Goal: Task Accomplishment & Management: Complete application form

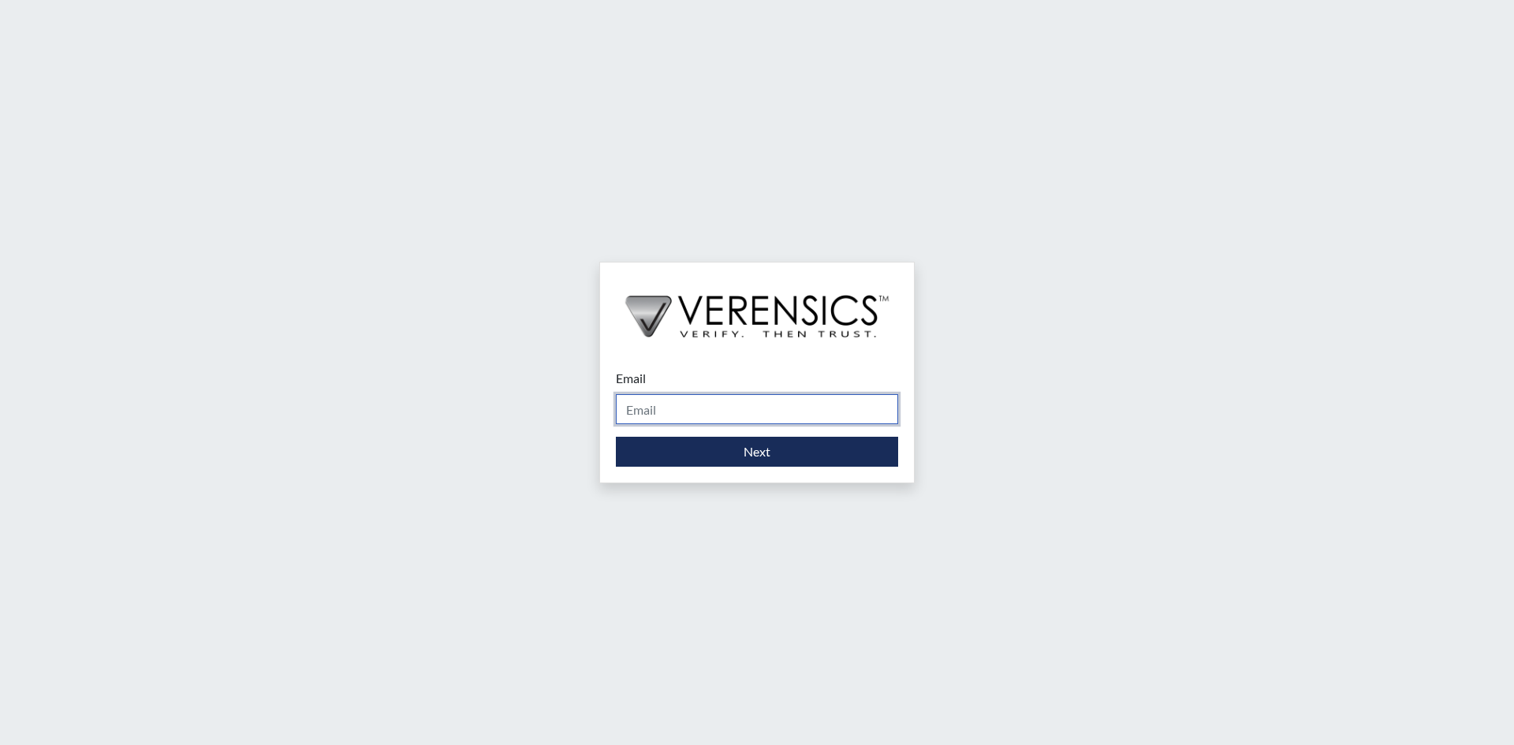
click at [748, 402] on input "Email" at bounding box center [757, 409] width 282 height 30
type input "[EMAIL_ADDRESS][DOMAIN_NAME]"
drag, startPoint x: 767, startPoint y: 406, endPoint x: 382, endPoint y: 417, distance: 385.0
click at [382, 417] on div "Email [EMAIL_ADDRESS][DOMAIN_NAME] Please provide your email address. Next" at bounding box center [757, 372] width 1514 height 745
click at [706, 408] on input "Email" at bounding box center [757, 409] width 282 height 30
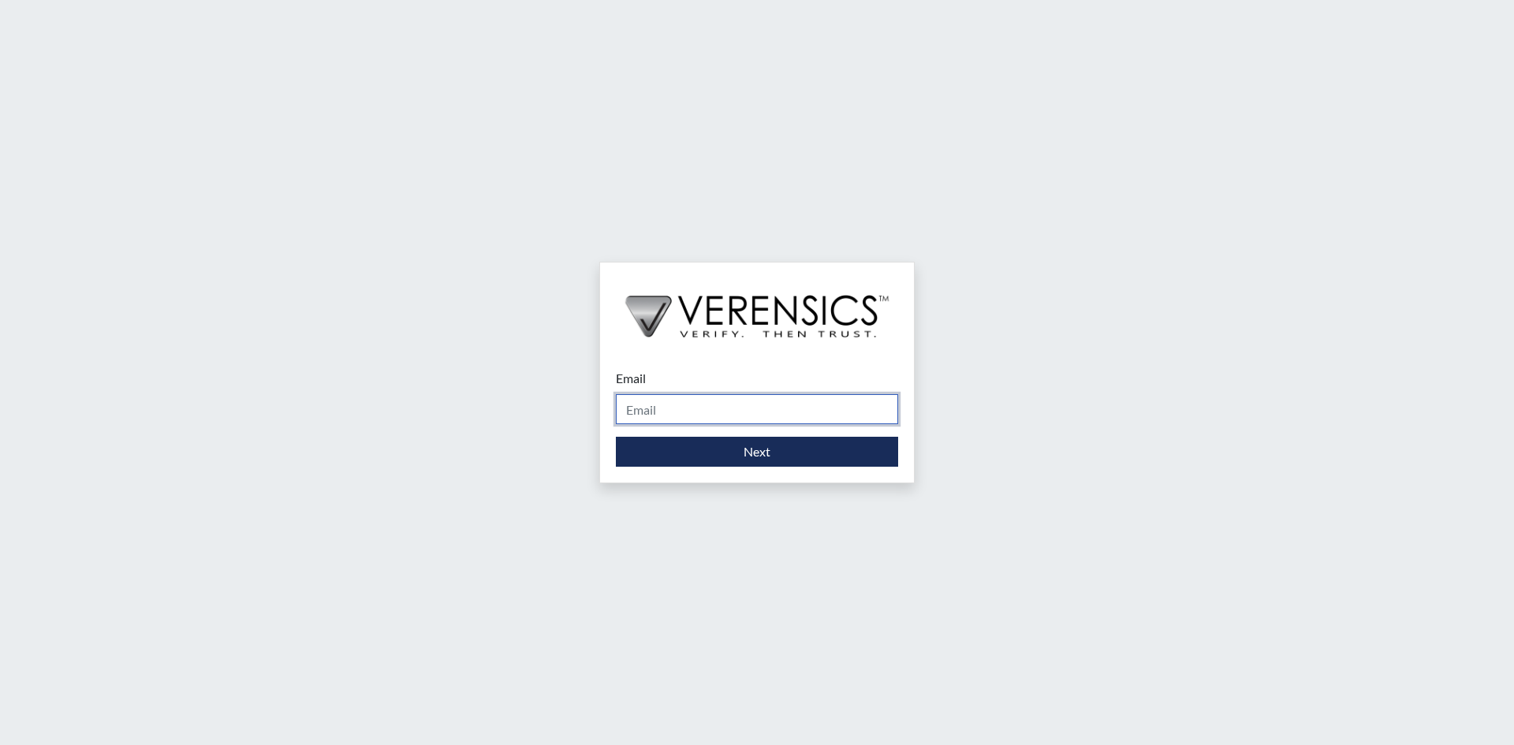
click at [707, 407] on input "Email" at bounding box center [757, 409] width 282 height 30
type input "[PERSON_NAME][EMAIL_ADDRESS][PERSON_NAME][DOMAIN_NAME]"
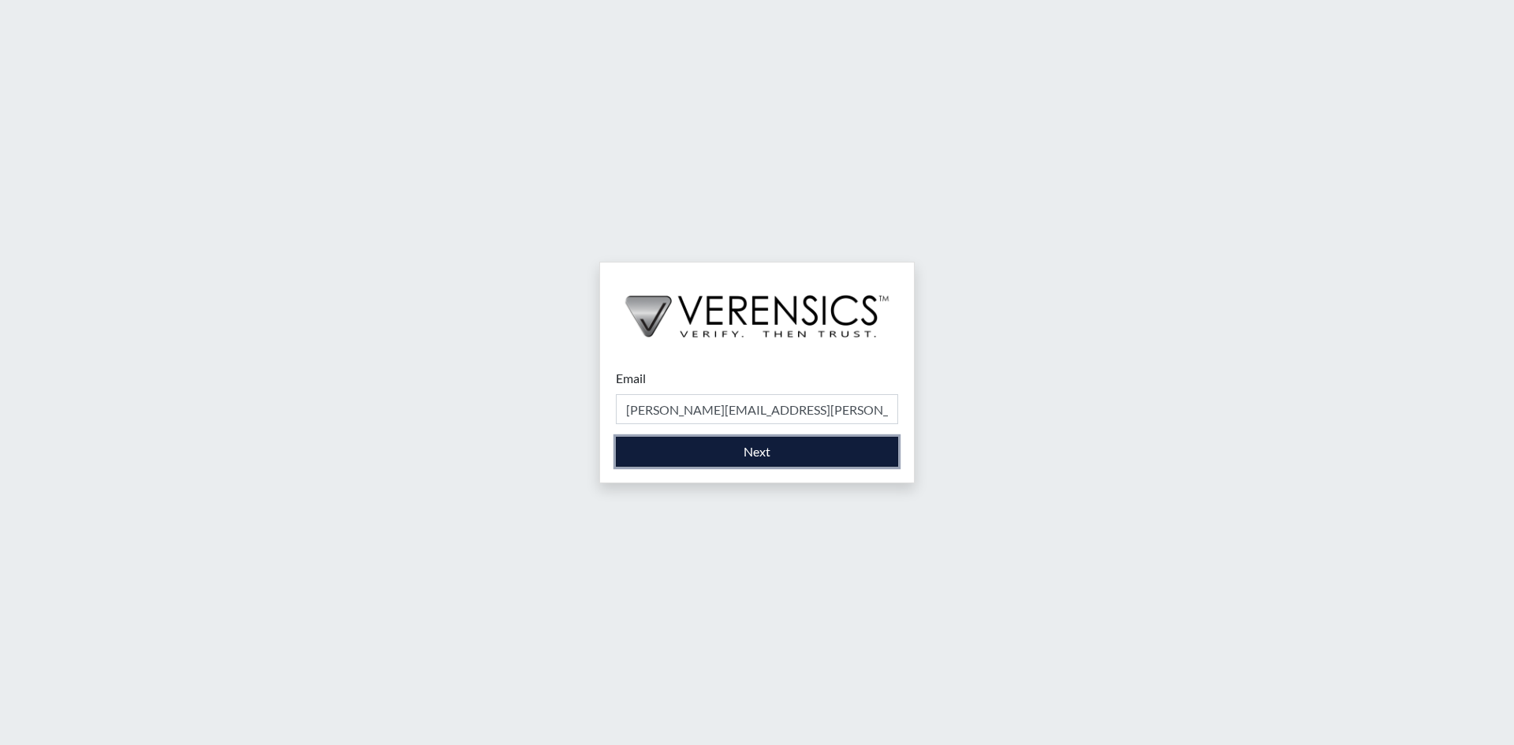
click at [775, 450] on button "Next" at bounding box center [757, 452] width 282 height 30
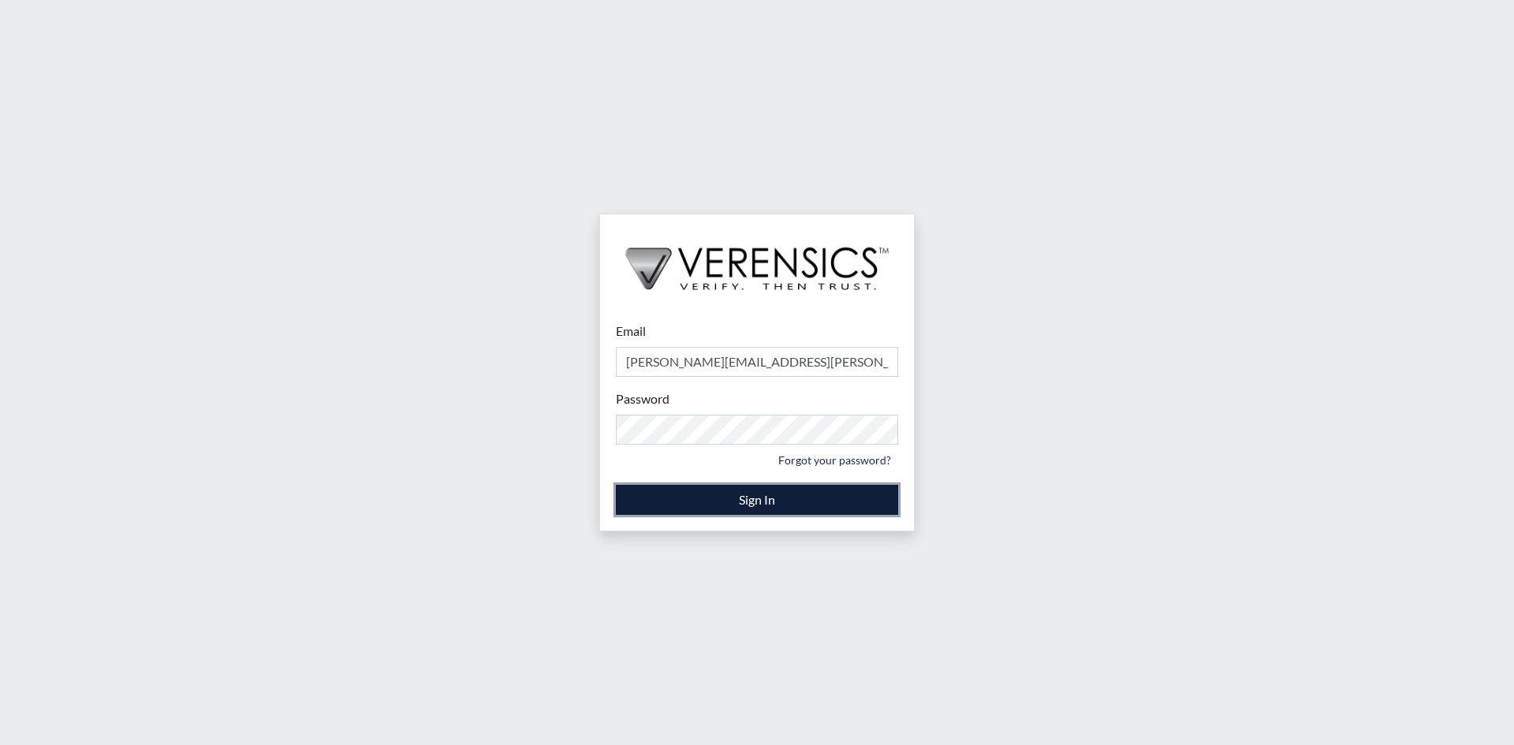
click at [768, 490] on button "Sign In" at bounding box center [757, 500] width 282 height 30
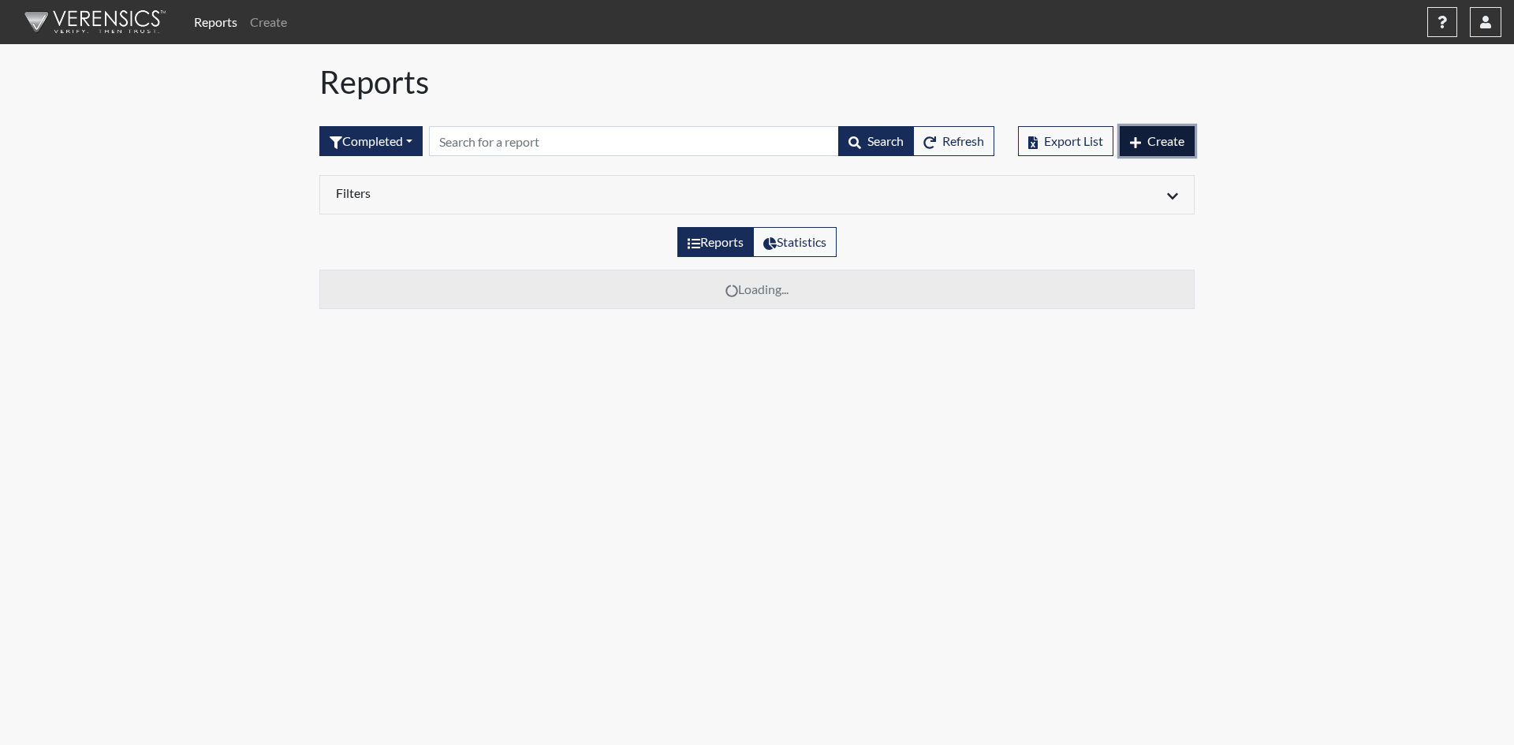
click at [1149, 142] on span "Create" at bounding box center [1166, 140] width 37 height 15
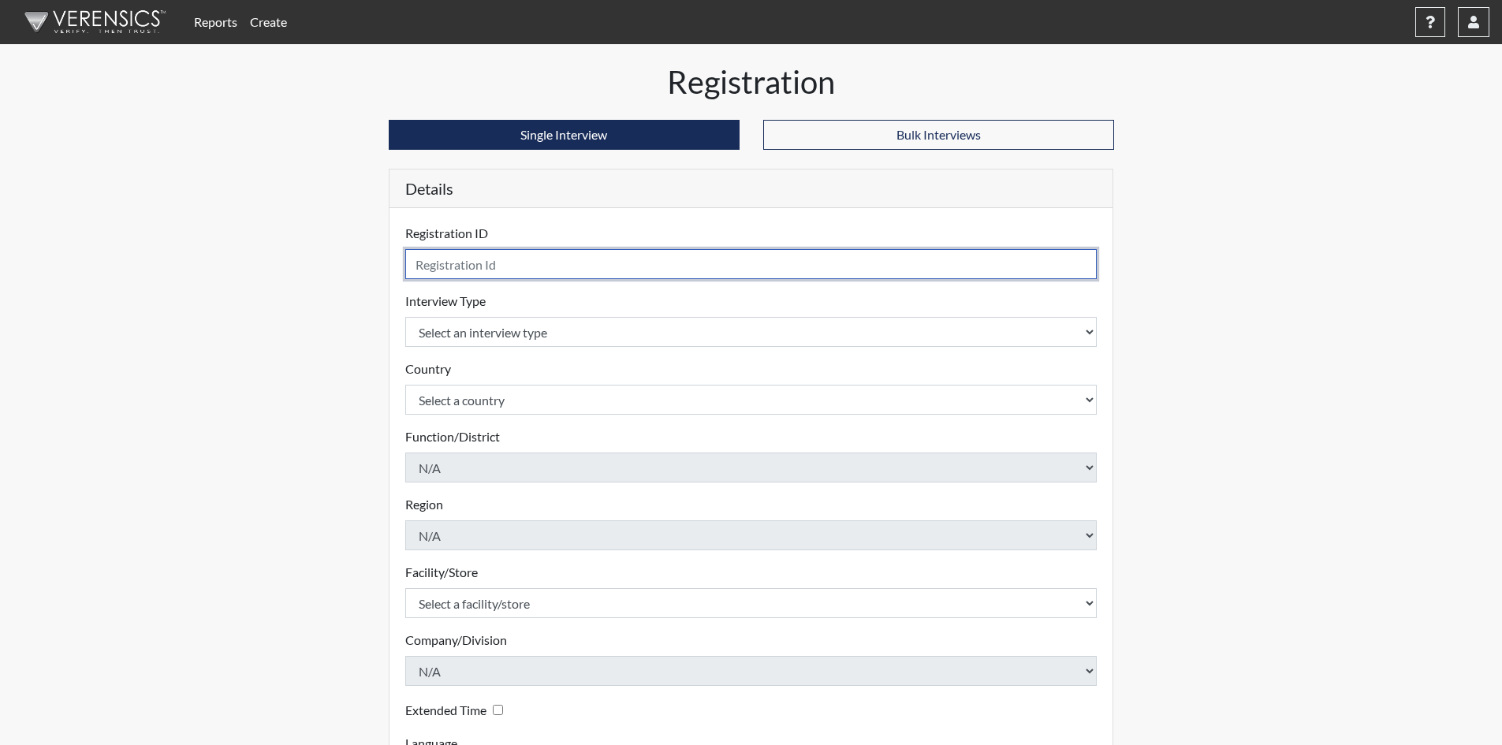
click at [570, 263] on input "text" at bounding box center [751, 264] width 692 height 30
type input "[PERSON_NAME].Metro.Water"
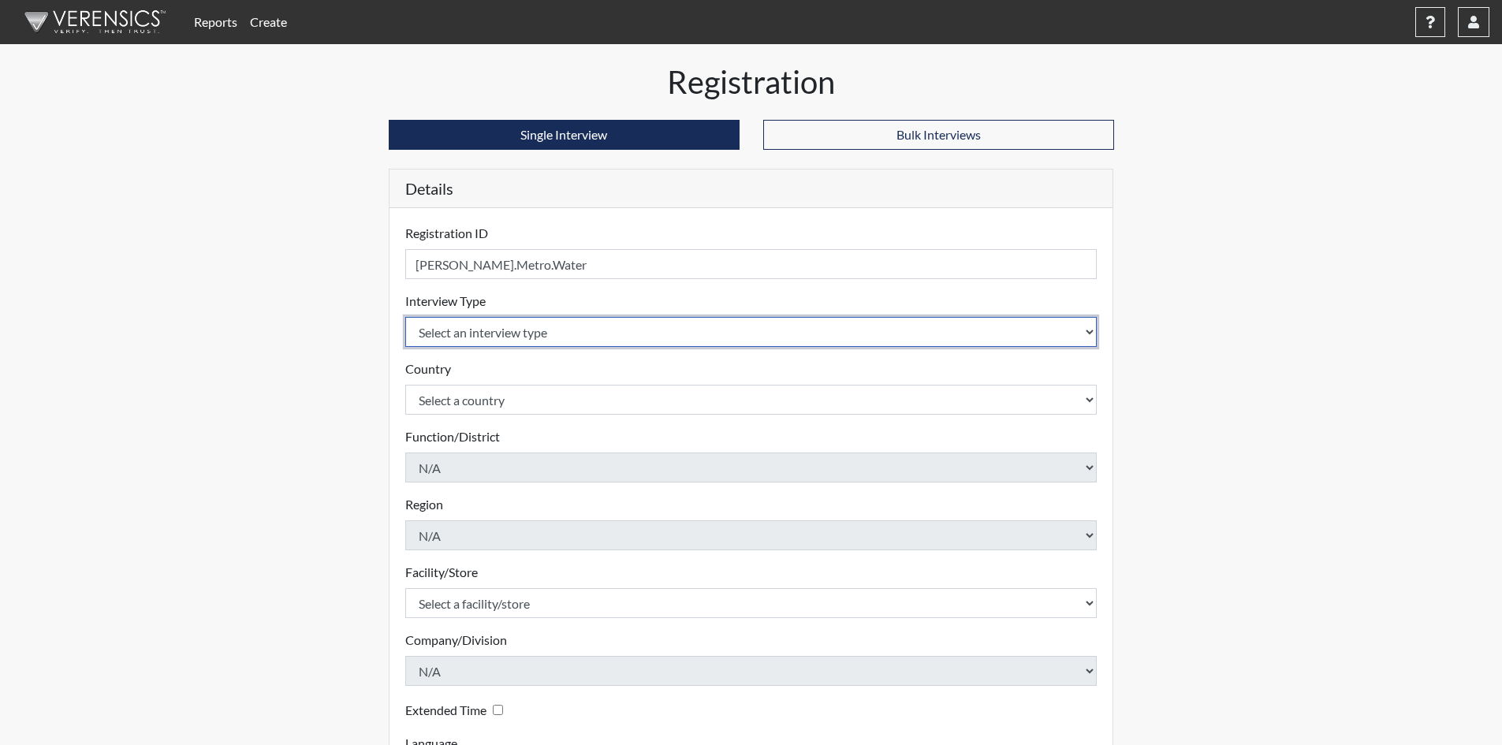
click at [522, 333] on select "Select an interview type Pre-Employment" at bounding box center [751, 332] width 692 height 30
select select "c2470aee-a530-11ea-a930-026c882af335"
click at [405, 317] on select "Select an interview type Pre-Employment" at bounding box center [751, 332] width 692 height 30
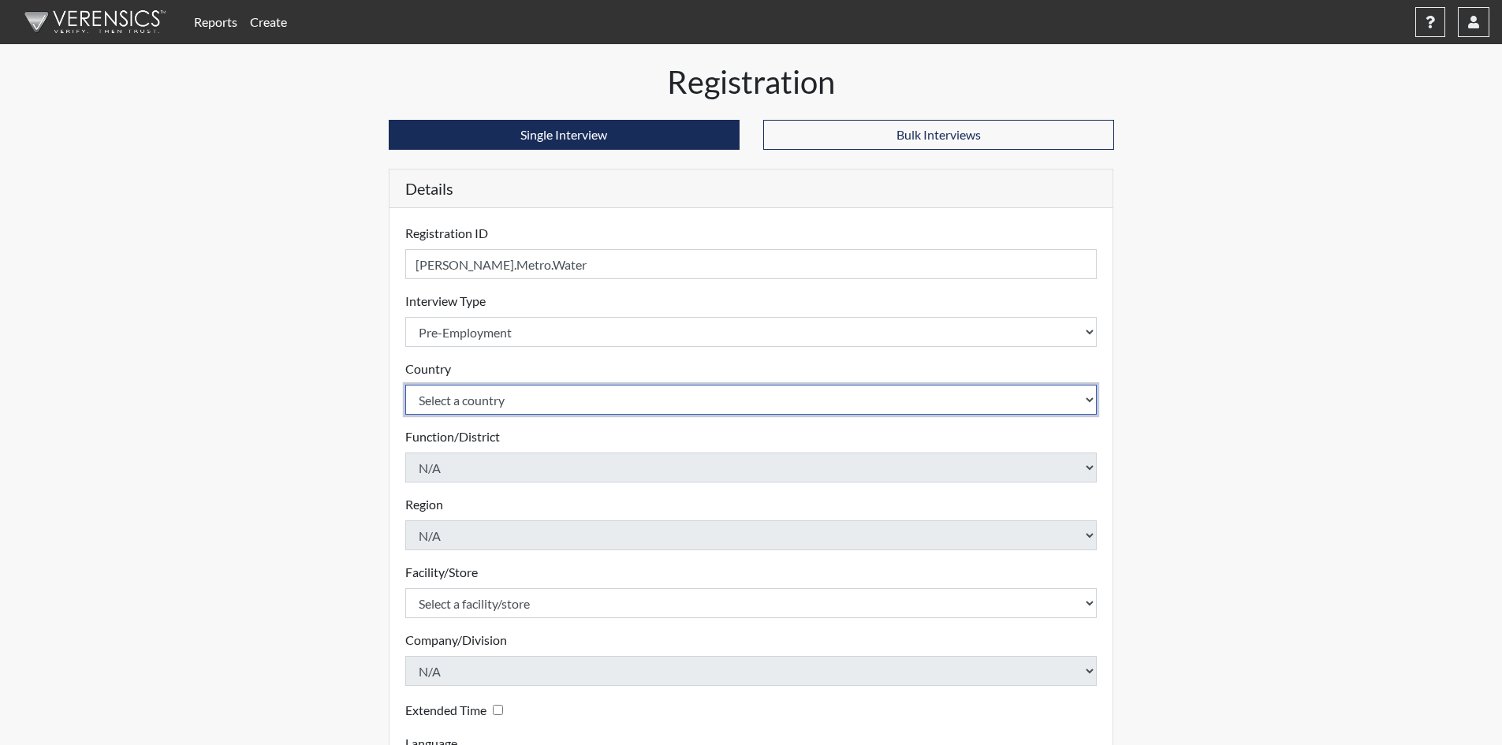
click at [490, 397] on select "Select a country United States Mexico" at bounding box center [751, 400] width 692 height 30
select select "united-states-of-america"
click at [405, 385] on select "Select a country United States Mexico" at bounding box center [751, 400] width 692 height 30
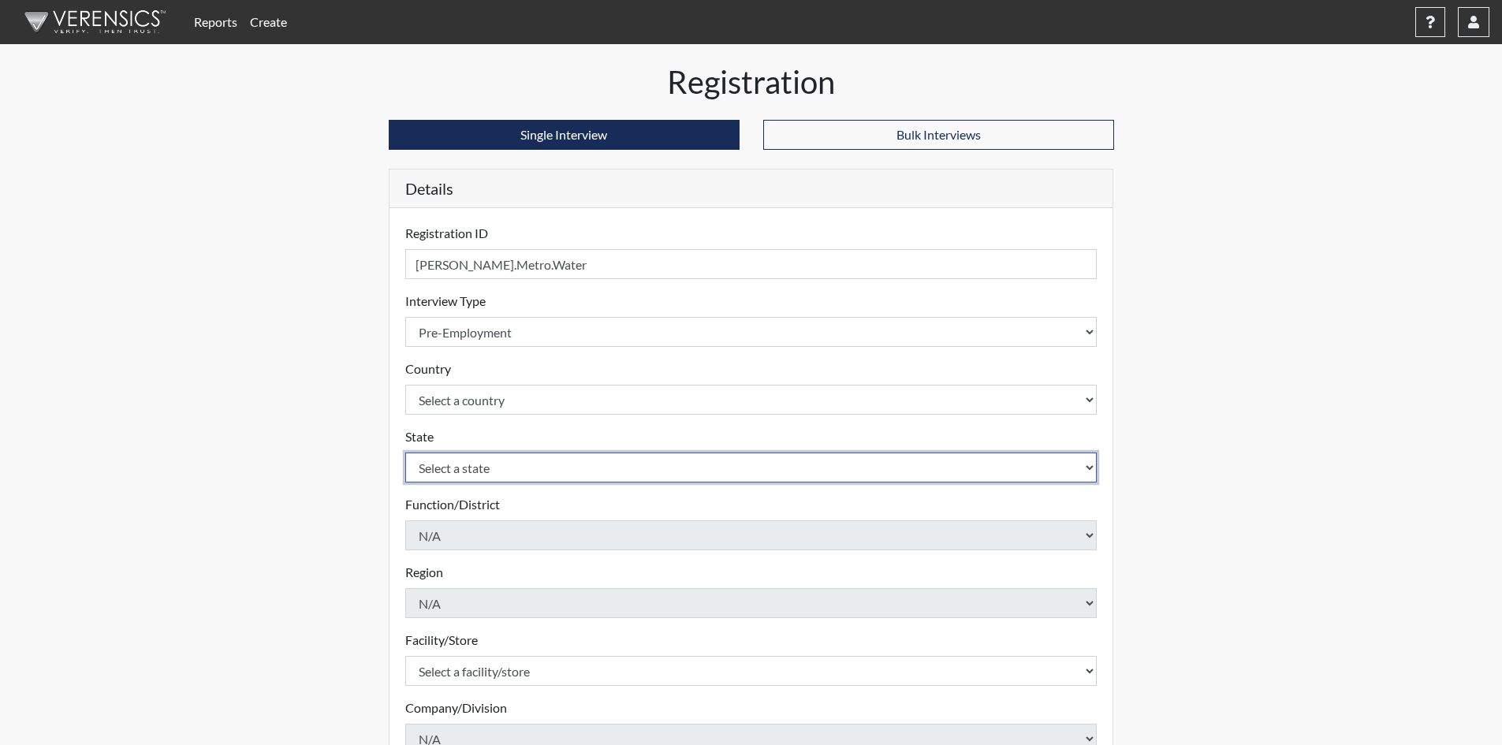
click at [459, 482] on select "Select a state Alabama Alaska Arizona Arkansas California Colorado Connecticut …" at bounding box center [751, 468] width 692 height 30
select select "TN"
click at [405, 453] on select "Select a state Alabama Alaska Arizona Arkansas California Colorado Connecticut …" at bounding box center [751, 468] width 692 height 30
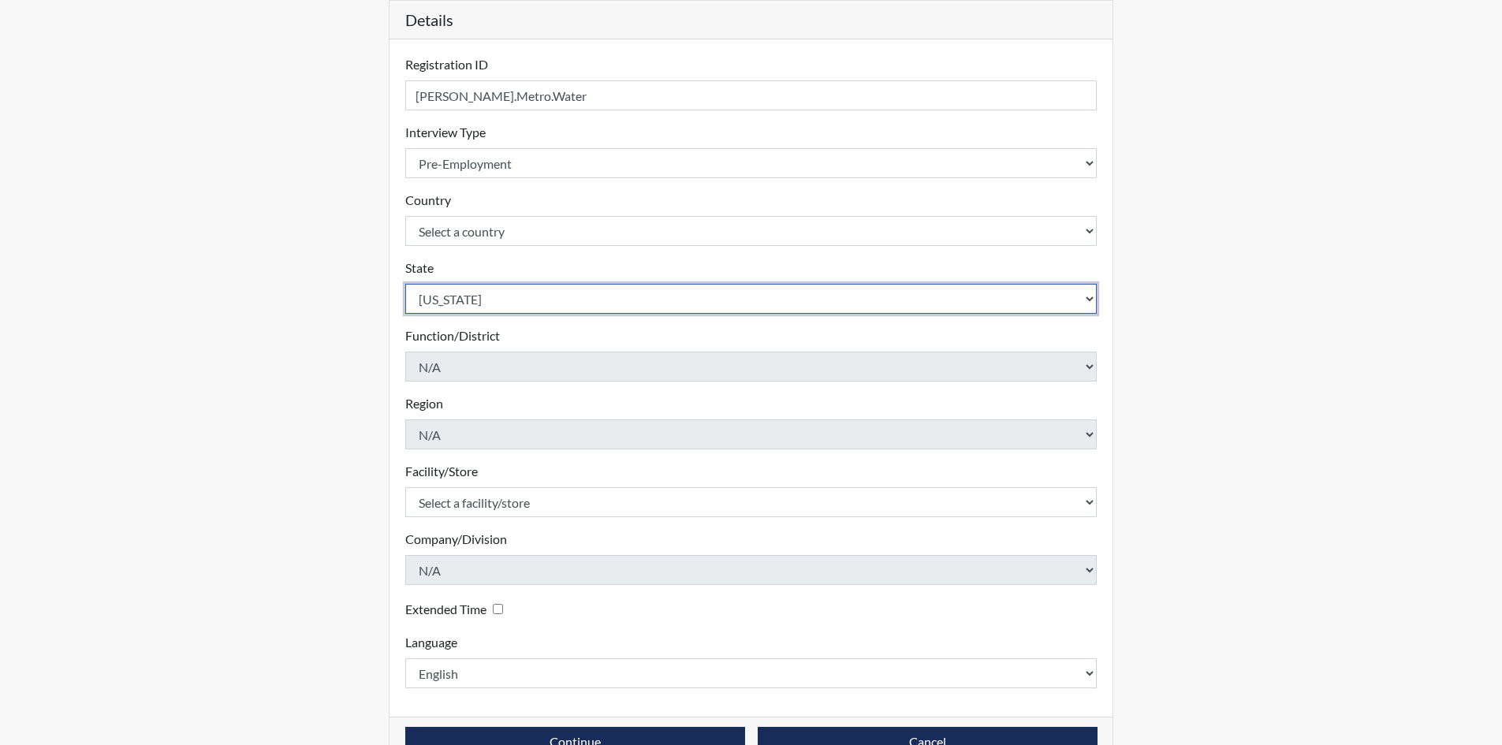
scroll to position [210, 0]
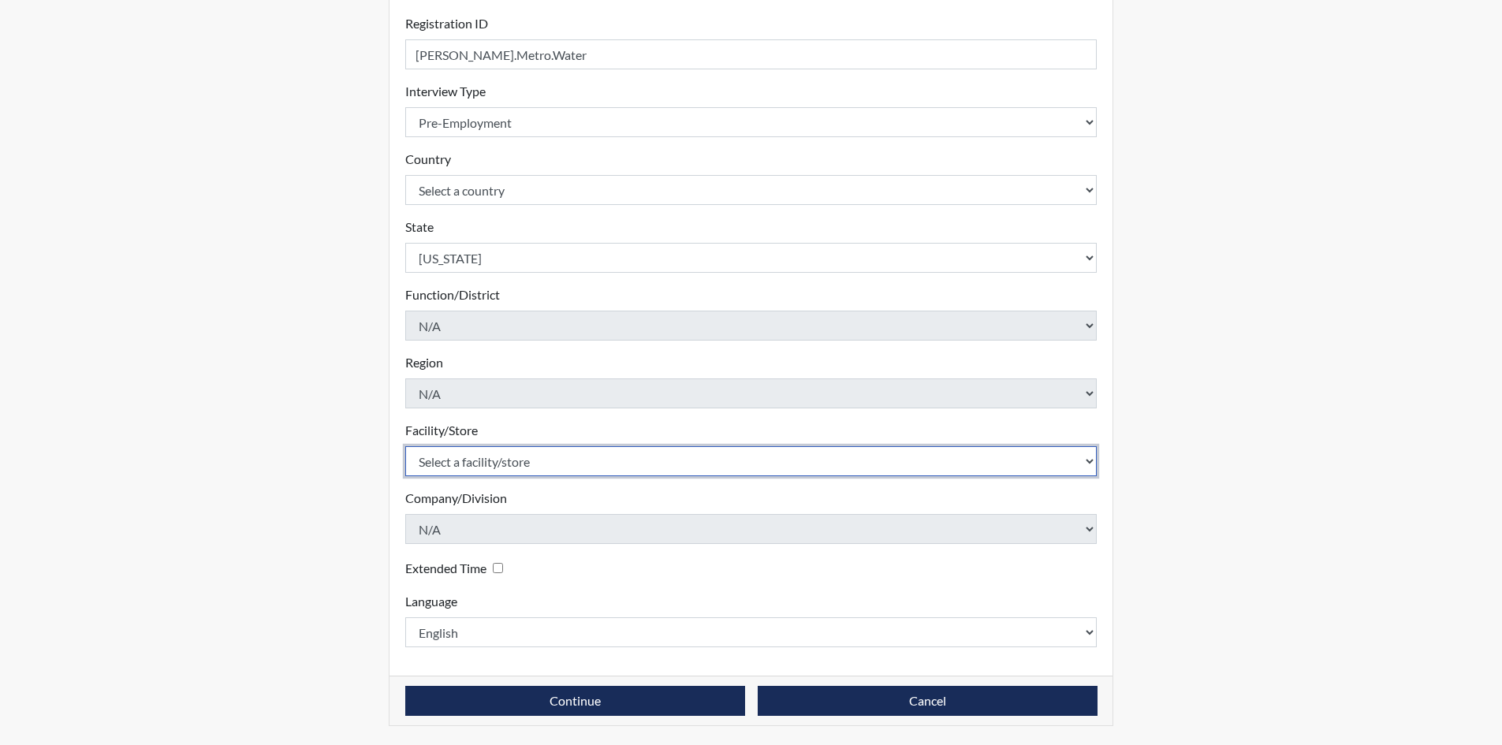
click at [457, 456] on select "Select a facility/store Nashville, Tennessee" at bounding box center [751, 461] width 692 height 30
select select "385b4b82-229f-4b06-9c0e-42d50b3fc428"
click at [405, 446] on select "Select a facility/store Nashville, Tennessee" at bounding box center [751, 461] width 692 height 30
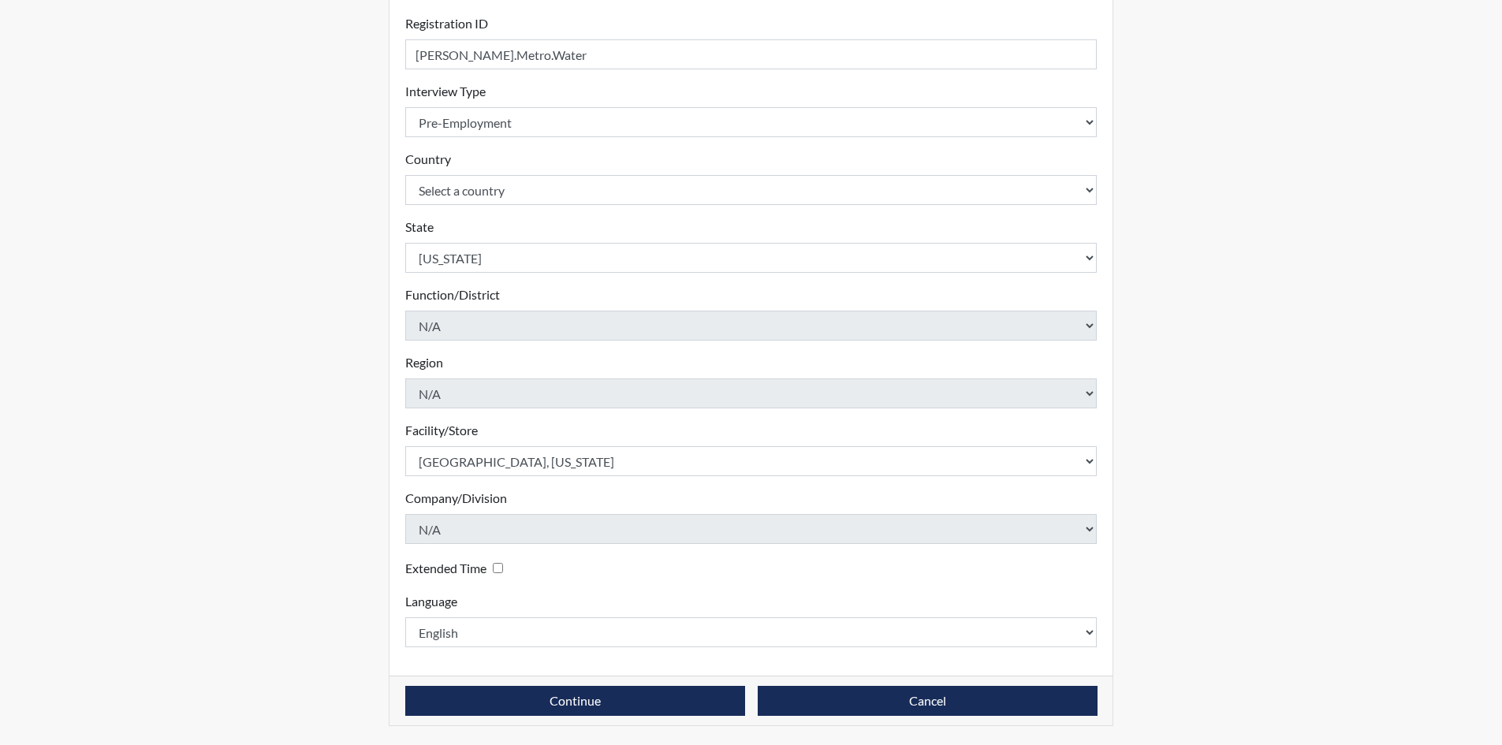
click at [485, 577] on label "Extended Time" at bounding box center [445, 568] width 81 height 19
click at [493, 573] on input "Extended Time" at bounding box center [498, 568] width 10 height 10
checkbox input "true"
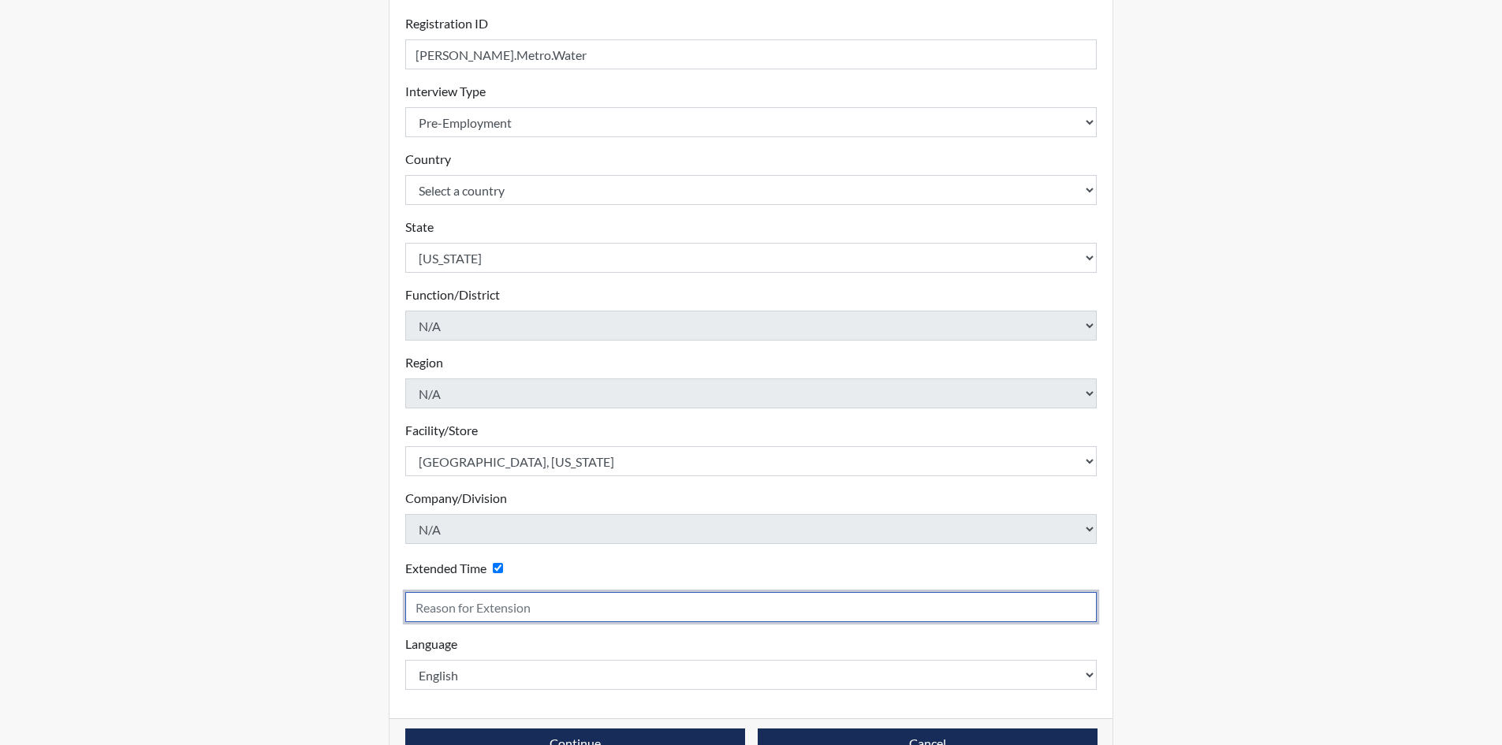
click at [711, 610] on input "text" at bounding box center [751, 607] width 692 height 30
type input "Goes to fast"
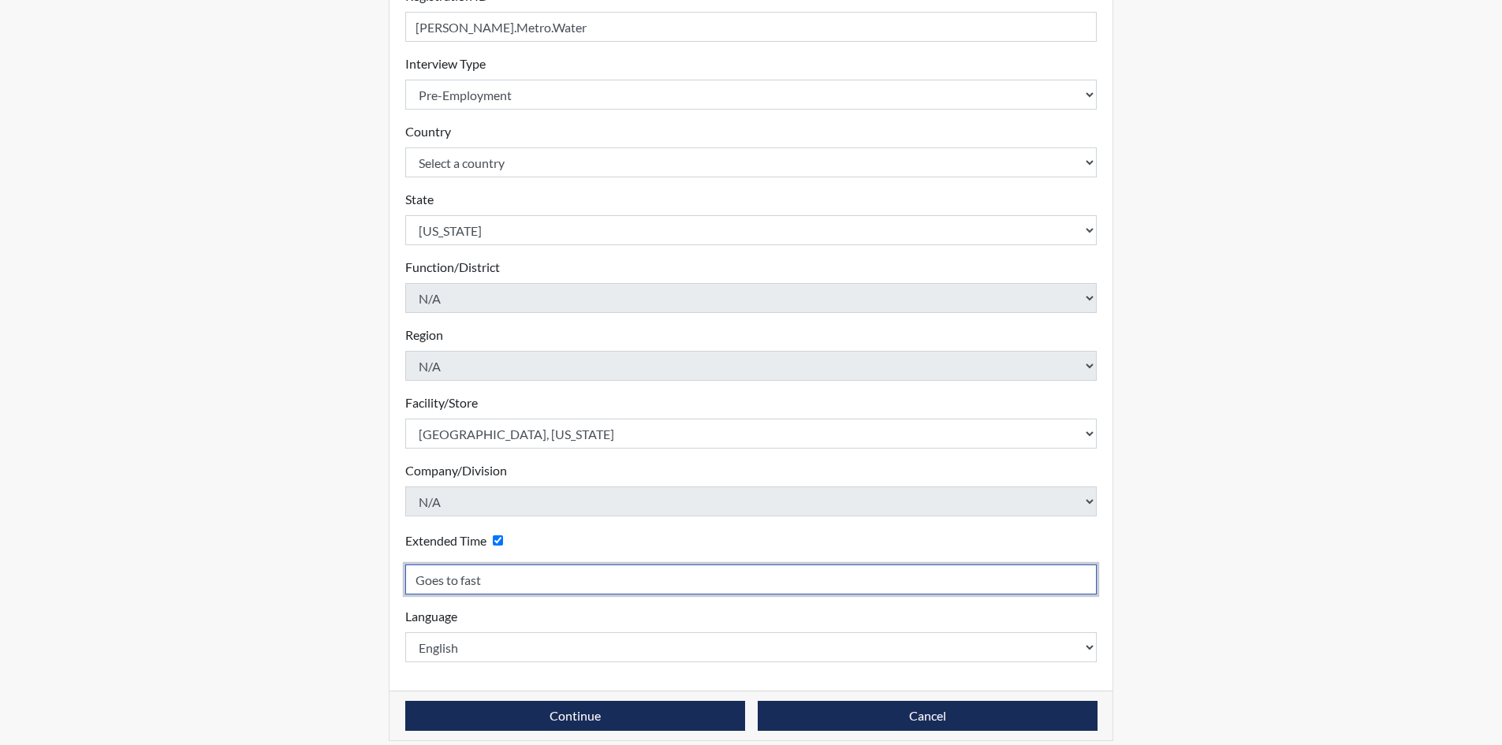
scroll to position [252, 0]
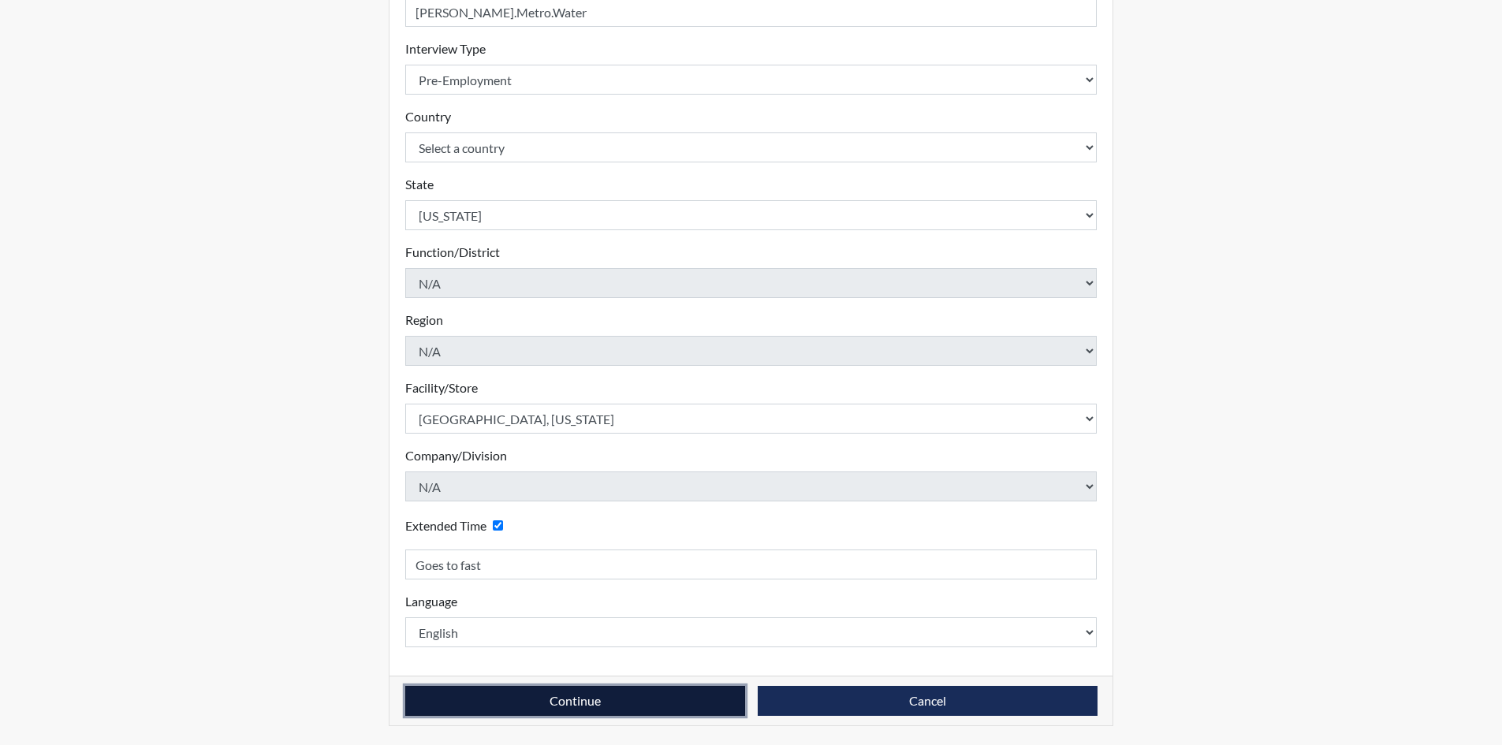
click at [670, 695] on button "Continue" at bounding box center [575, 701] width 340 height 30
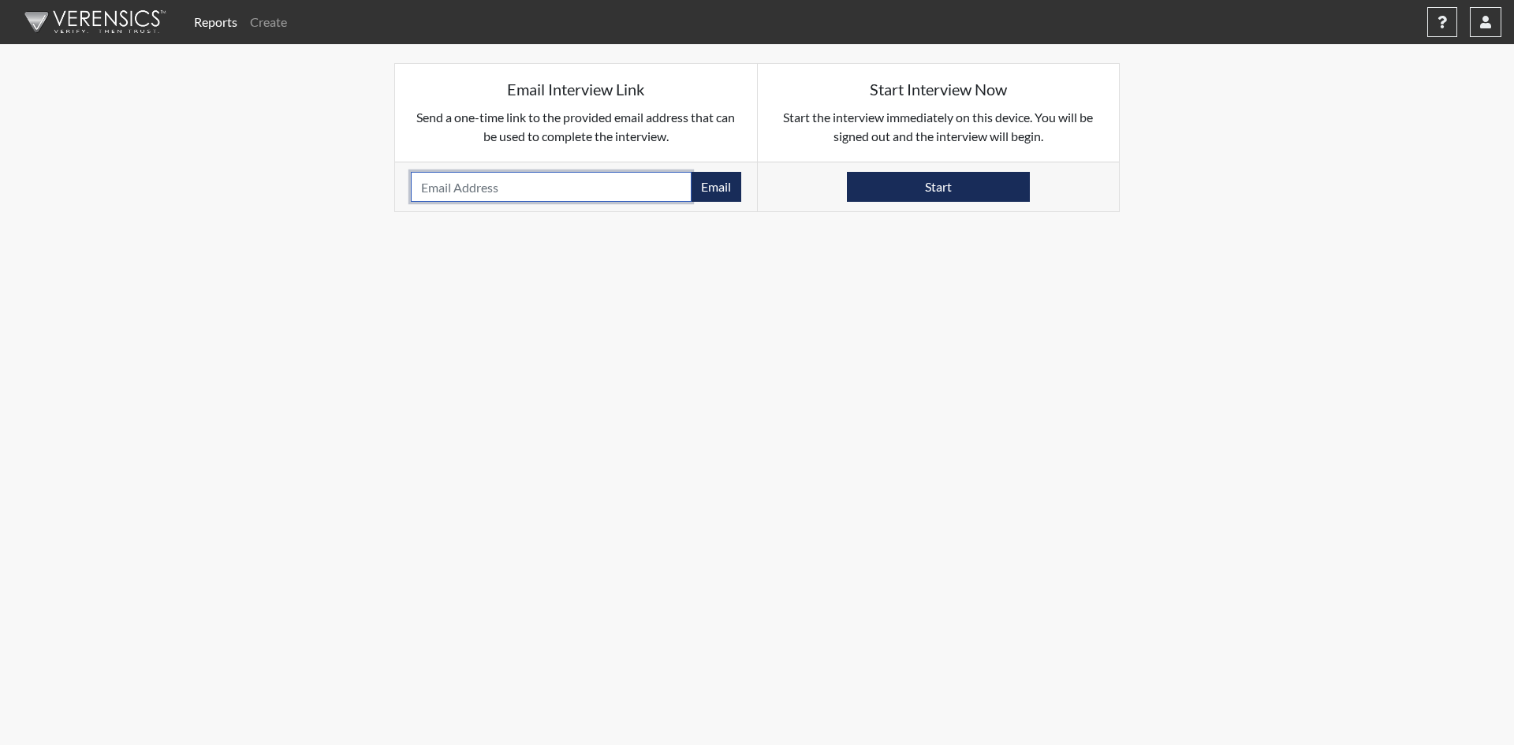
click at [603, 189] on input "email" at bounding box center [551, 187] width 281 height 30
paste input "[EMAIL_ADDRESS][DOMAIN_NAME]"
type input "[EMAIL_ADDRESS][DOMAIN_NAME]"
click at [718, 190] on button "Email" at bounding box center [716, 187] width 50 height 30
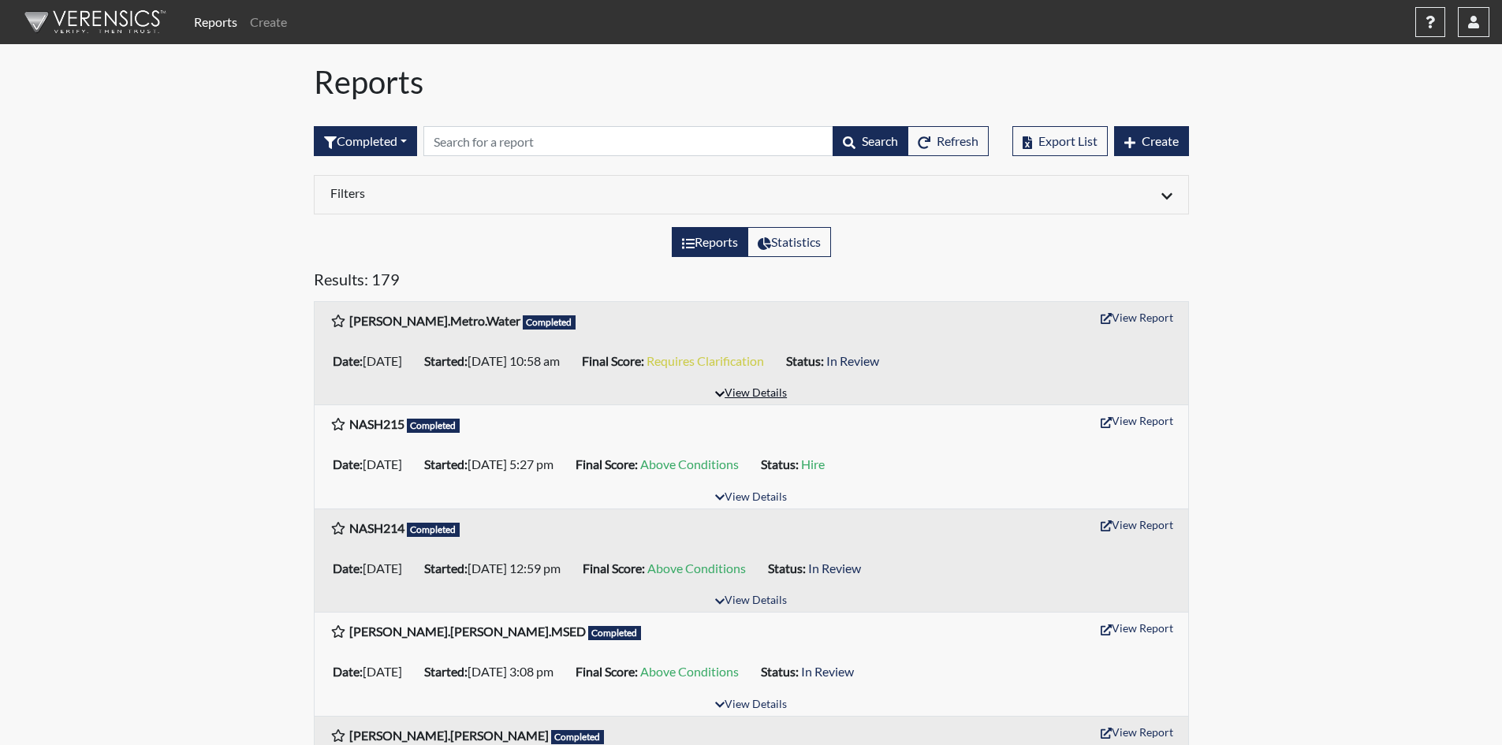
click at [763, 385] on button "View Details" at bounding box center [751, 393] width 86 height 21
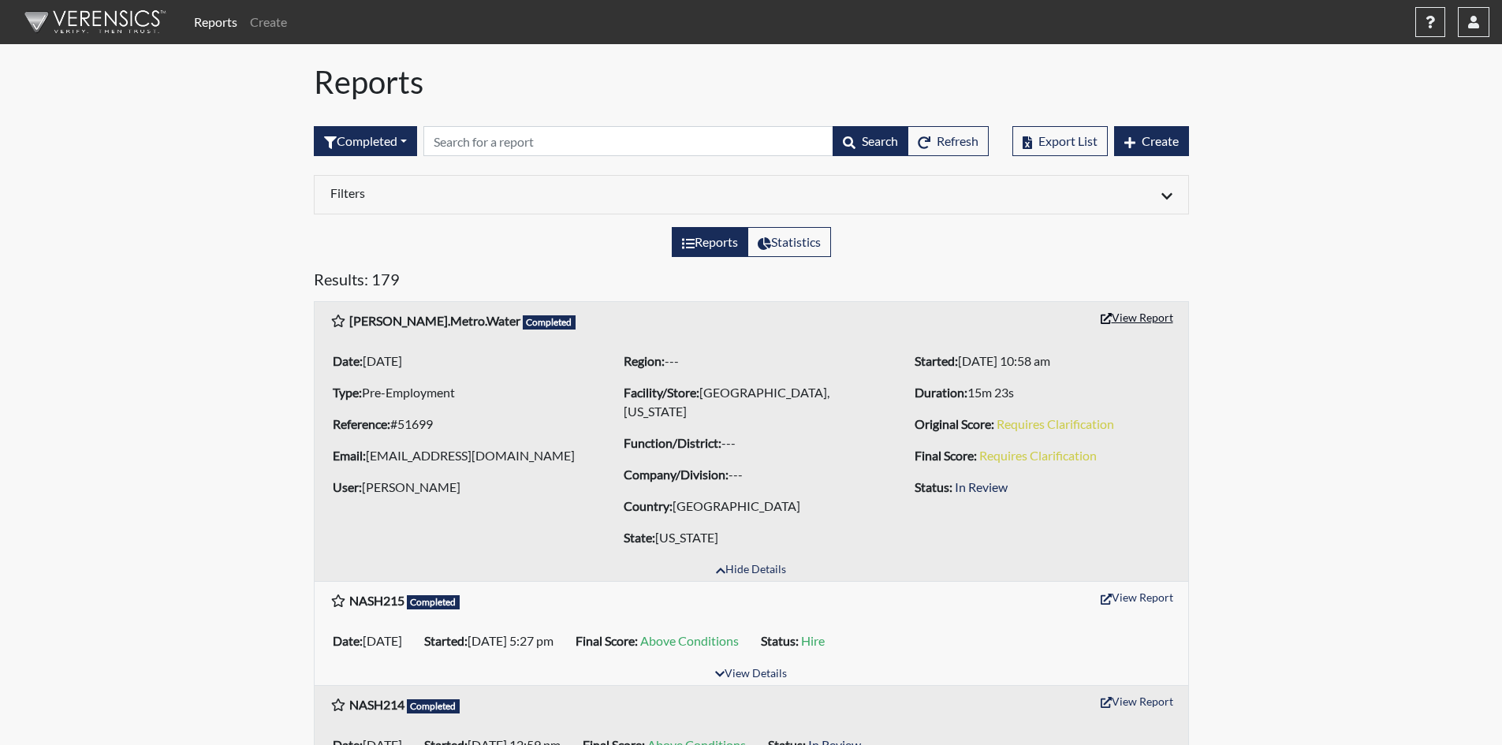
click at [1140, 305] on div "[PERSON_NAME].Metro.Water Completed View Report" at bounding box center [752, 320] width 874 height 37
click at [1140, 312] on button "View Report" at bounding box center [1137, 317] width 87 height 24
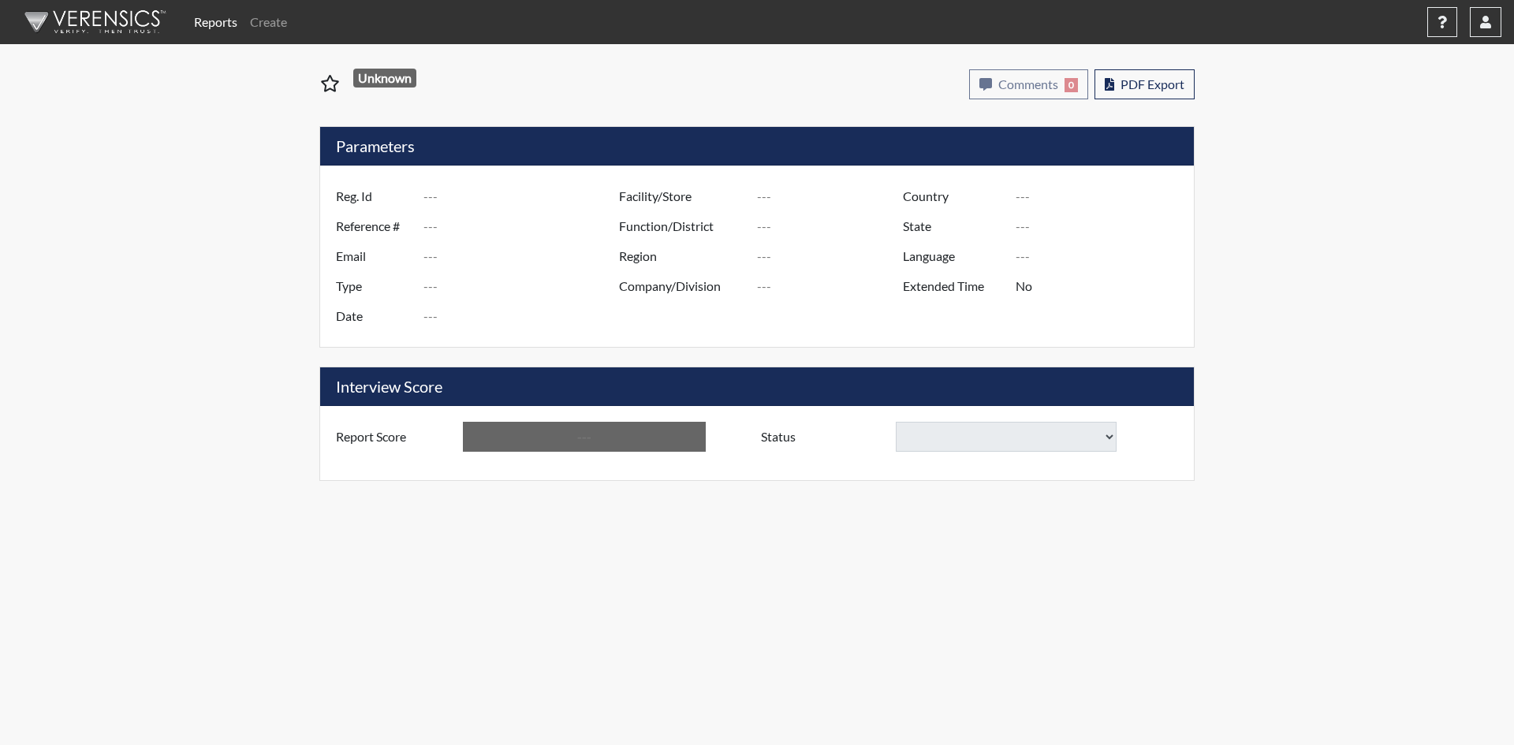
type input "[PERSON_NAME].Metro.Water"
type input "51699"
type input "[EMAIL_ADDRESS][DOMAIN_NAME]"
type input "Pre-Employment"
type input "Oct 10, 2025"
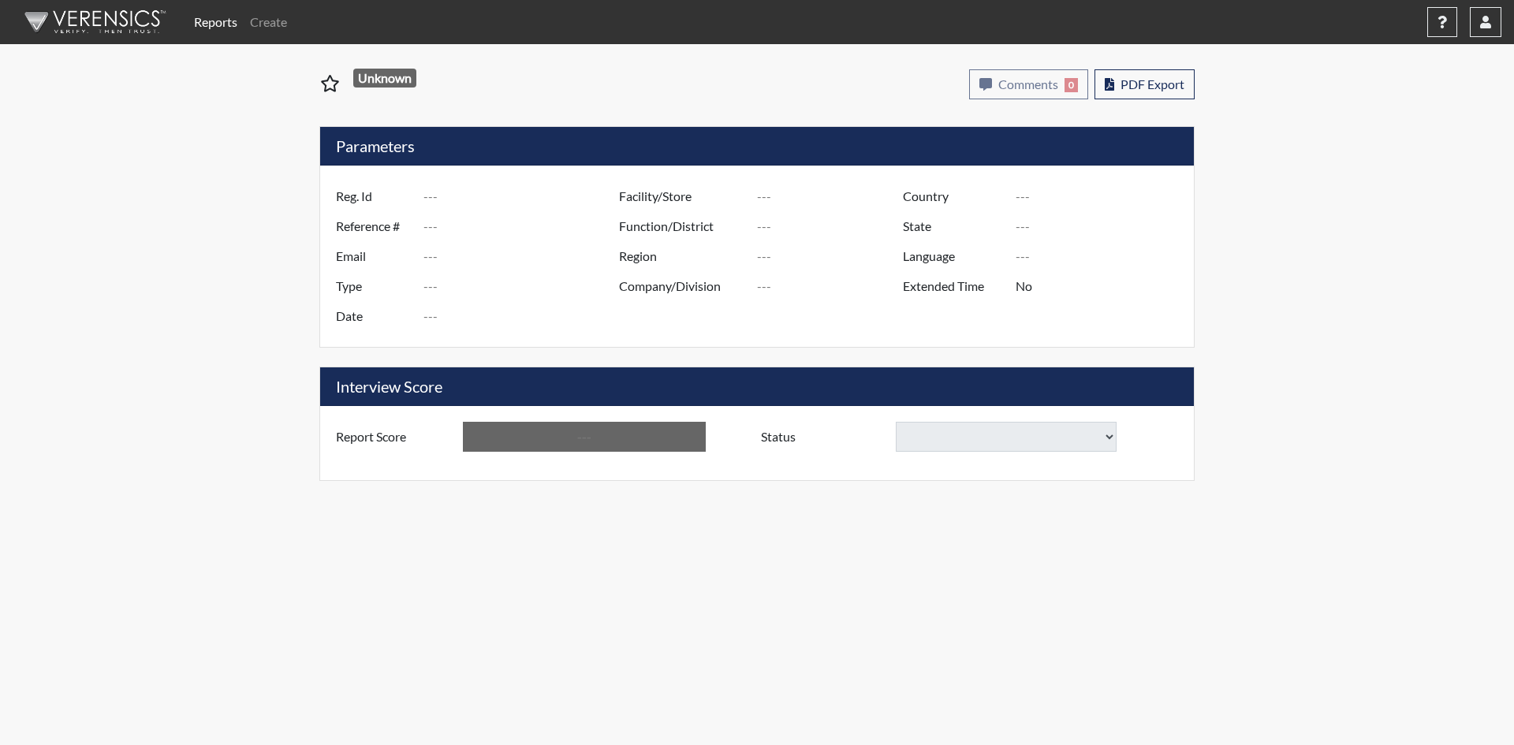
type input "[GEOGRAPHIC_DATA], [US_STATE]"
type input "[GEOGRAPHIC_DATA]"
type input "[US_STATE]"
type input "English"
type input "Yes"
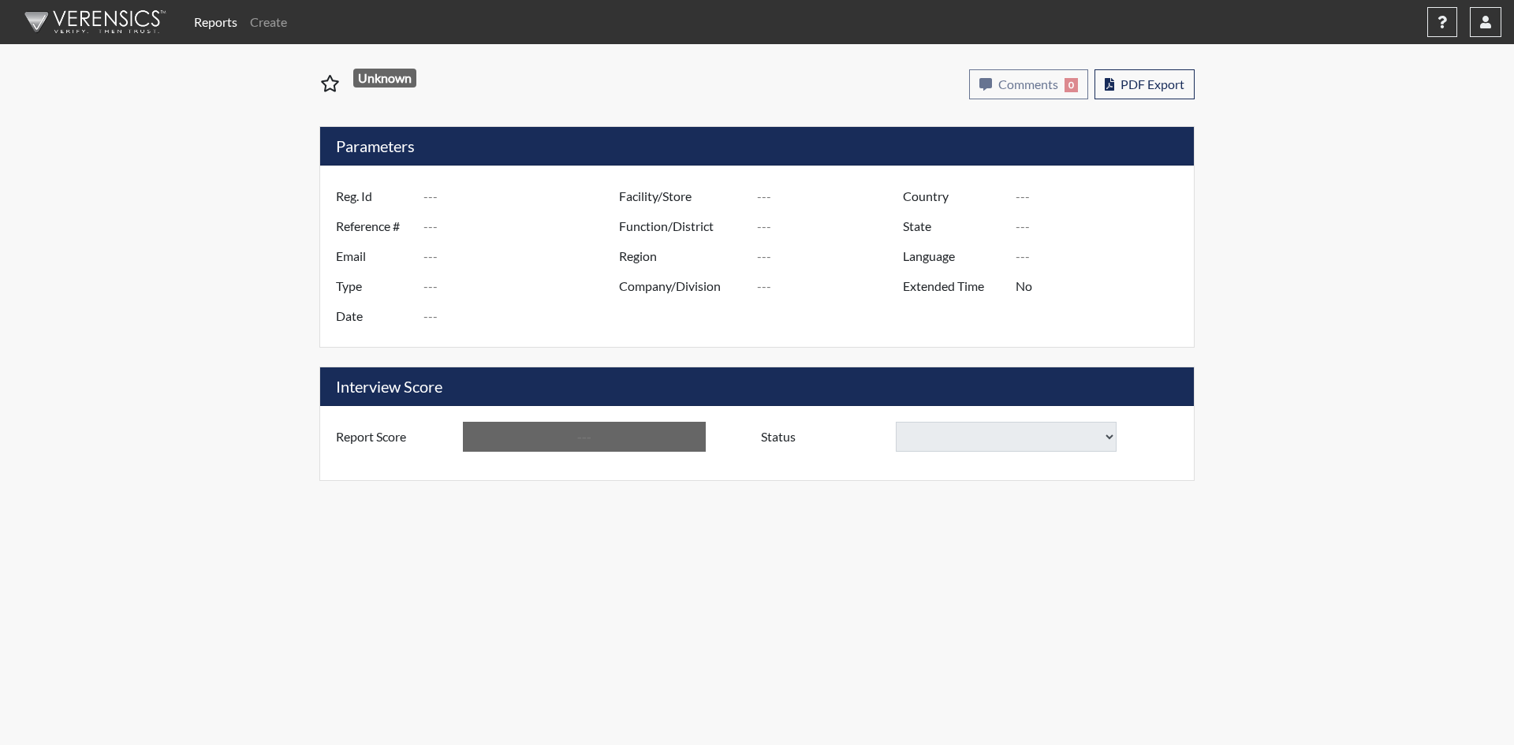
type input "Requires Clarification"
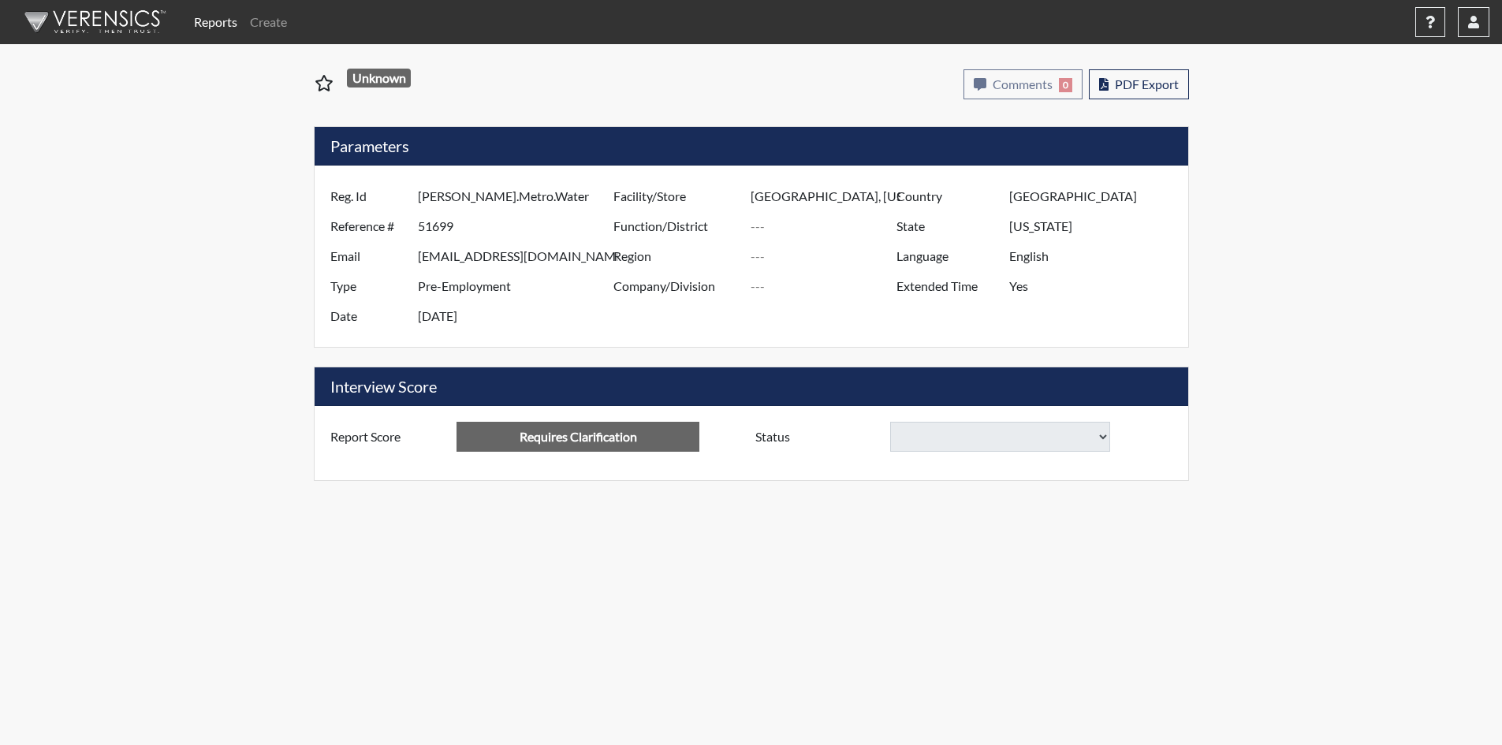
select select
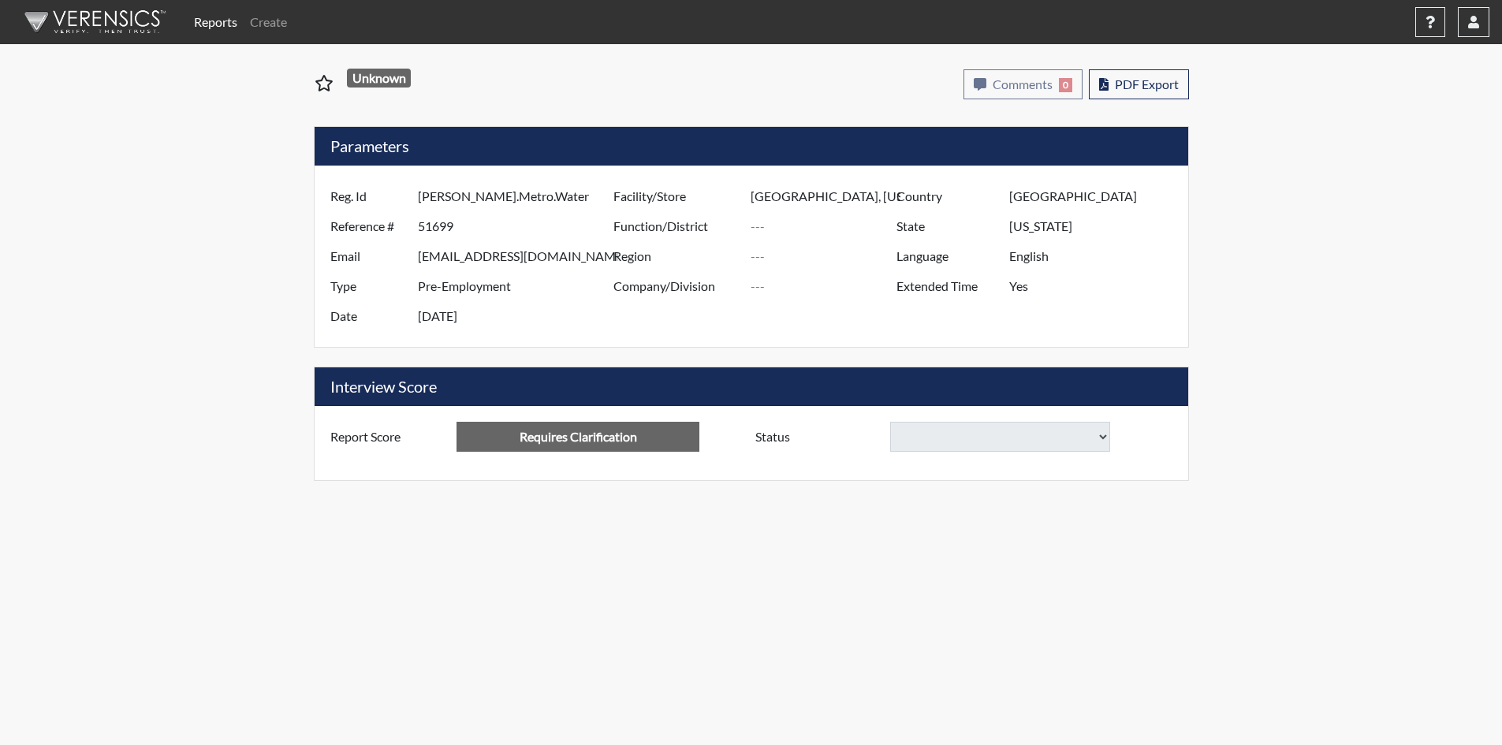
select select
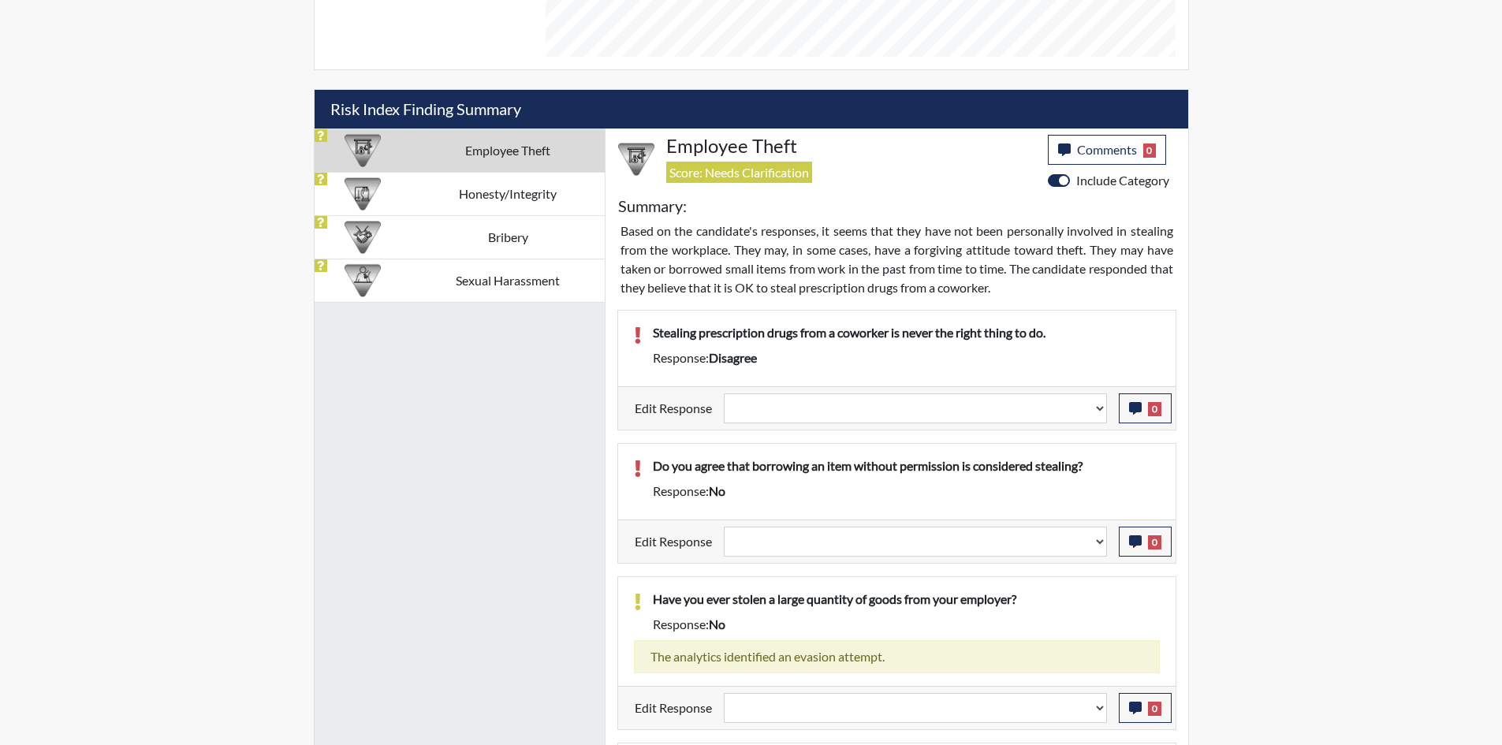
scroll to position [868, 0]
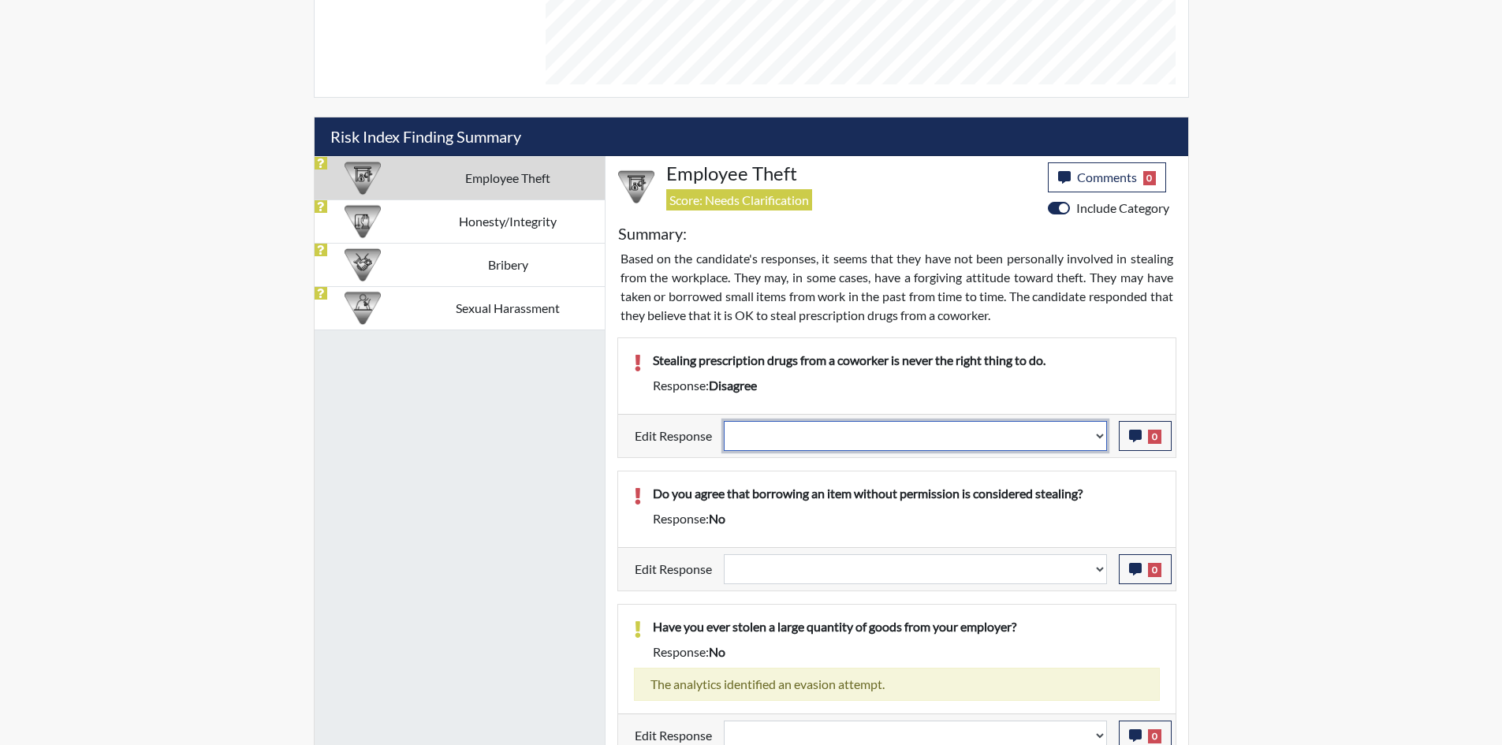
click at [1020, 433] on select "Question is not relevant. Results will be updated. Reasonable explanation provi…" at bounding box center [915, 436] width 383 height 30
select select "reasonable-explanation-provided"
click at [724, 421] on select "Question is not relevant. Results will be updated. Reasonable explanation provi…" at bounding box center [915, 436] width 383 height 30
select select
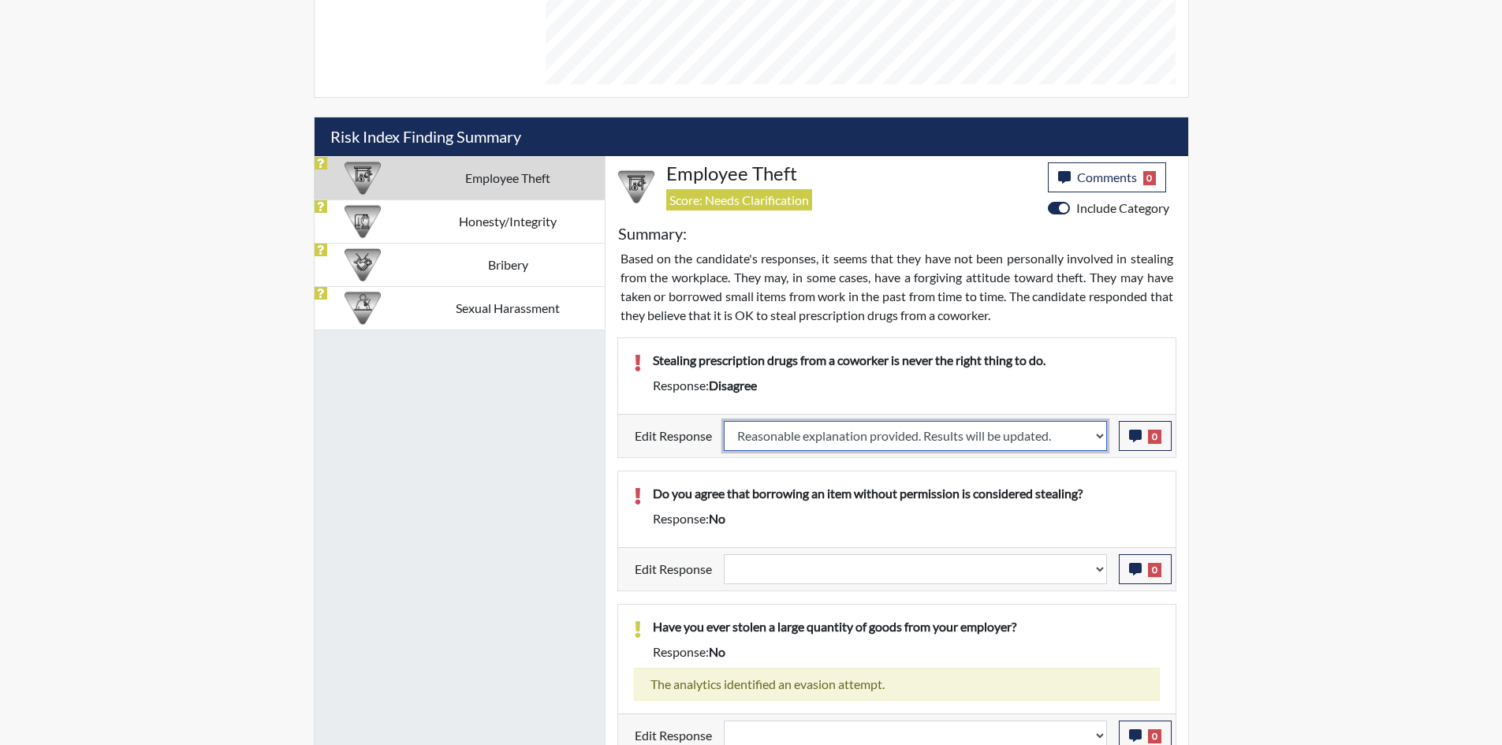
select select
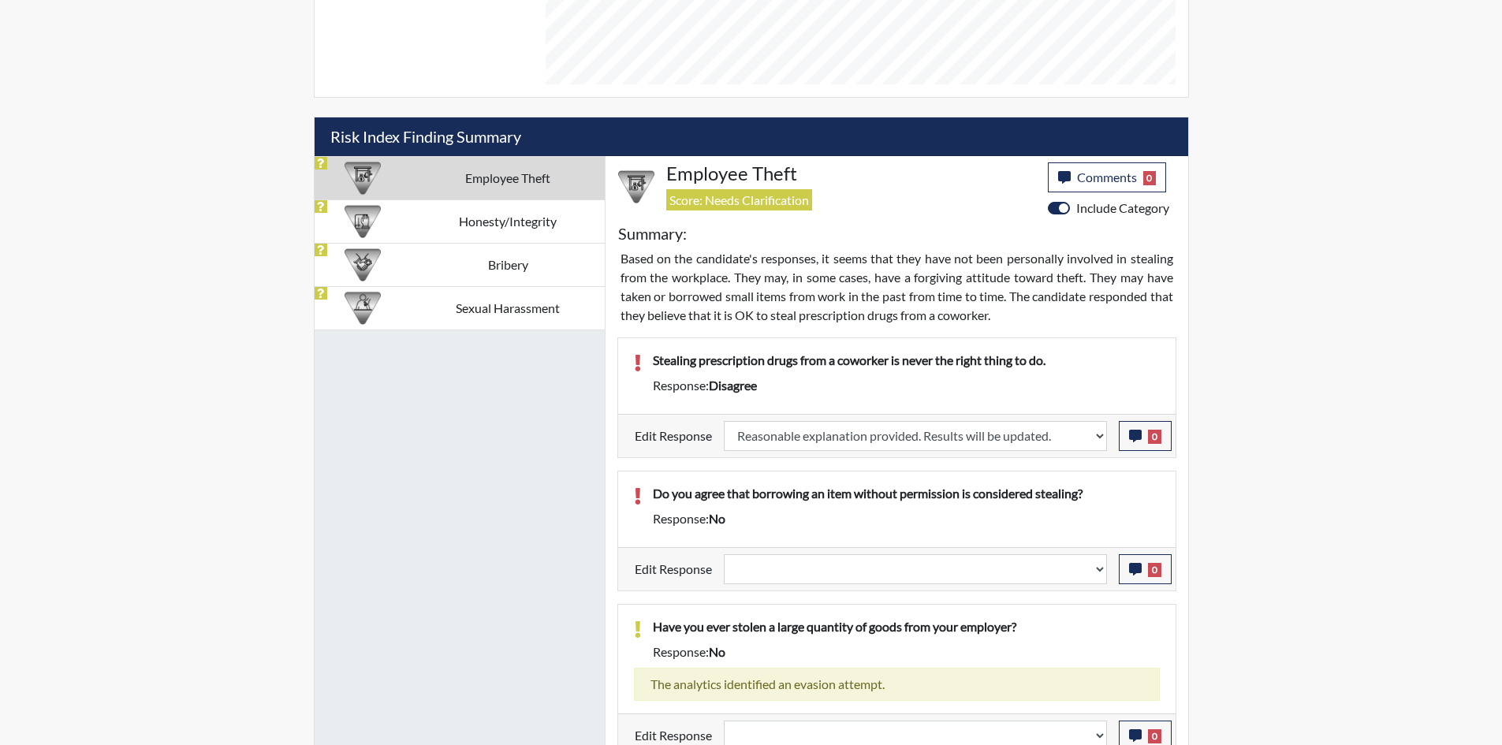
select select
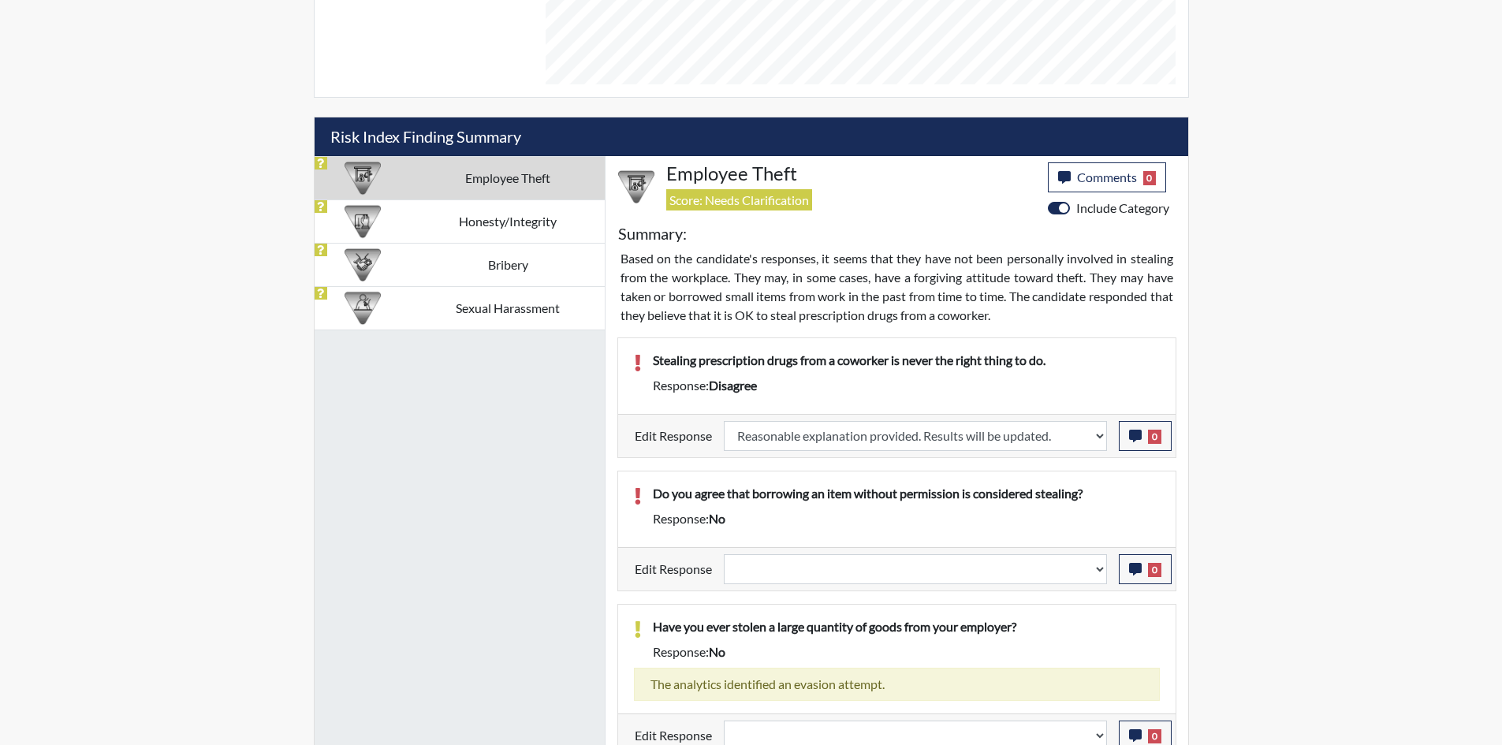
select select
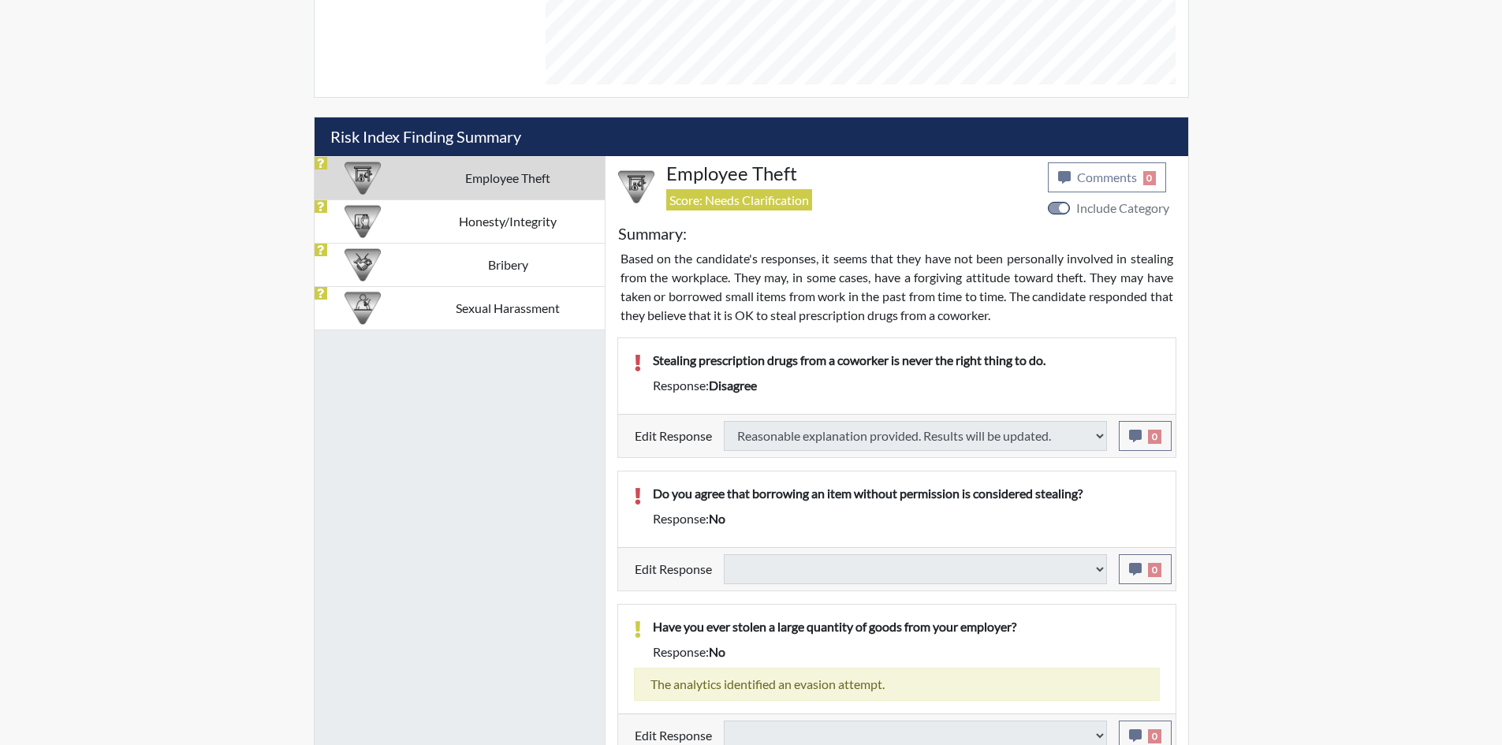
select select
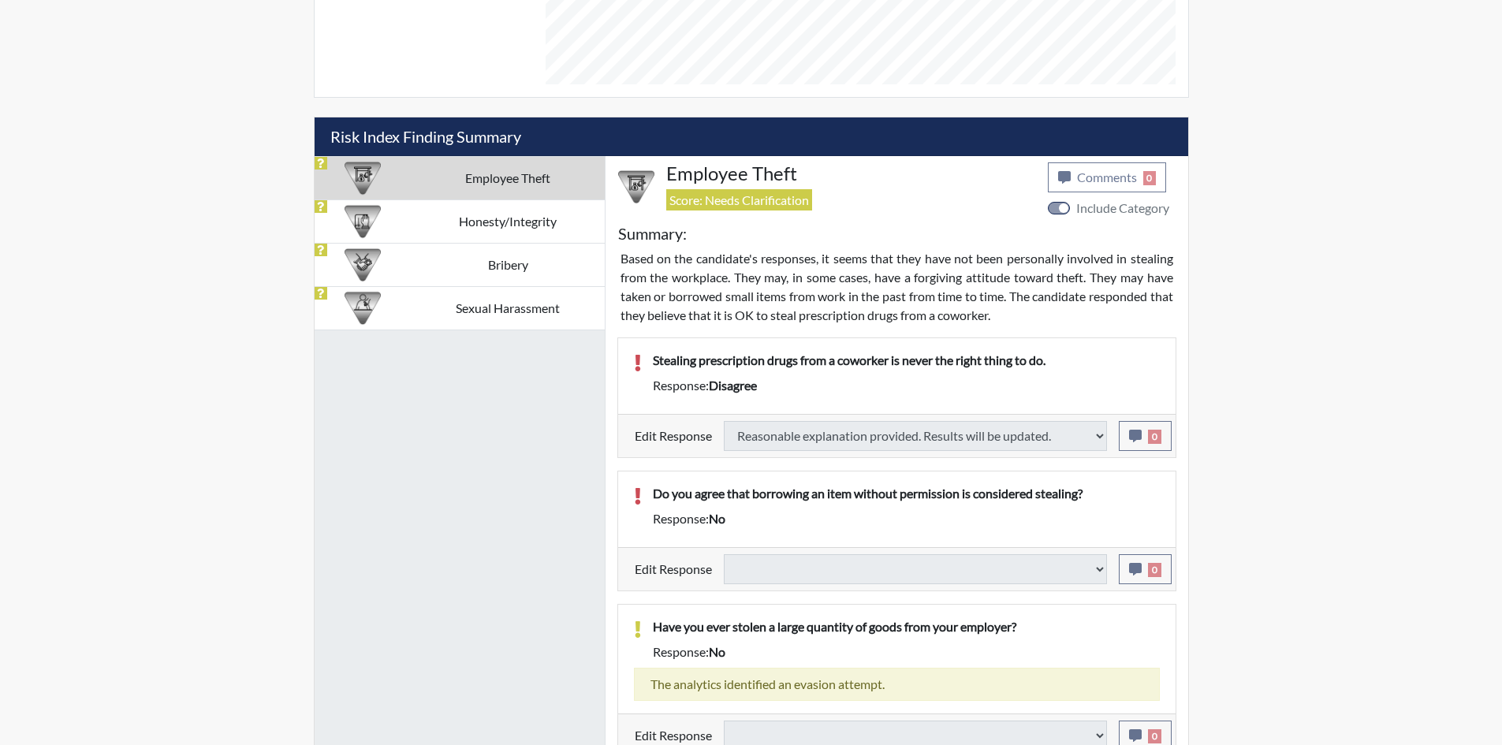
select select
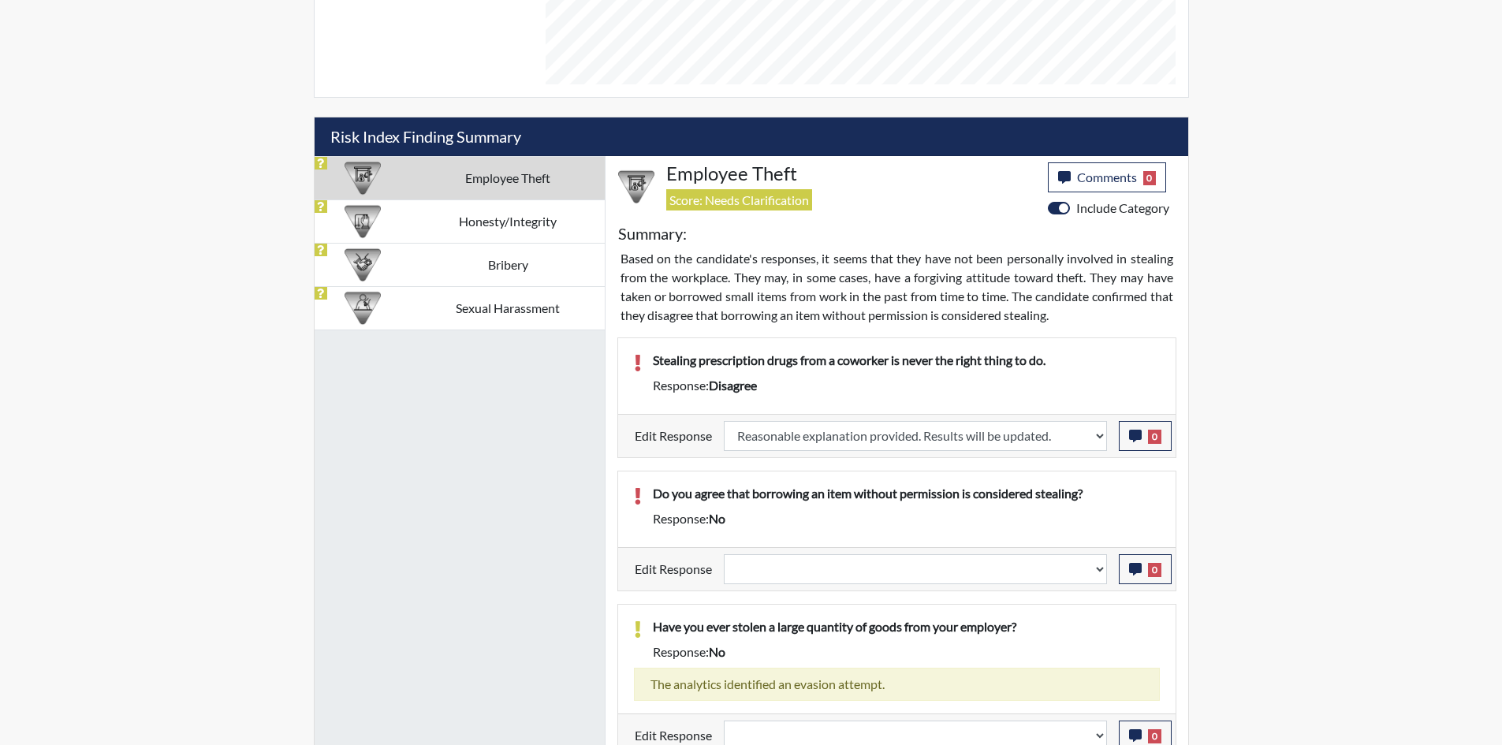
scroll to position [262, 655]
click at [936, 573] on select "Question is not relevant. Results will be updated. Reasonable explanation provi…" at bounding box center [915, 569] width 383 height 30
select select "irrelevant"
click at [724, 554] on select "Question is not relevant. Results will be updated. Reasonable explanation provi…" at bounding box center [915, 569] width 383 height 30
select select
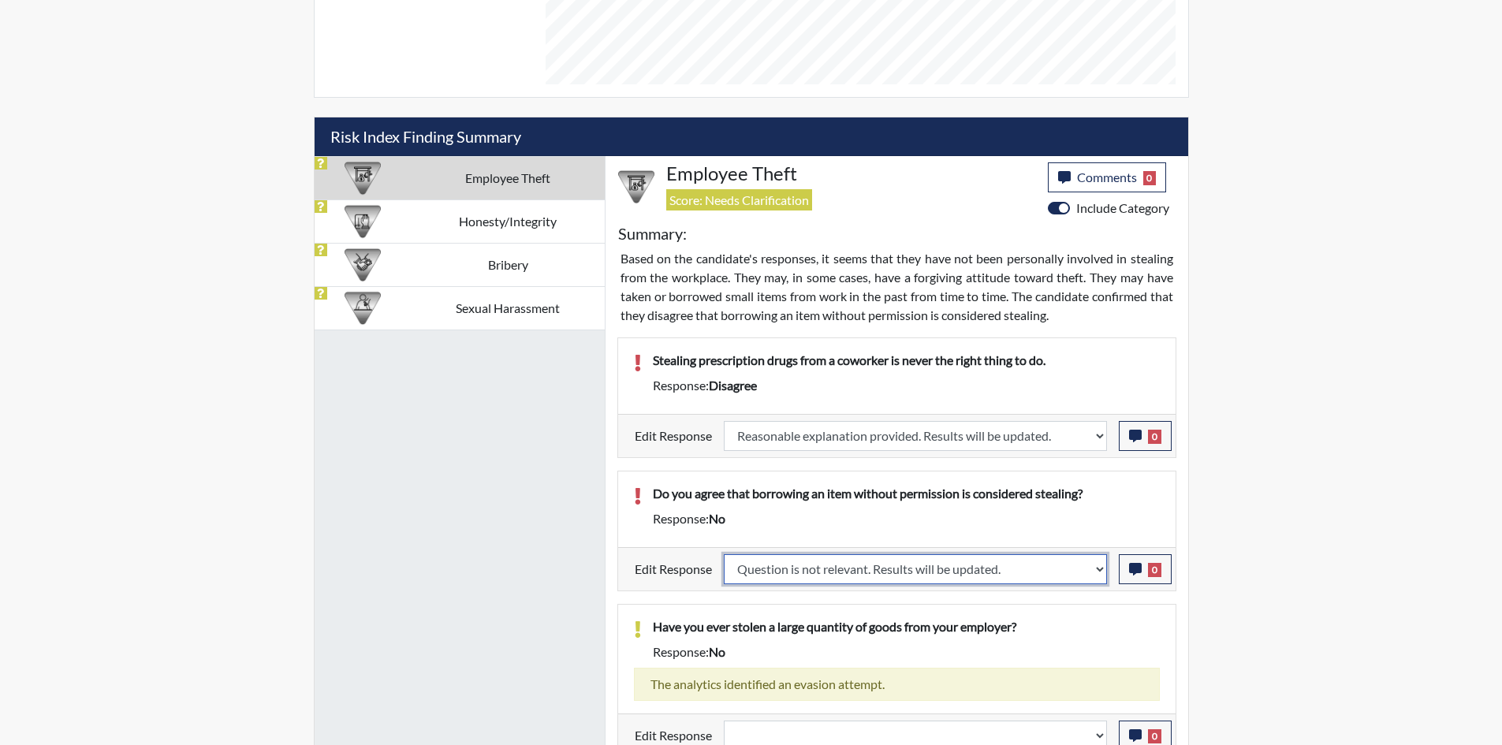
select select
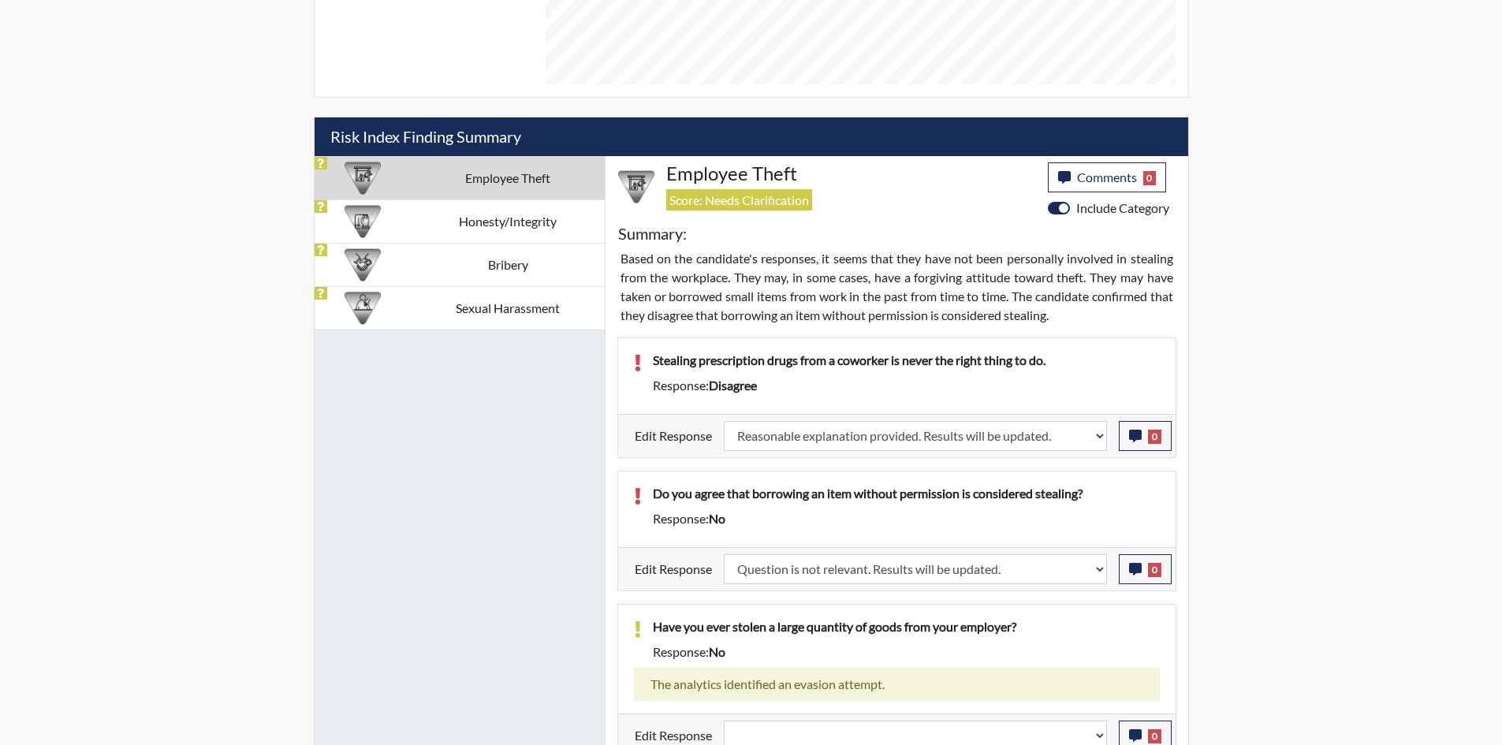
select select
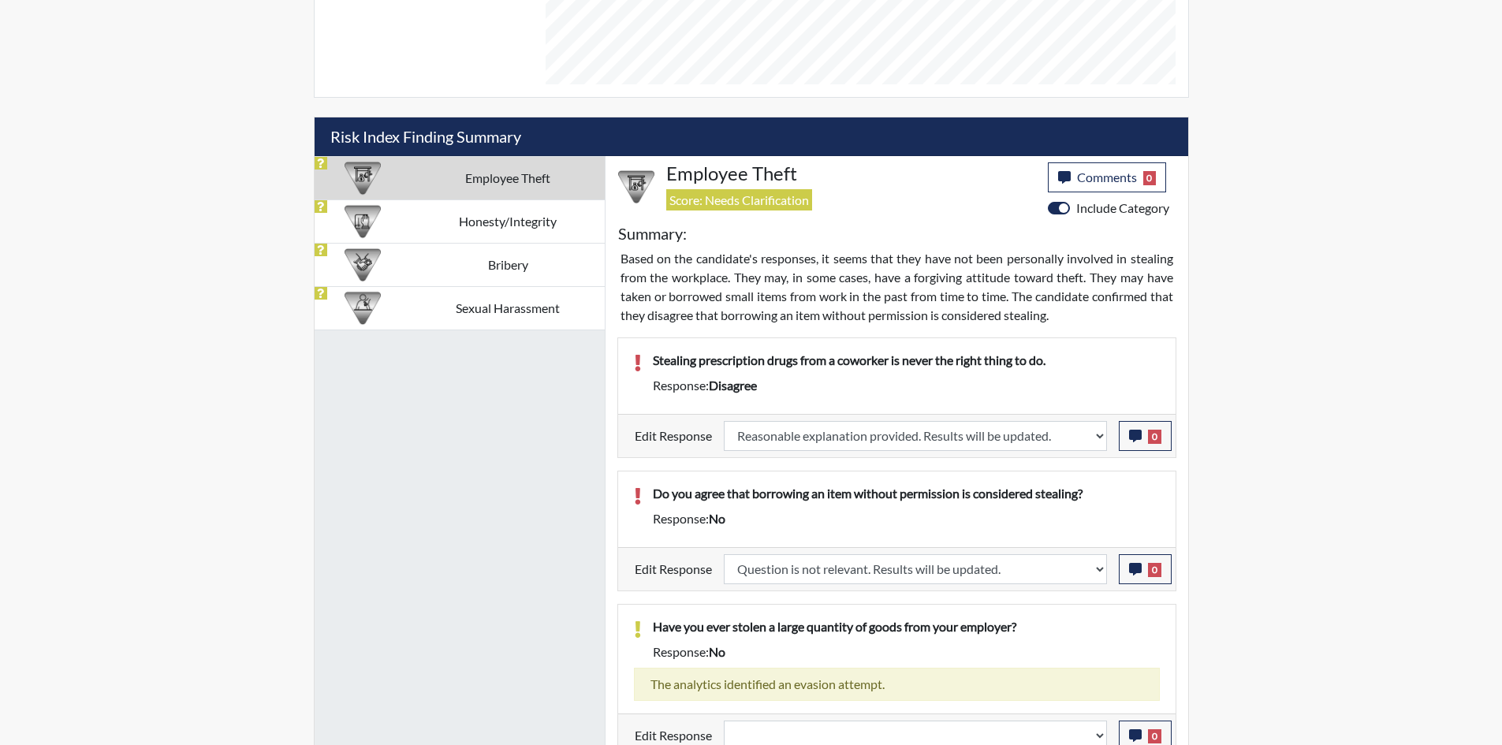
select select
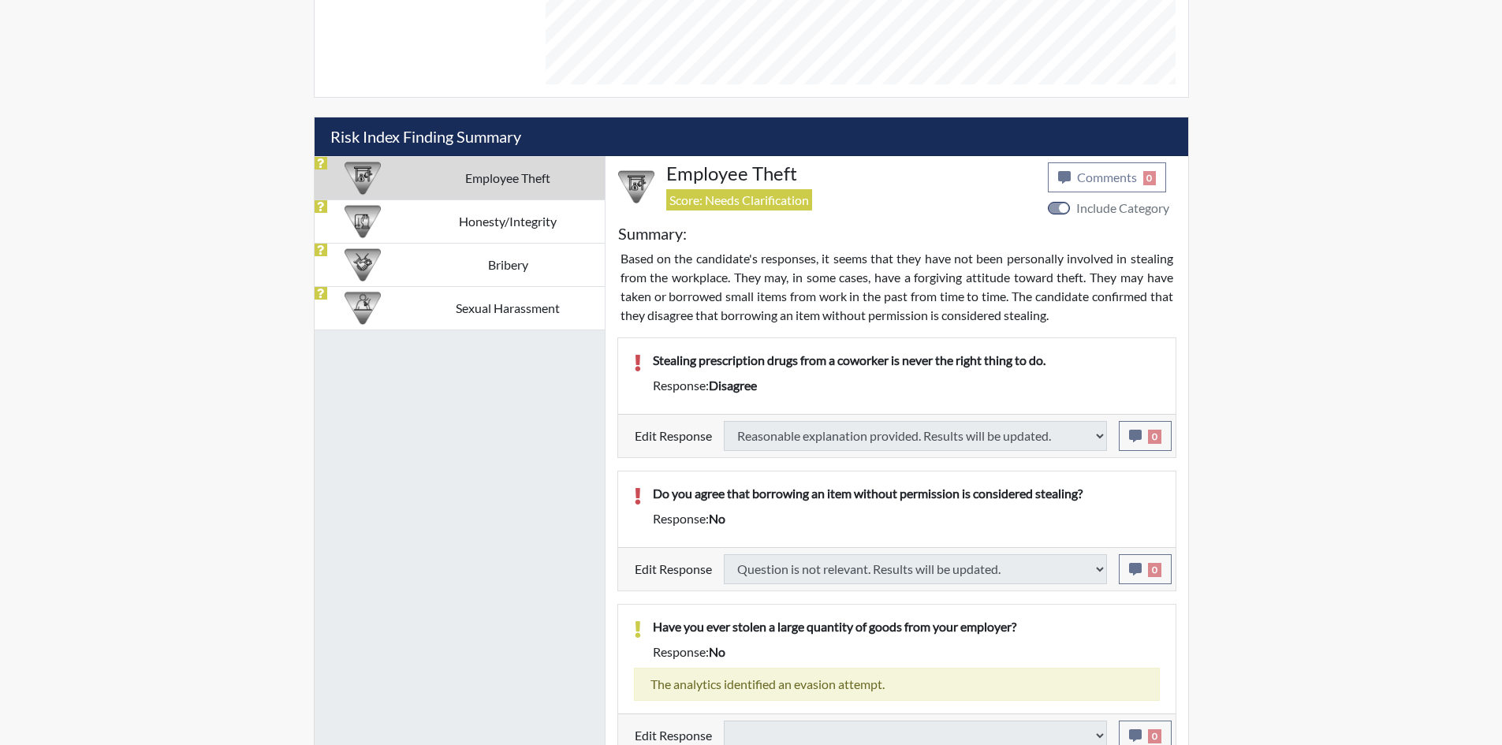
select select
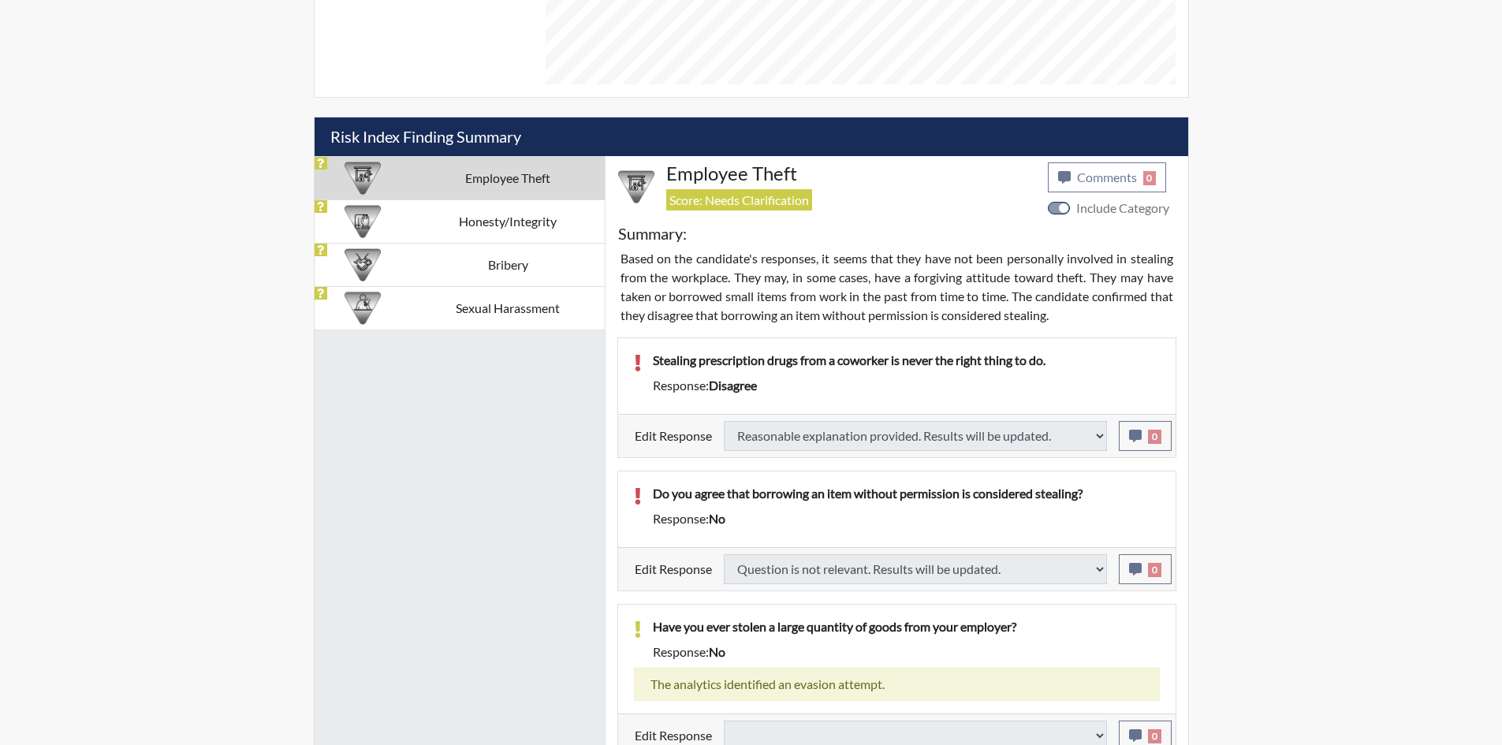
select select
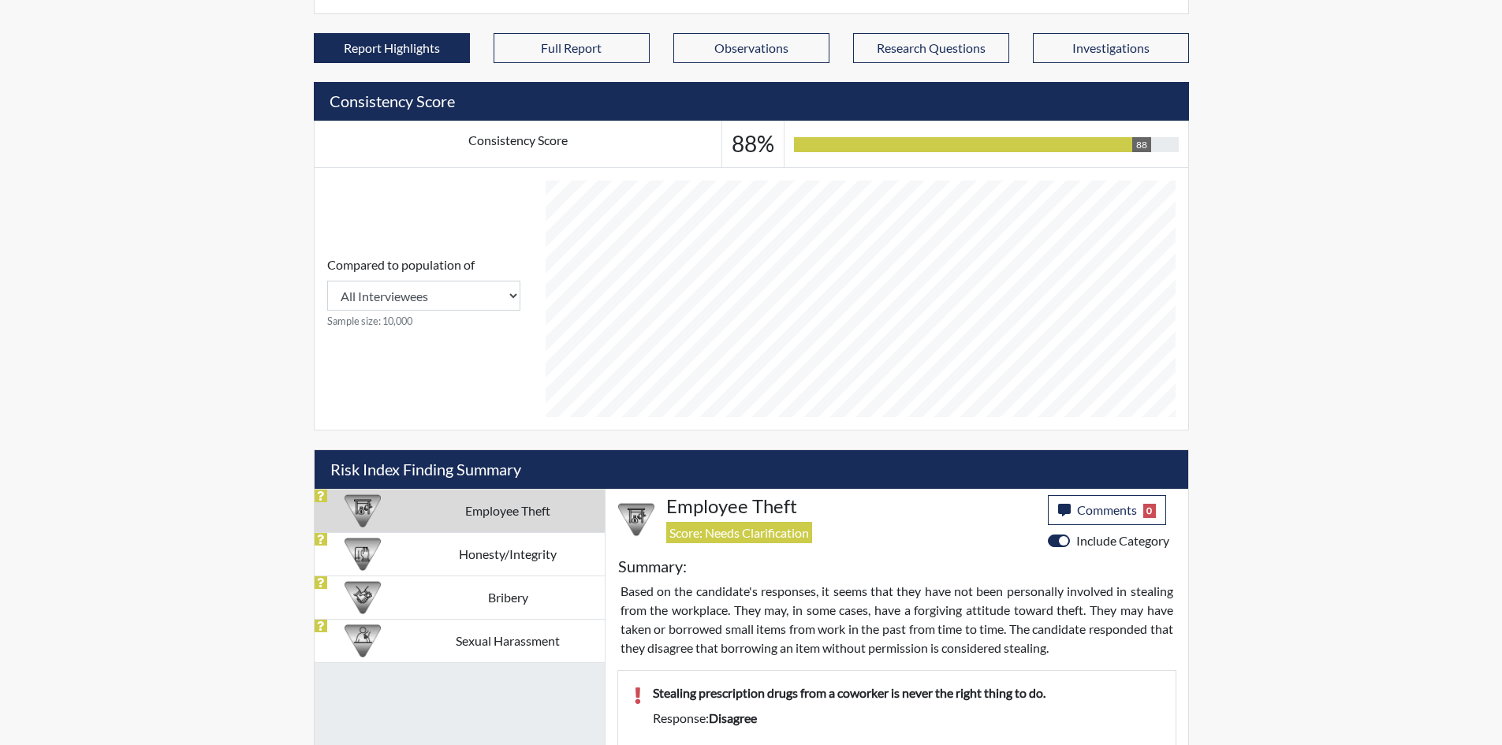
scroll to position [868, 0]
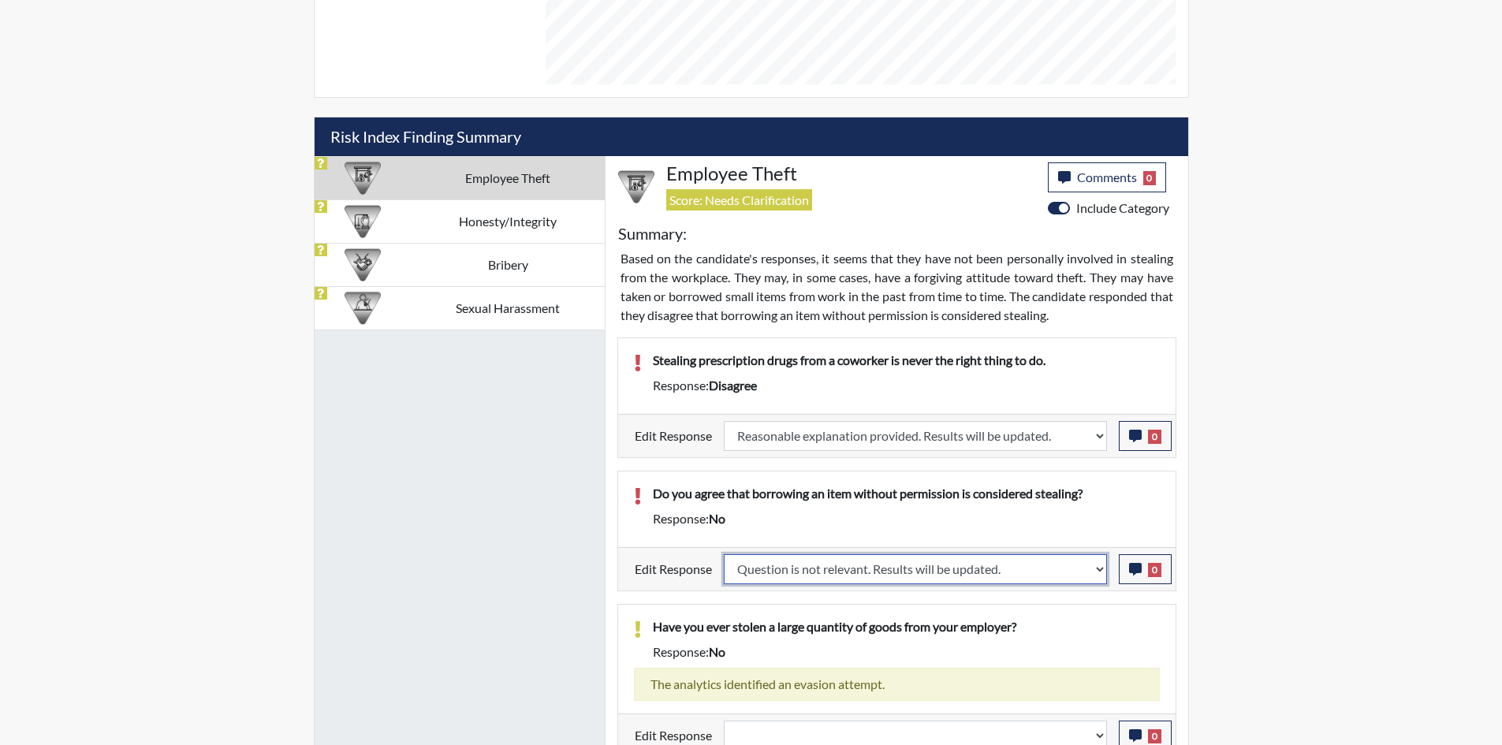
click at [939, 570] on select "Question is not relevant. Results will be updated. Reasonable explanation provi…" at bounding box center [915, 569] width 383 height 30
select select "reasonable-explanation-provided"
click at [724, 554] on select "Question is not relevant. Results will be updated. Reasonable explanation provi…" at bounding box center [915, 569] width 383 height 30
select select
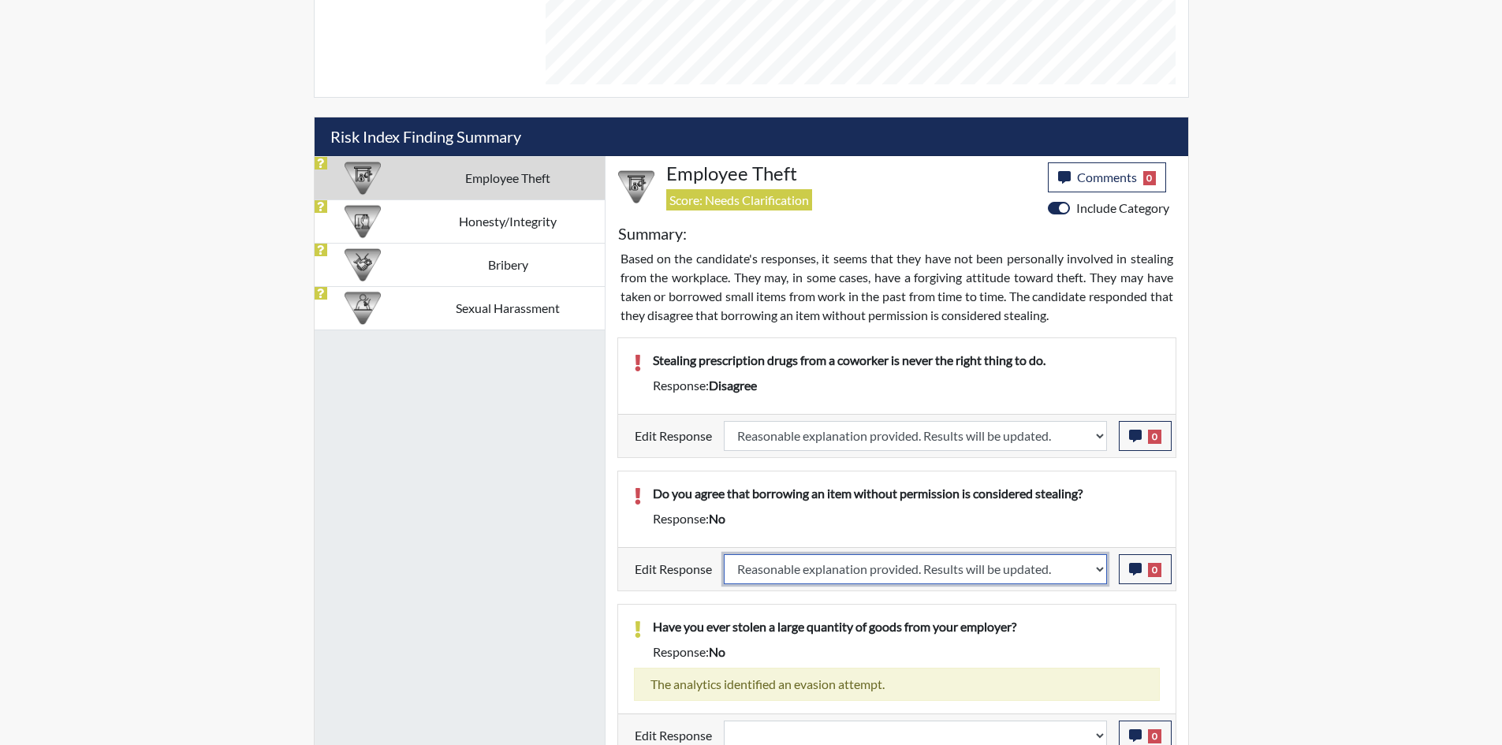
select select
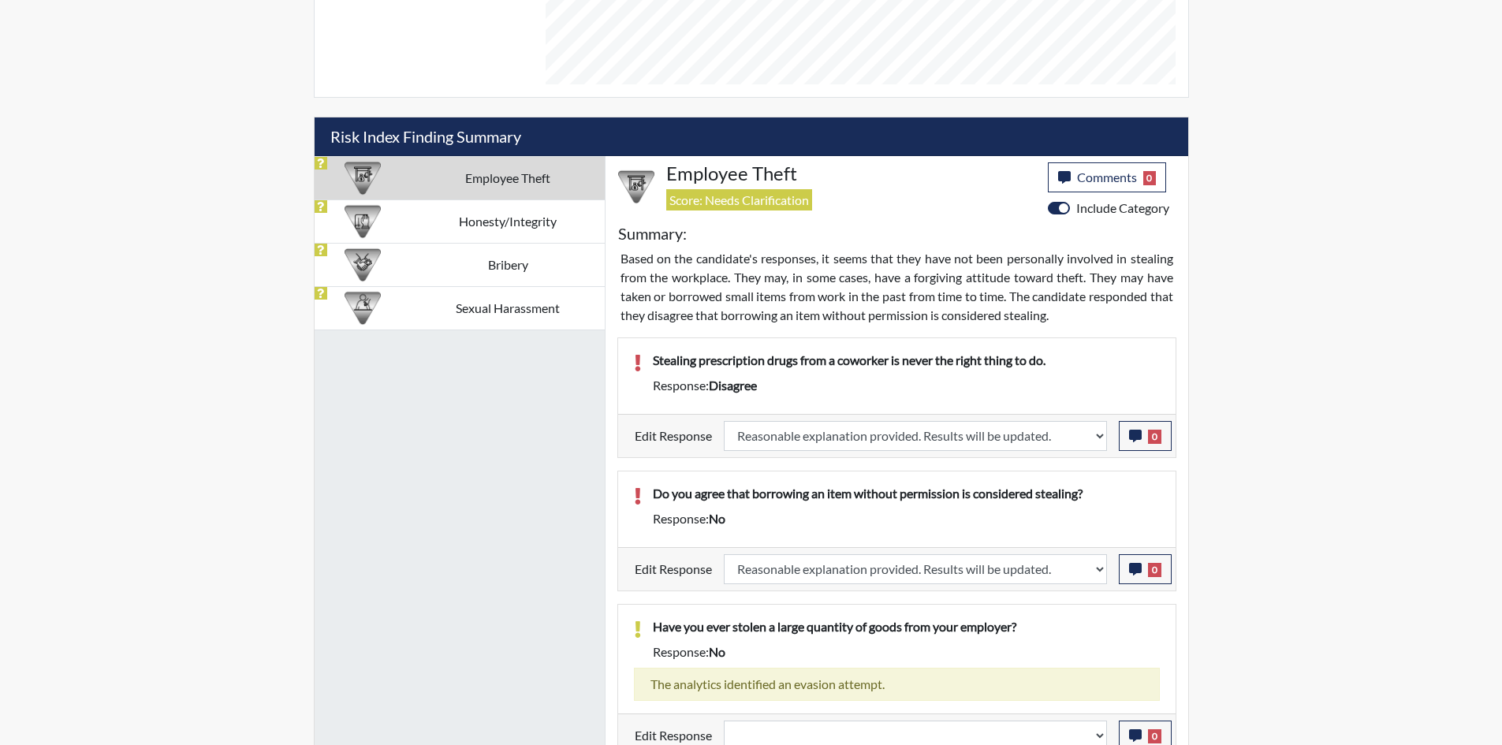
select select
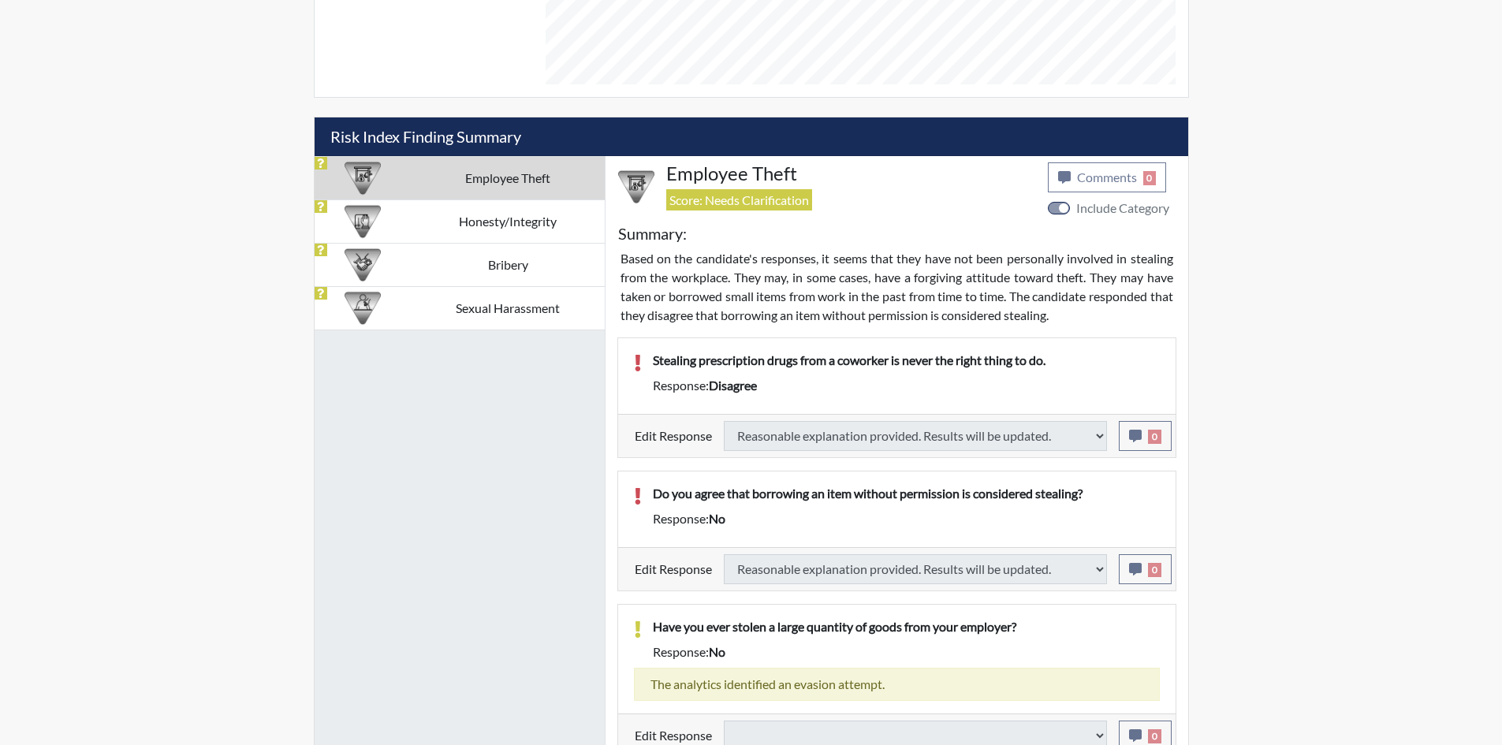
select select
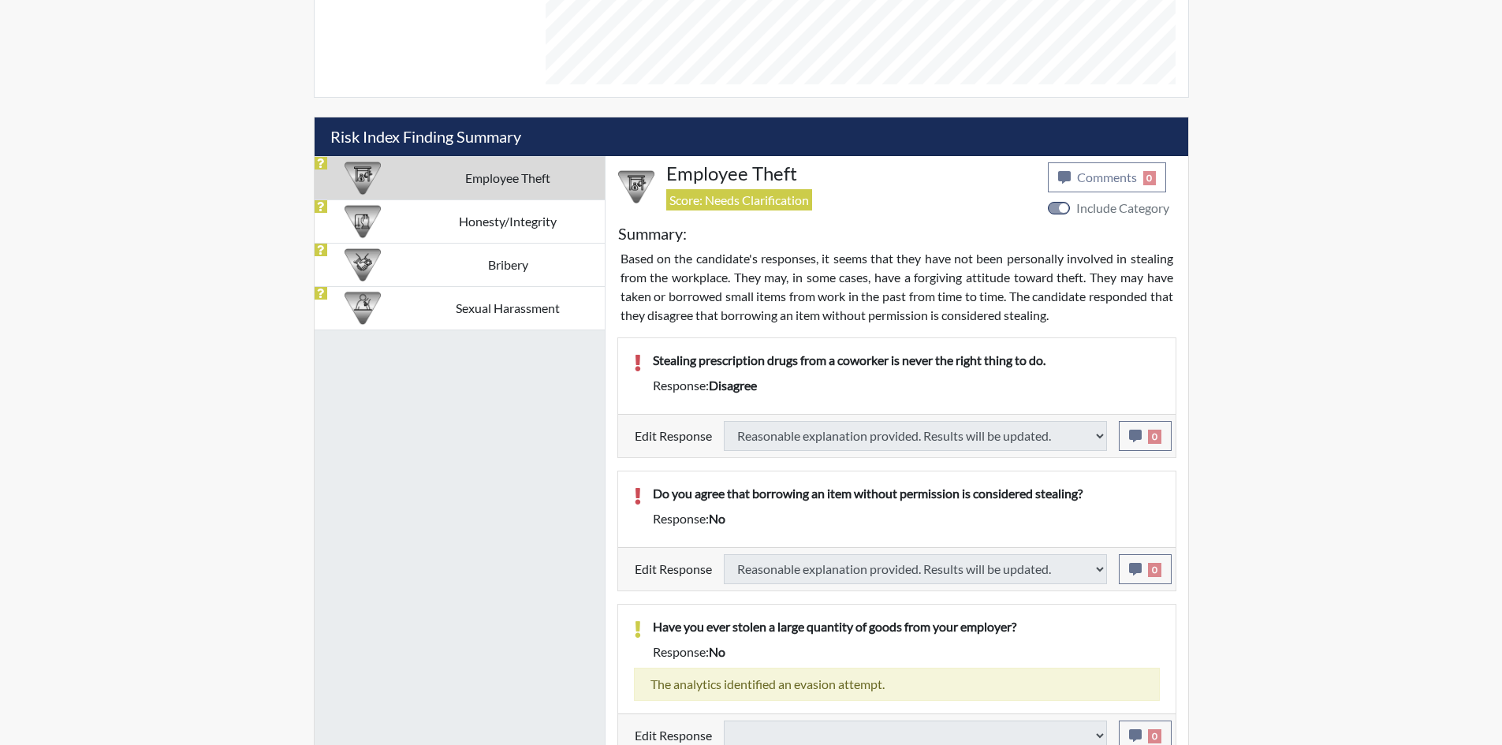
select select
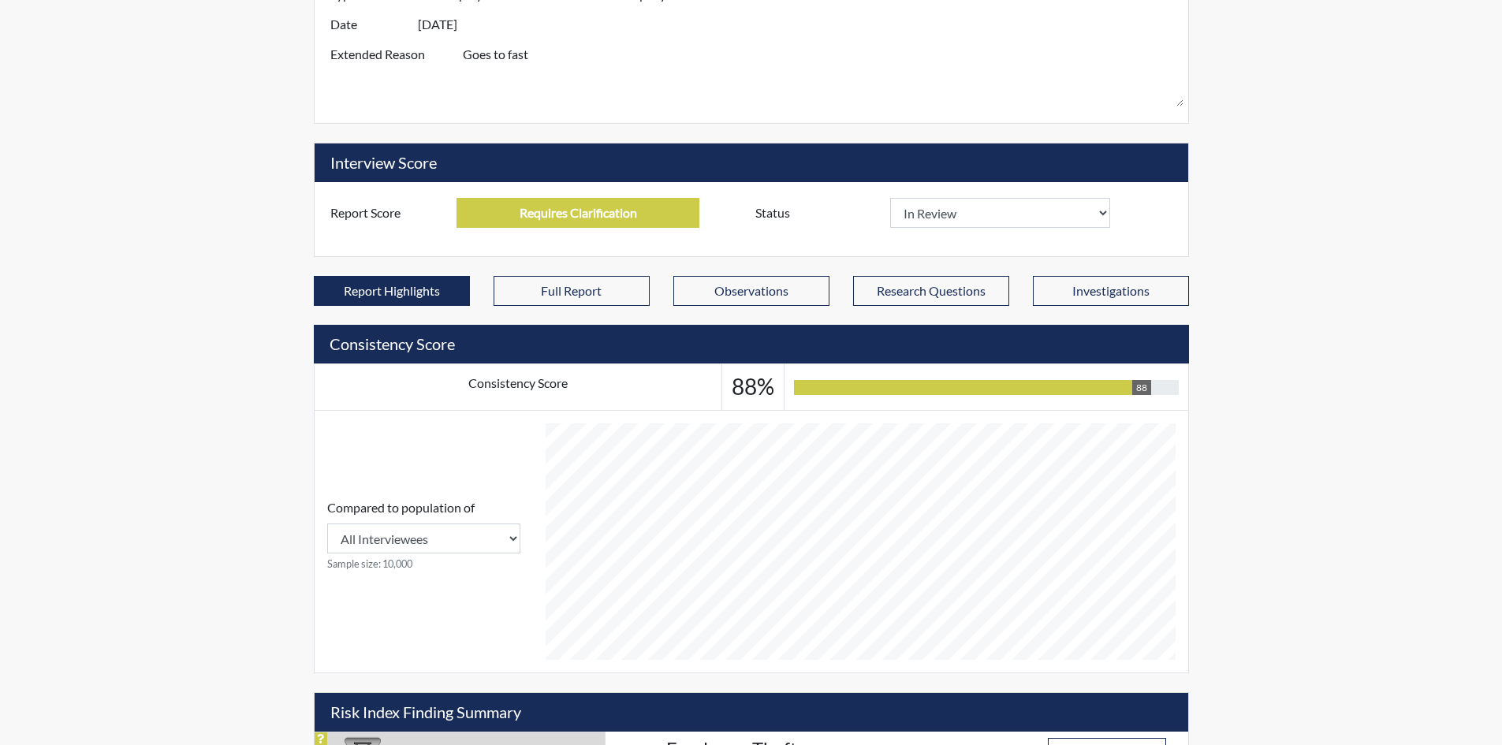
scroll to position [530, 0]
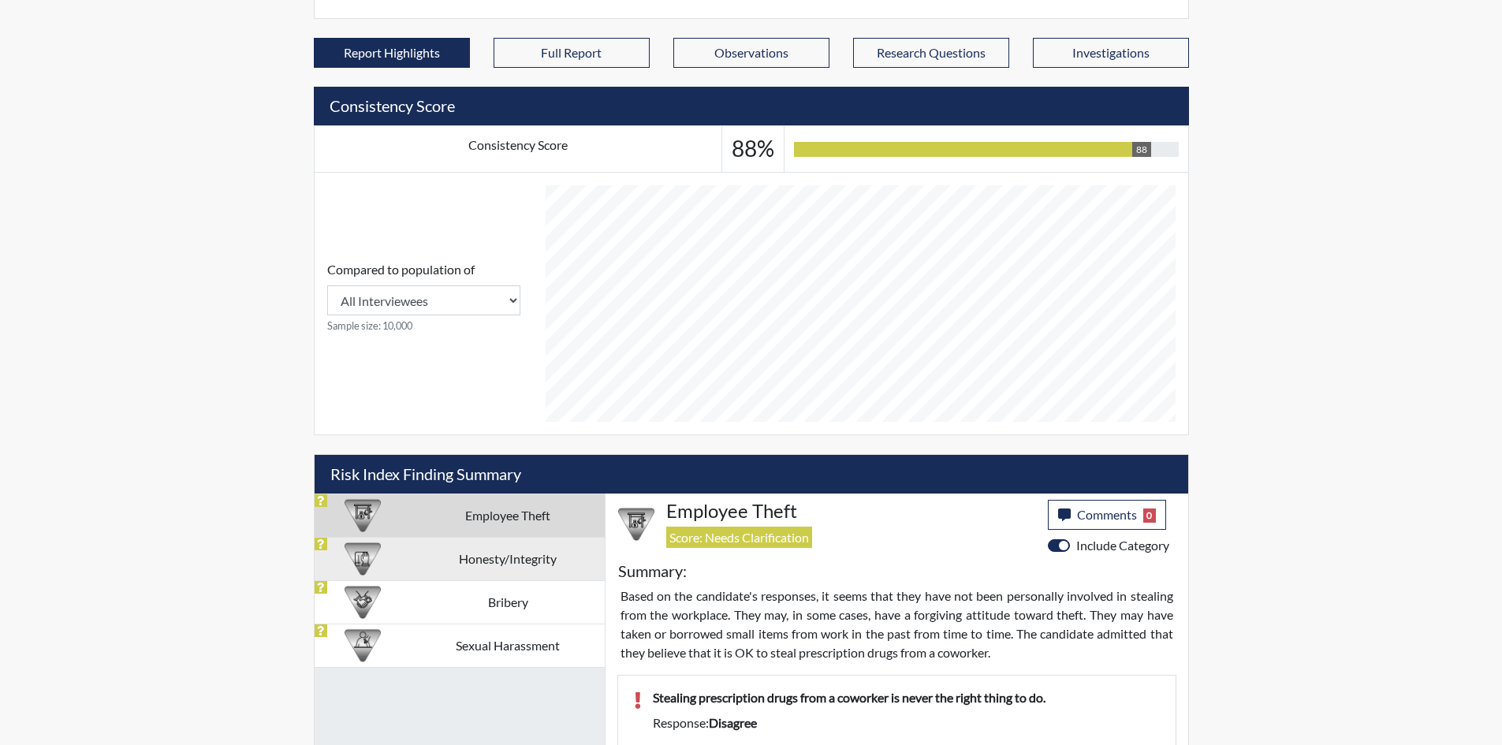
click at [446, 551] on td "Honesty/Integrity" at bounding box center [508, 558] width 194 height 43
select select
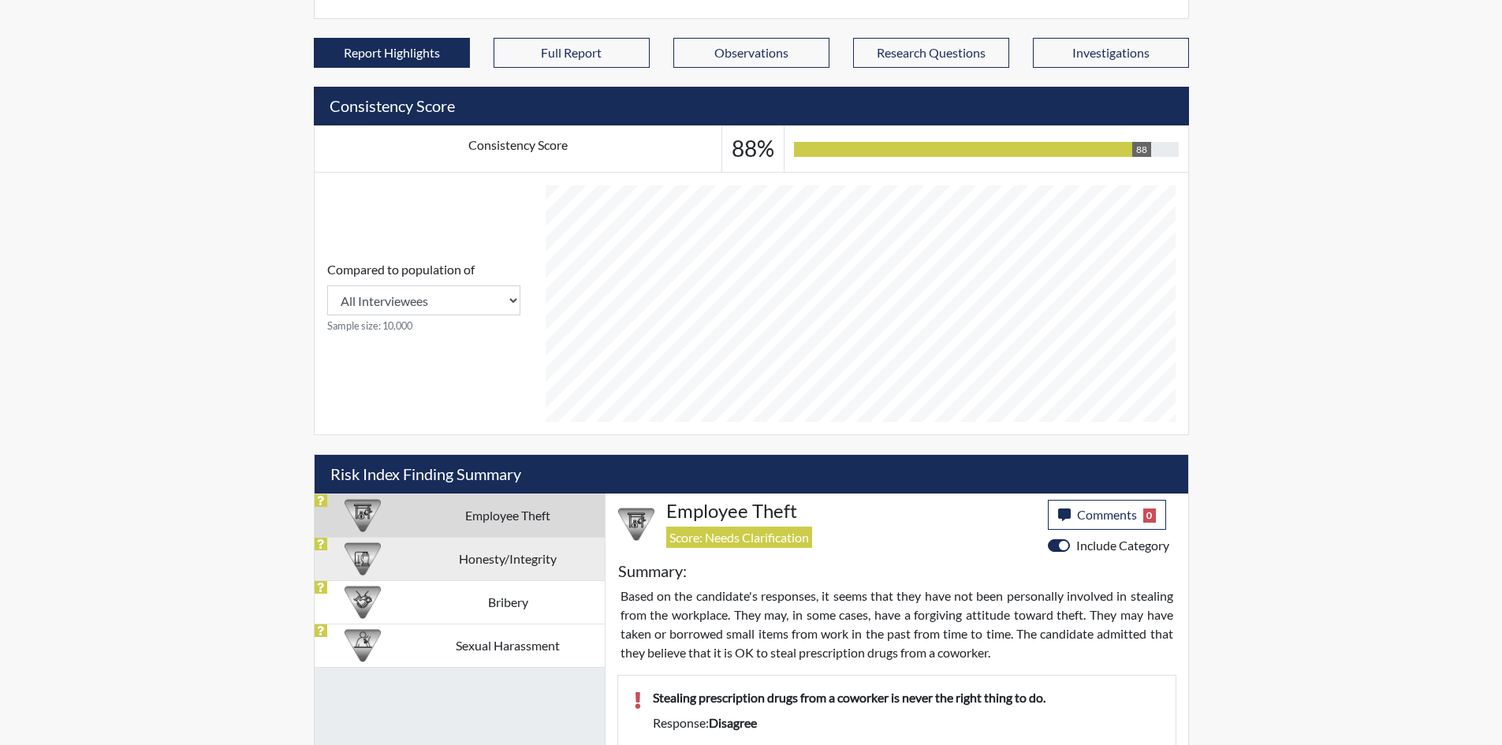
select select
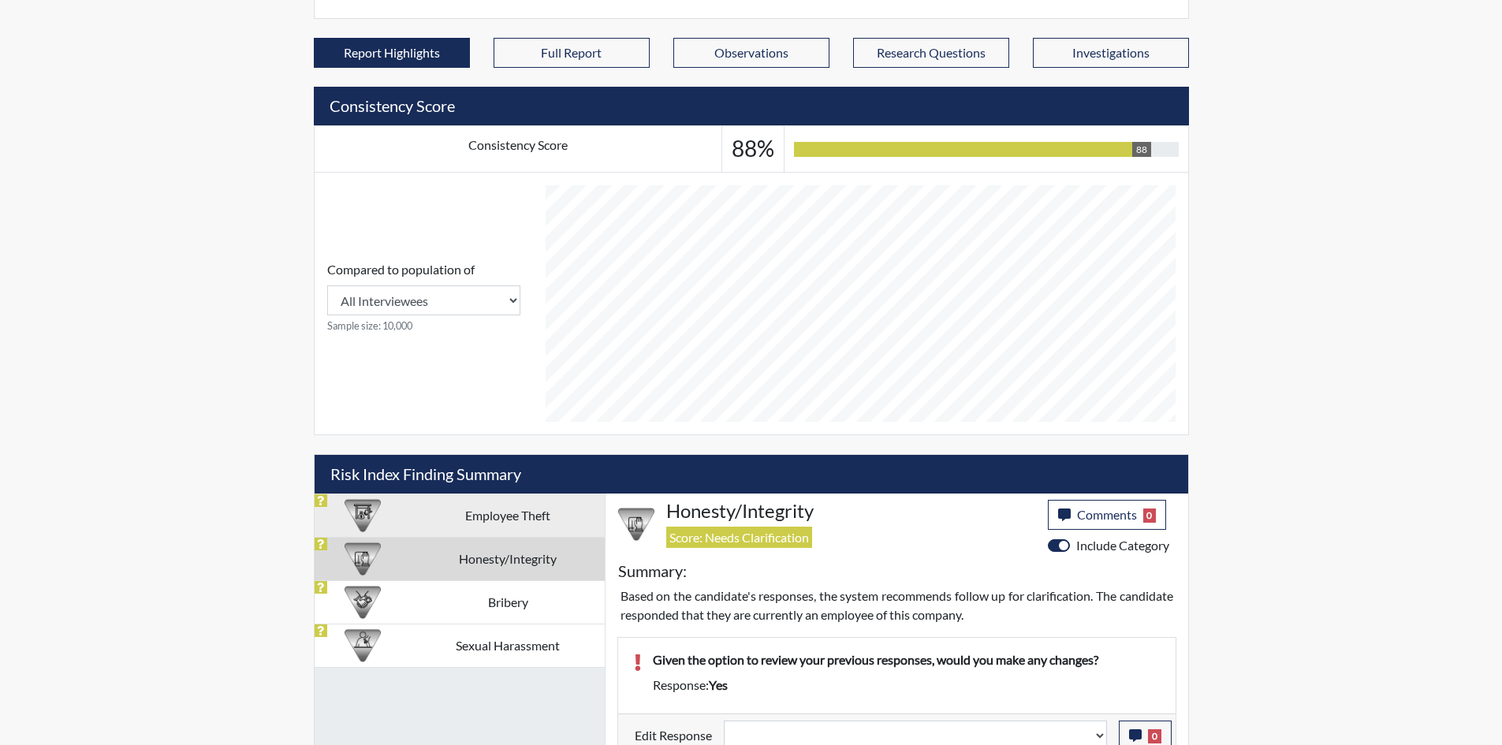
click at [476, 524] on td "Employee Theft" at bounding box center [508, 515] width 194 height 43
select select "reasonable-explanation-provided"
select select
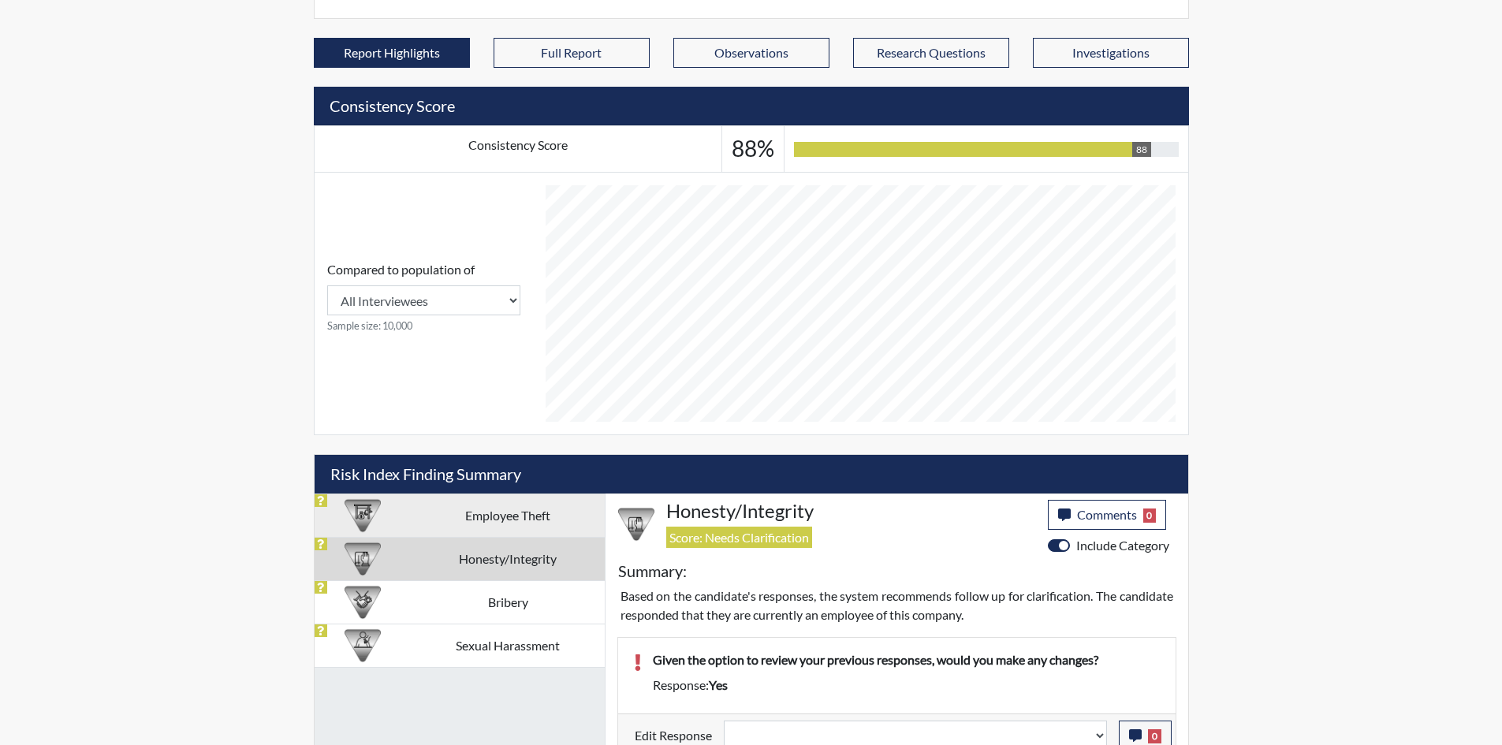
select select
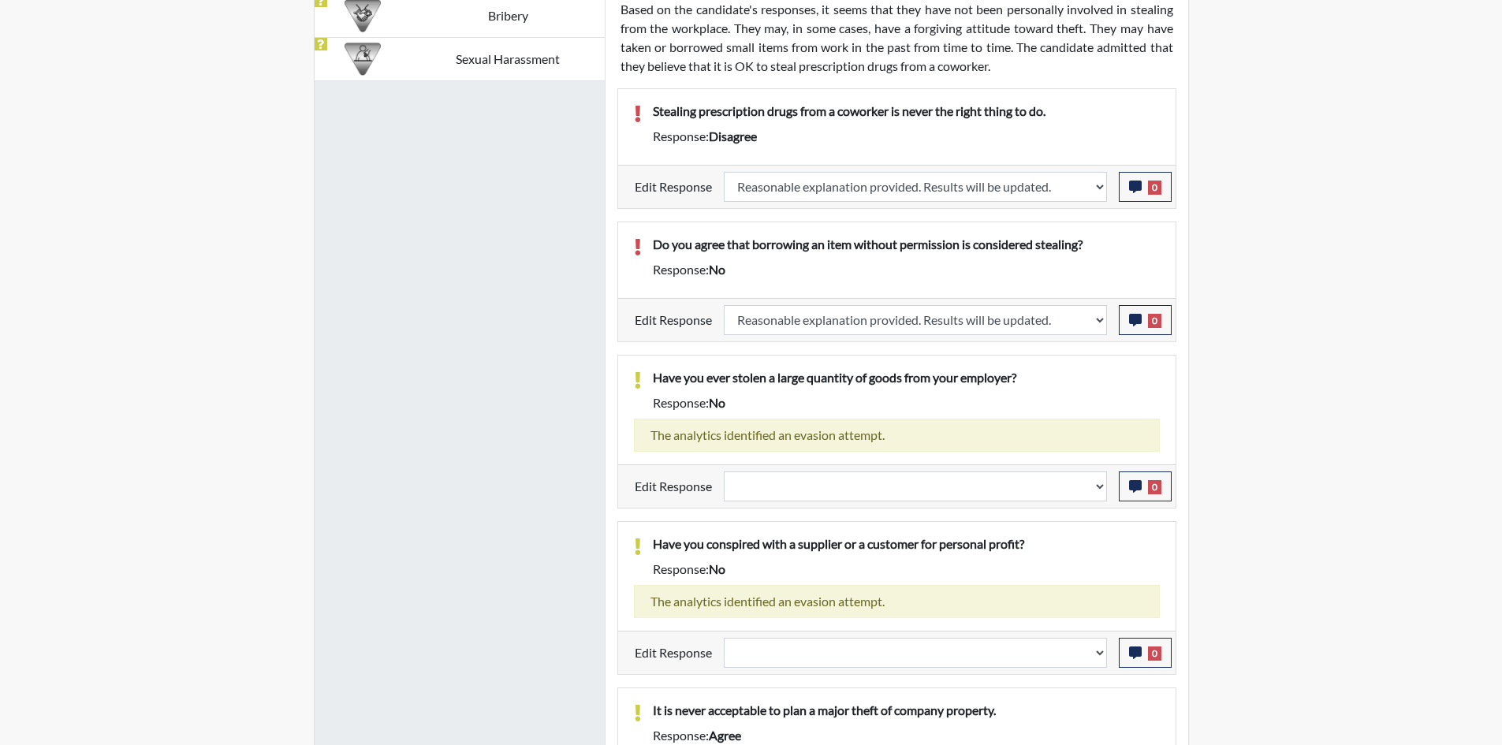
scroll to position [1161, 0]
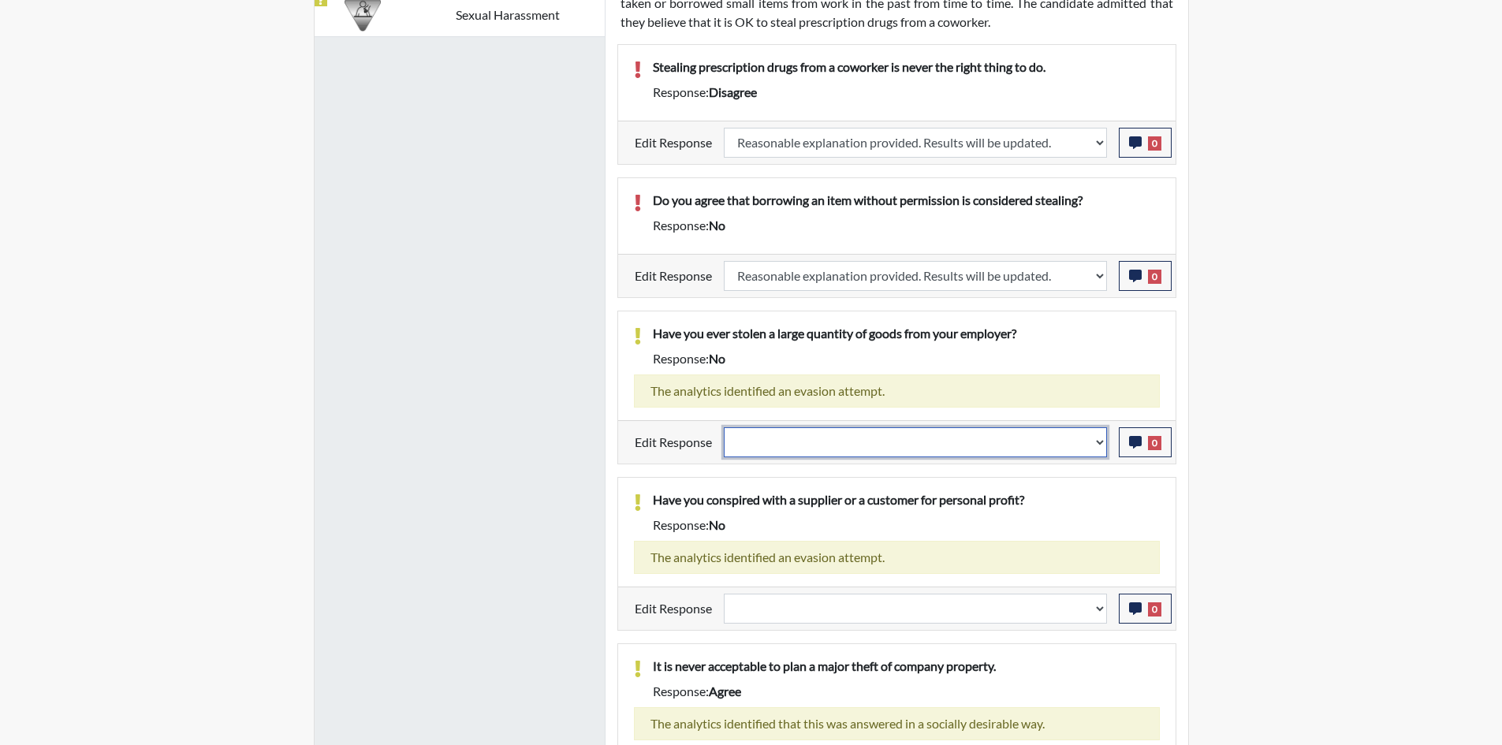
click at [1047, 449] on select "Question is not relevant. Results will be updated. Reasonable explanation provi…" at bounding box center [915, 442] width 383 height 30
select select "reasonable-explanation-provided"
click at [724, 427] on select "Question is not relevant. Results will be updated. Reasonable explanation provi…" at bounding box center [915, 442] width 383 height 30
select select
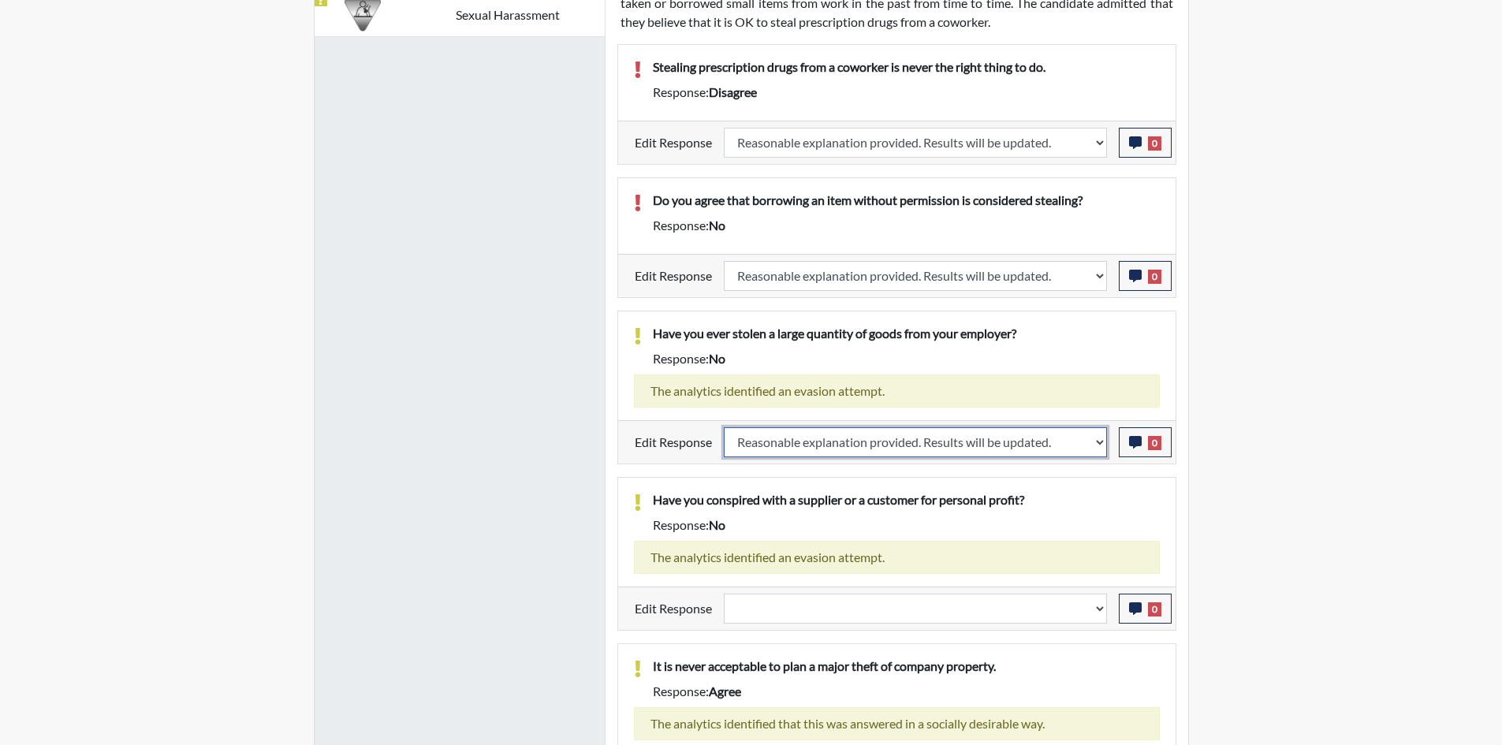
select select
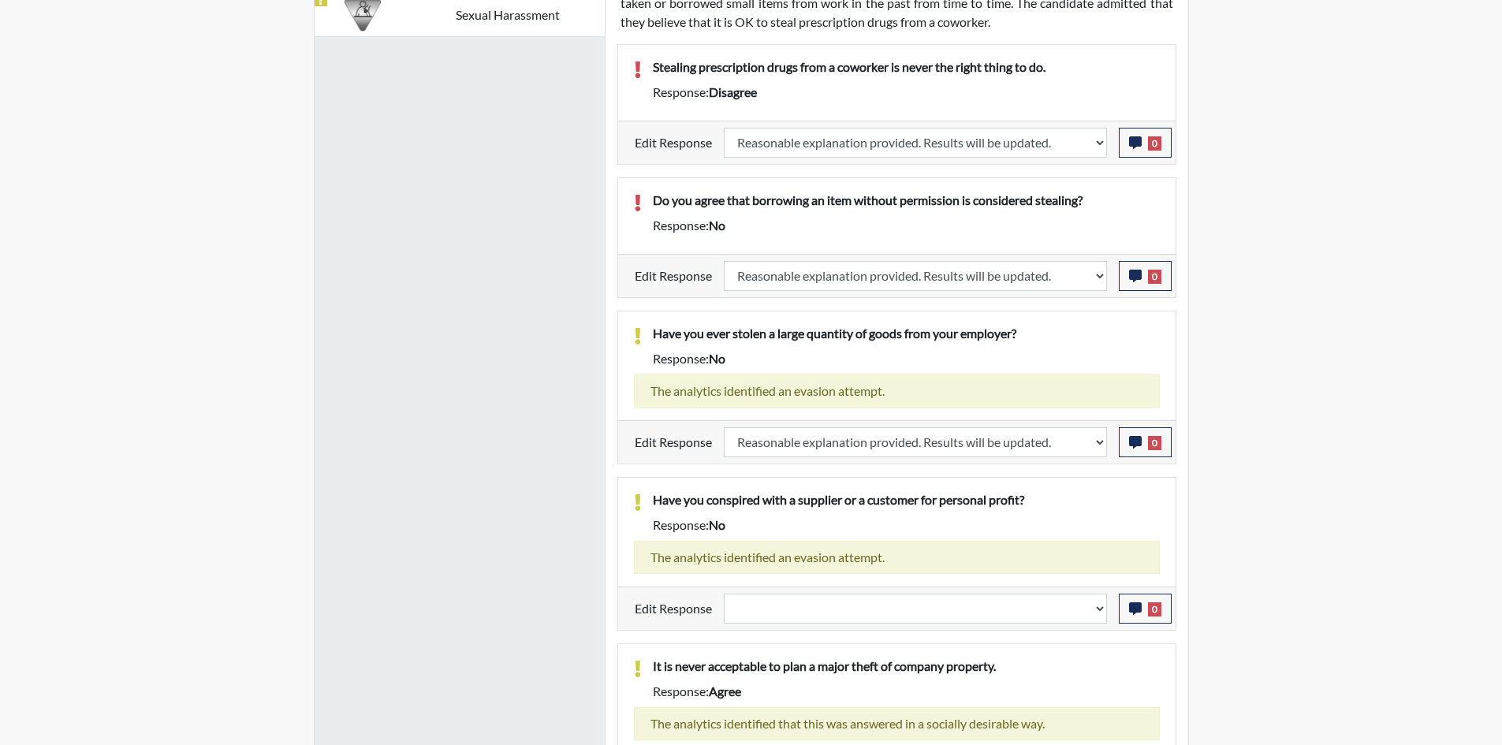
select select
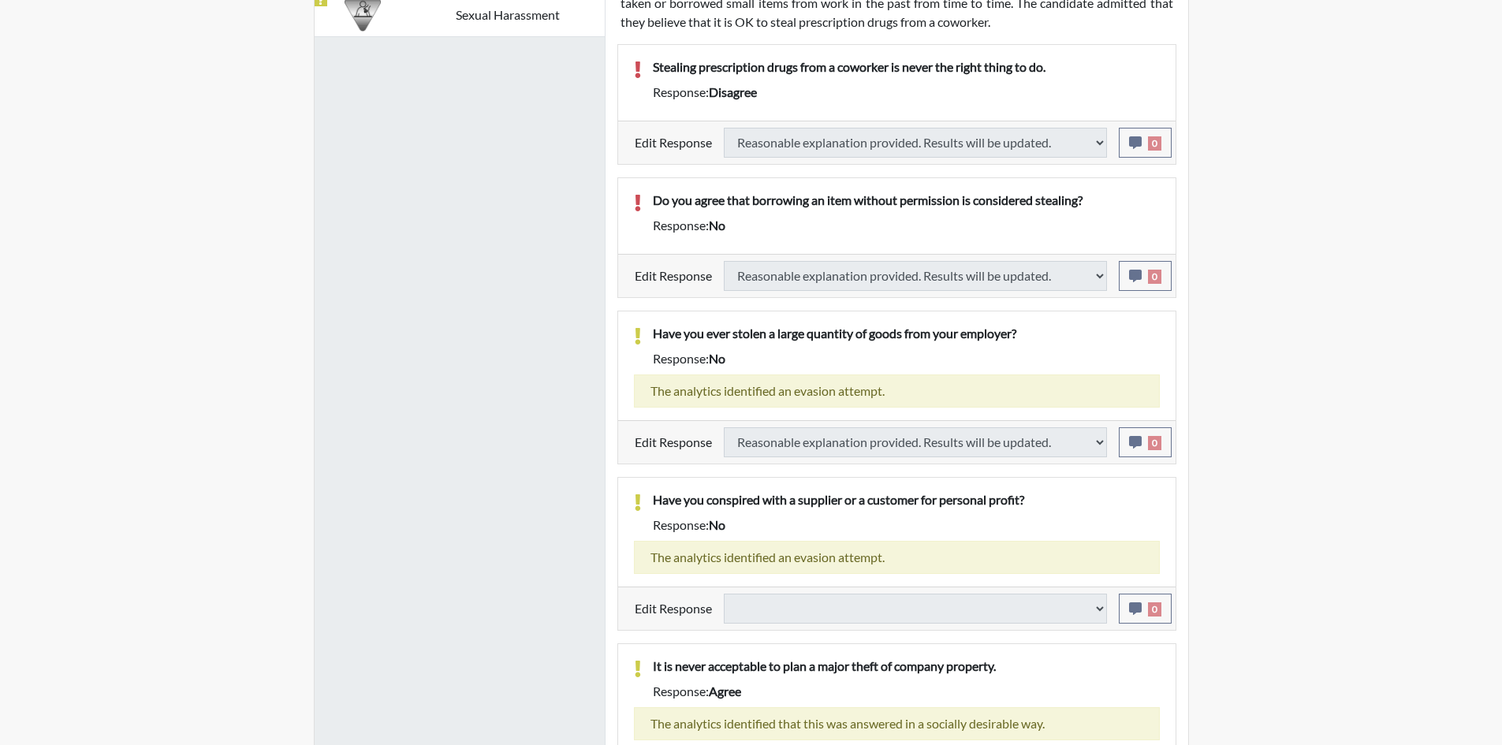
select select
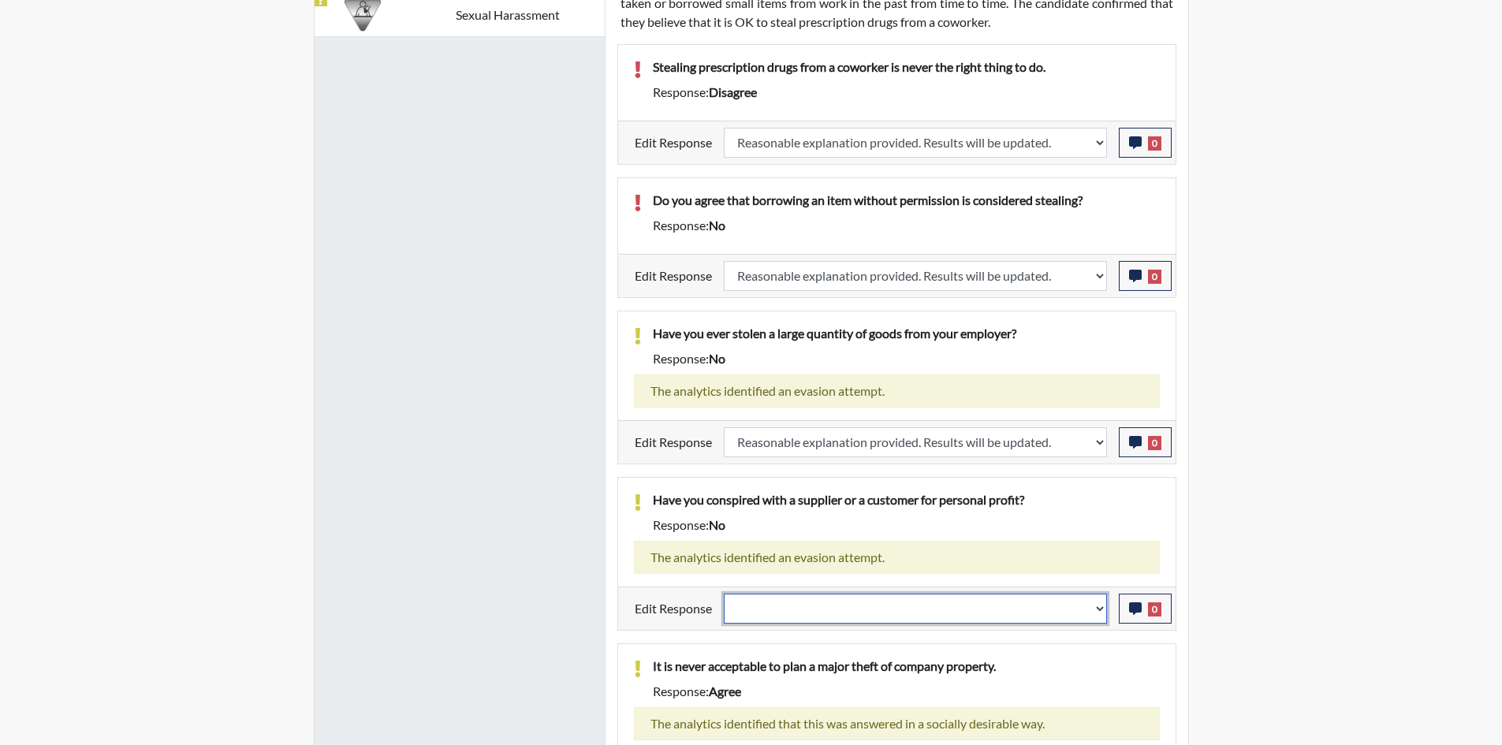
click at [883, 618] on select "Question is not relevant. Results will be updated. Reasonable explanation provi…" at bounding box center [915, 609] width 383 height 30
select select "reasonable-explanation-provided"
click at [724, 594] on select "Question is not relevant. Results will be updated. Reasonable explanation provi…" at bounding box center [915, 609] width 383 height 30
select select
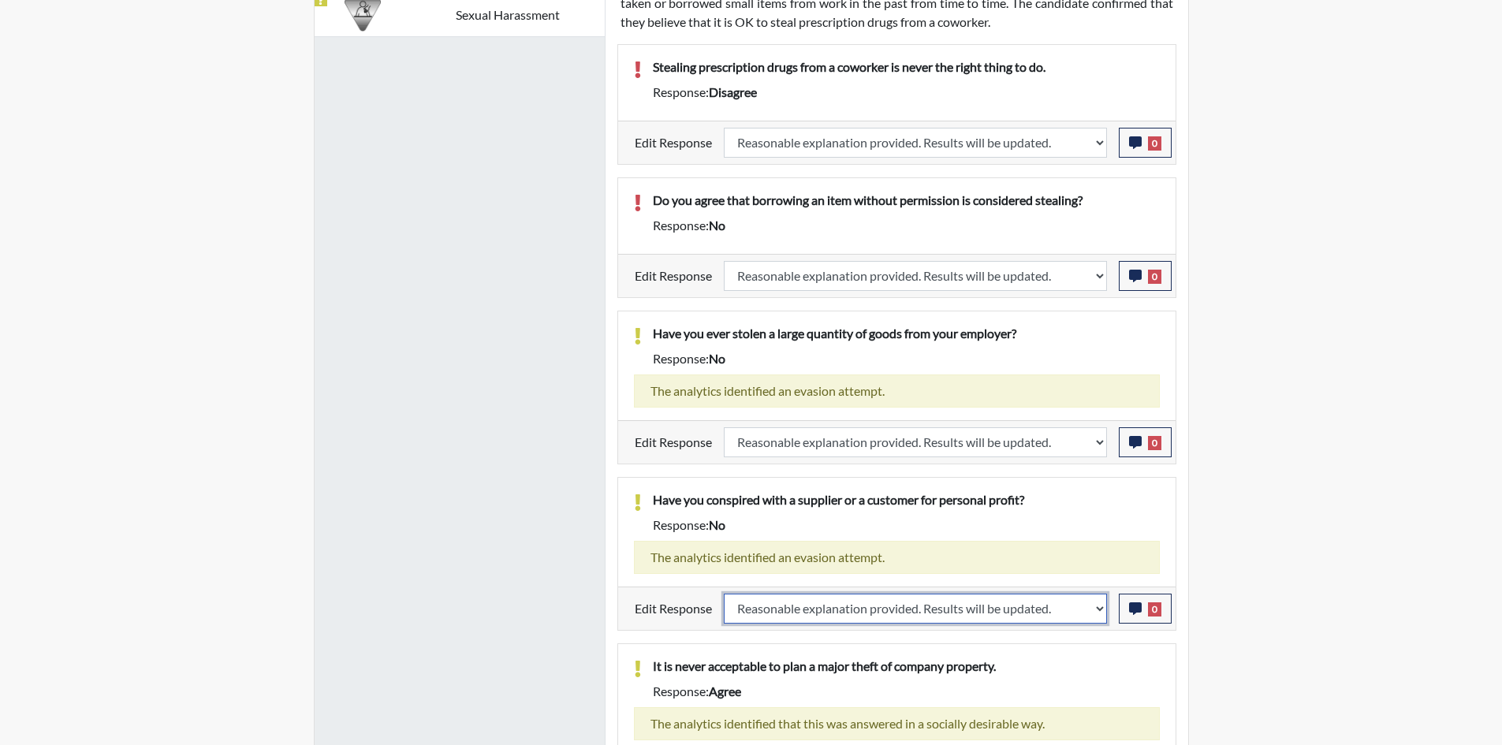
select select
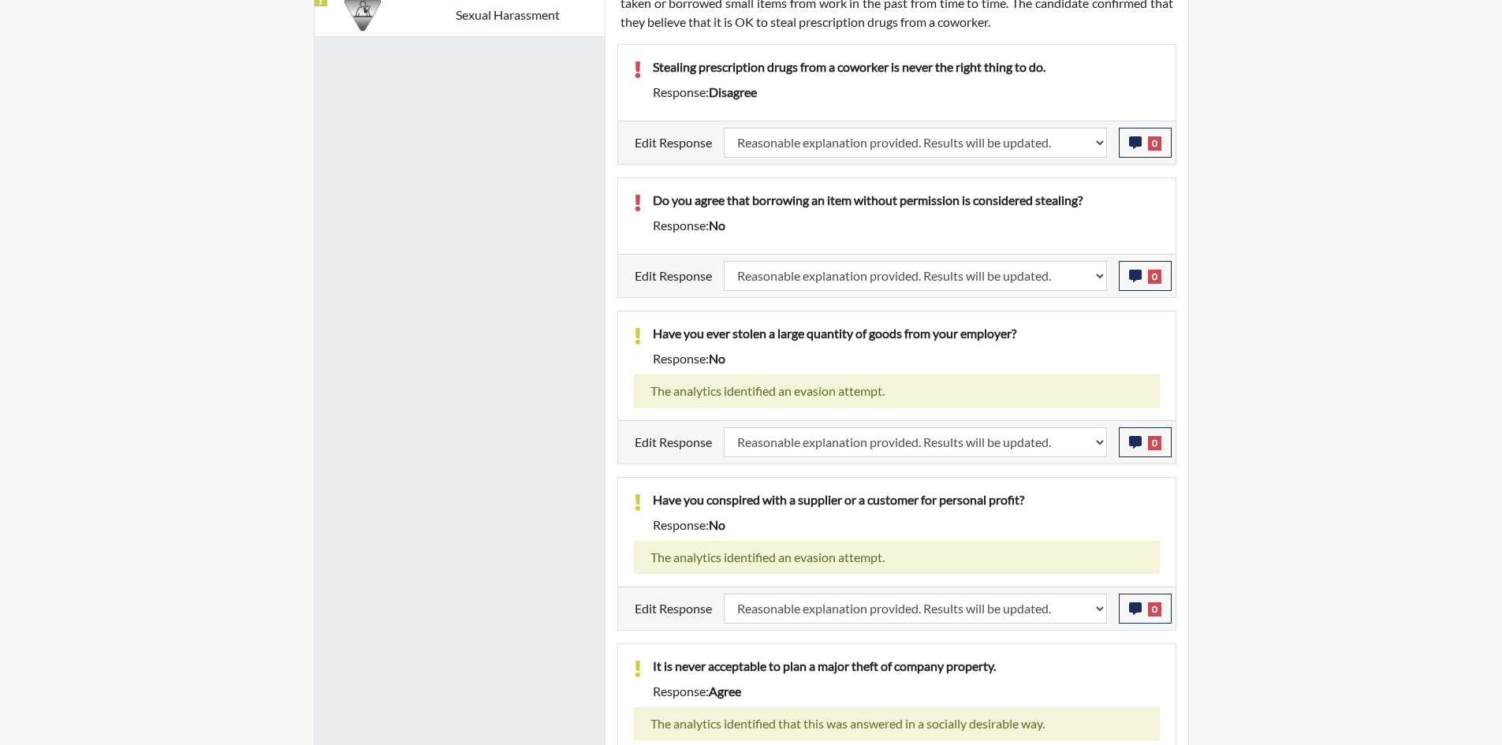
select select
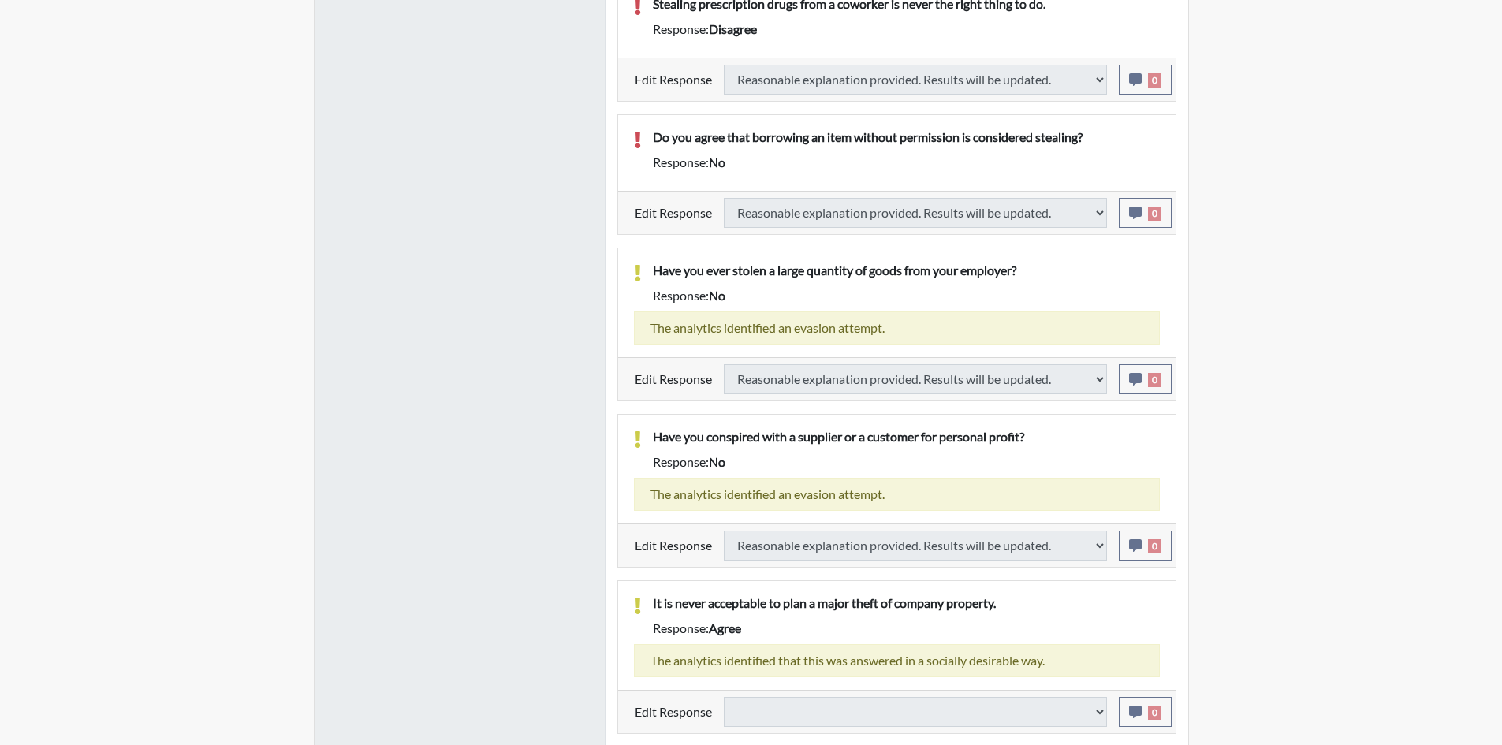
select select
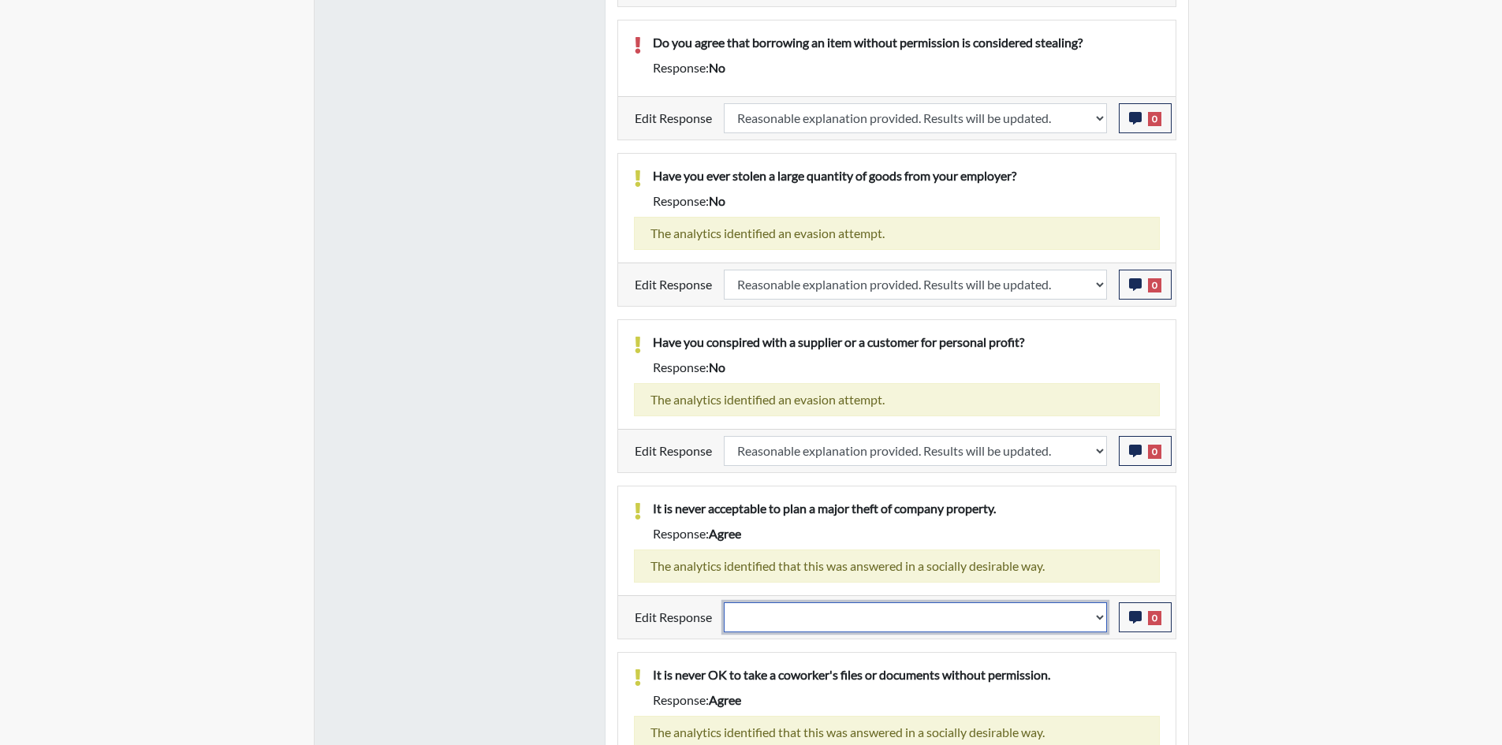
click at [885, 610] on select "Question is not relevant. Results will be updated. Reasonable explanation provi…" at bounding box center [915, 618] width 383 height 30
select select "reasonable-explanation-provided"
click at [724, 603] on select "Question is not relevant. Results will be updated. Reasonable explanation provi…" at bounding box center [915, 618] width 383 height 30
select select
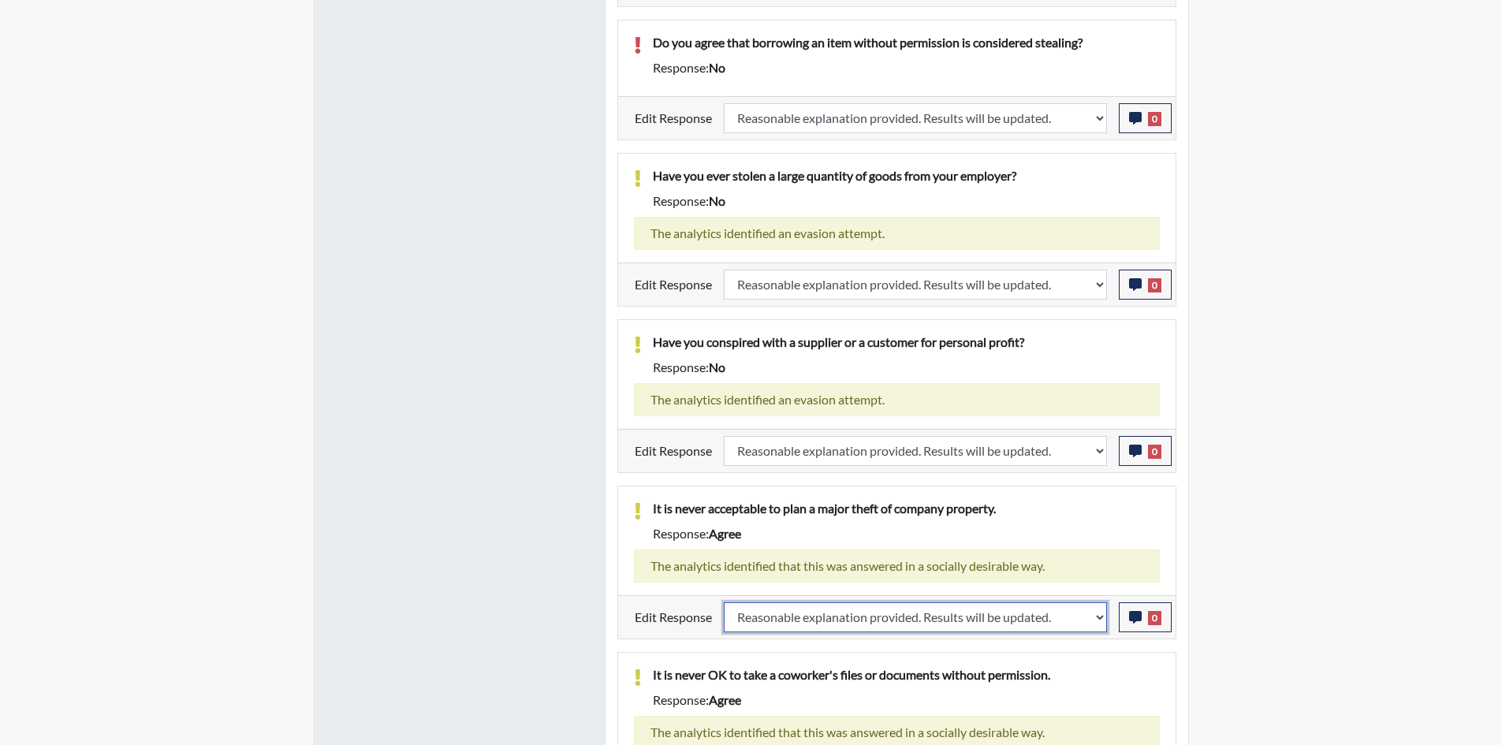
select select
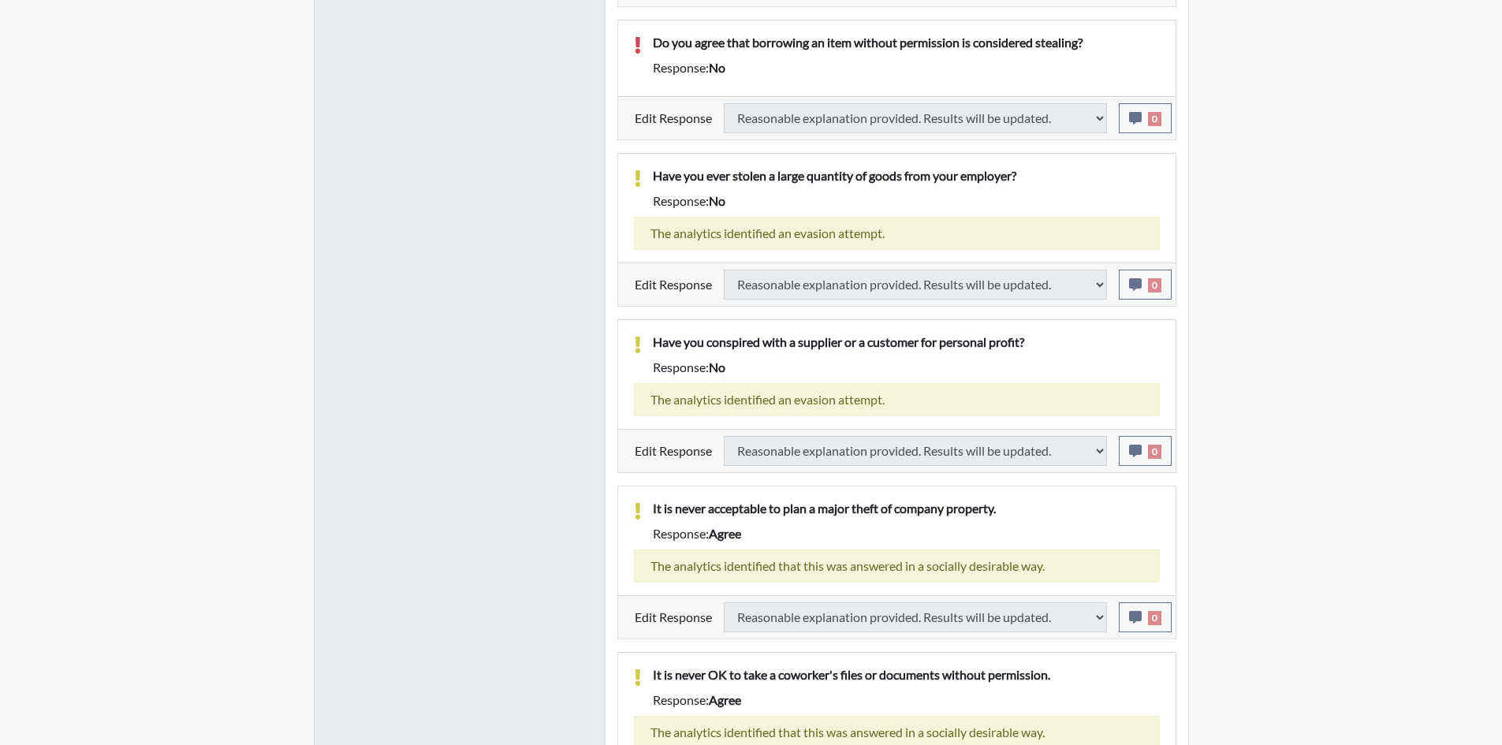
select select
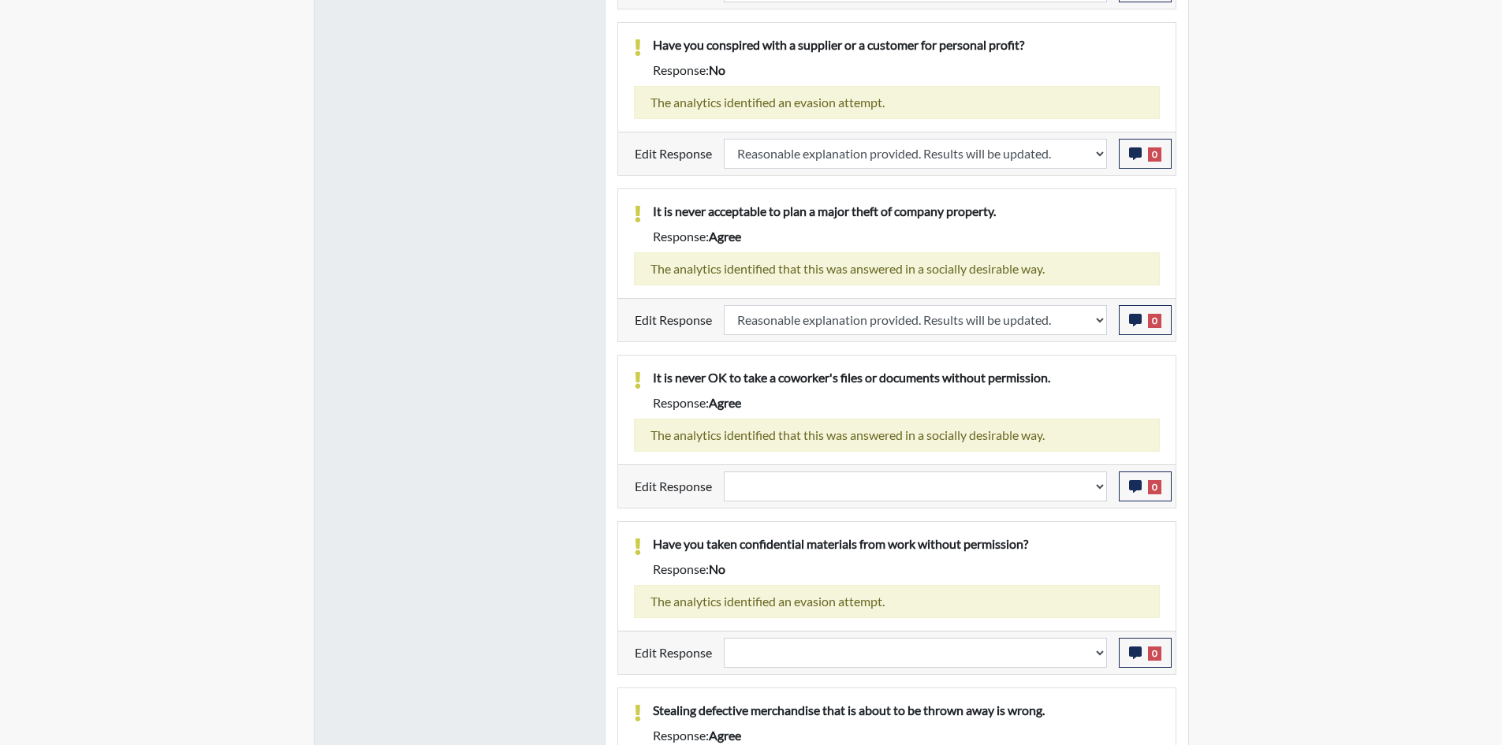
scroll to position [1634, 0]
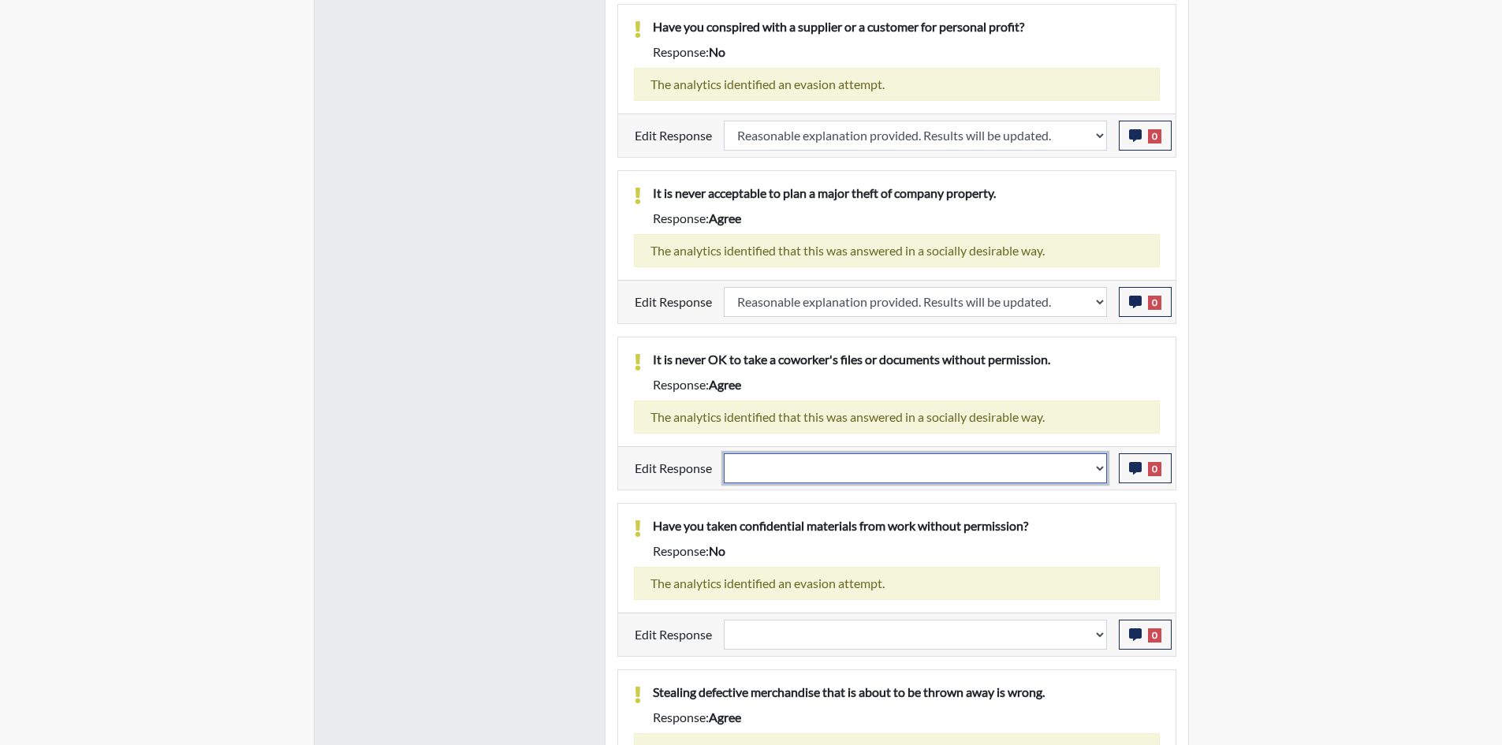
click at [837, 461] on select "Question is not relevant. Results will be updated. Reasonable explanation provi…" at bounding box center [915, 468] width 383 height 30
select select "reasonable-explanation-provided"
click at [724, 453] on select "Question is not relevant. Results will be updated. Reasonable explanation provi…" at bounding box center [915, 468] width 383 height 30
select select
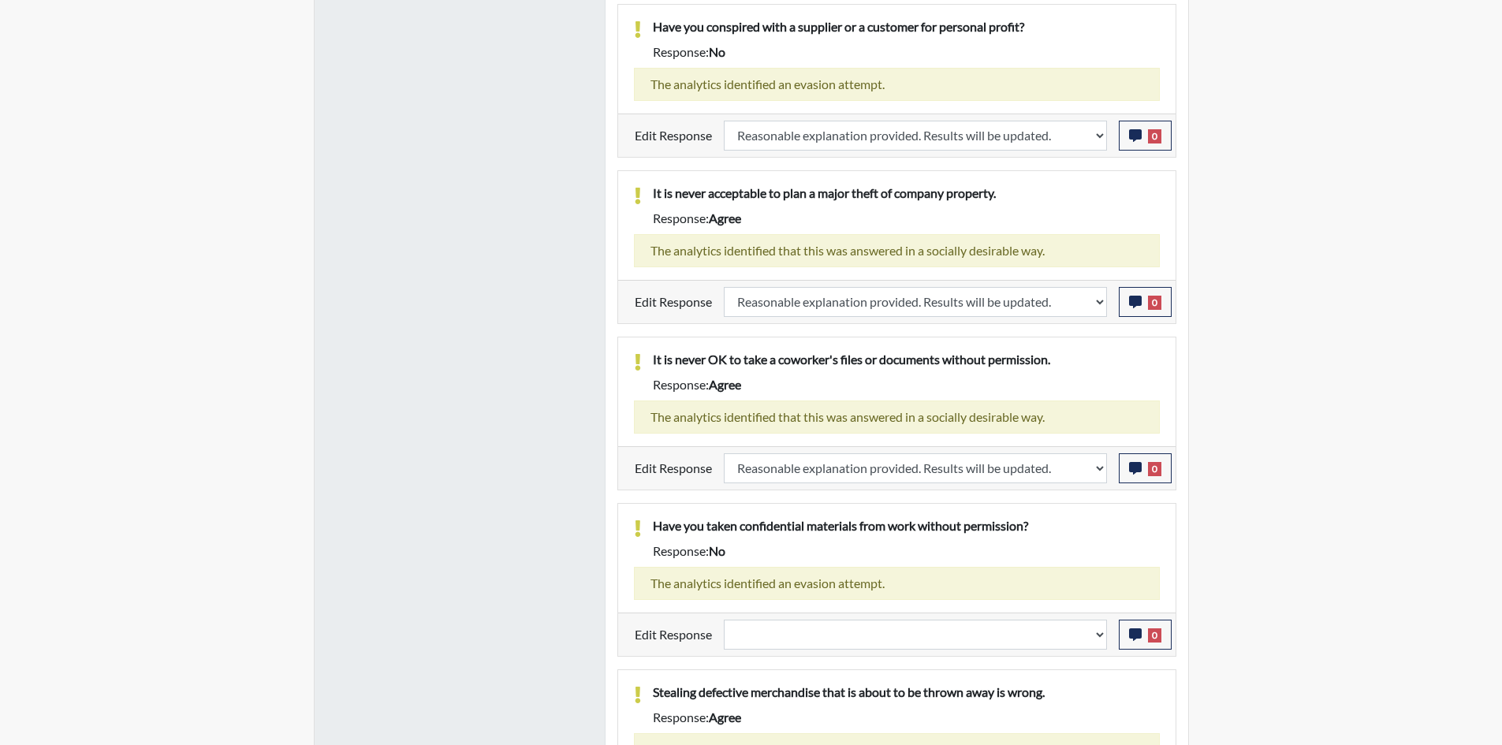
select select
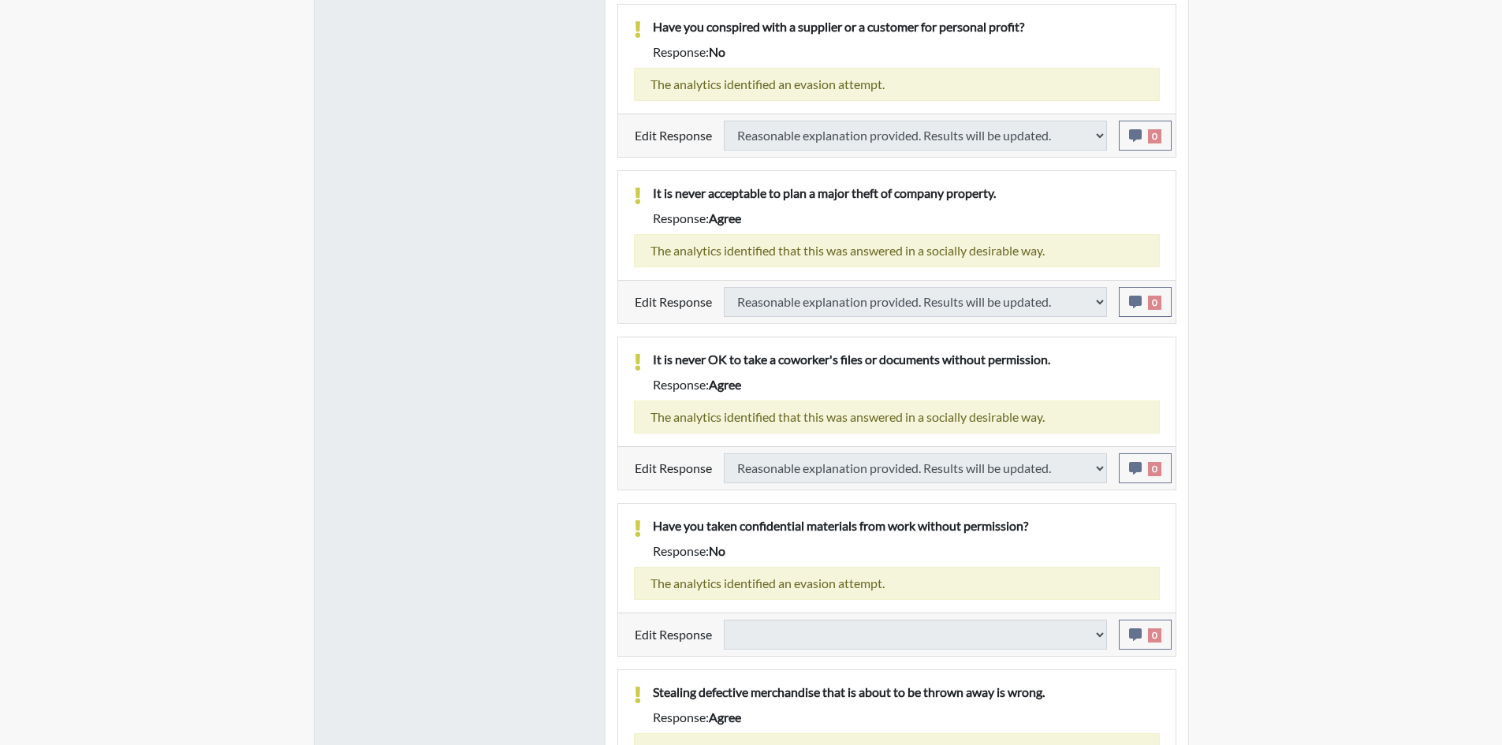
select select
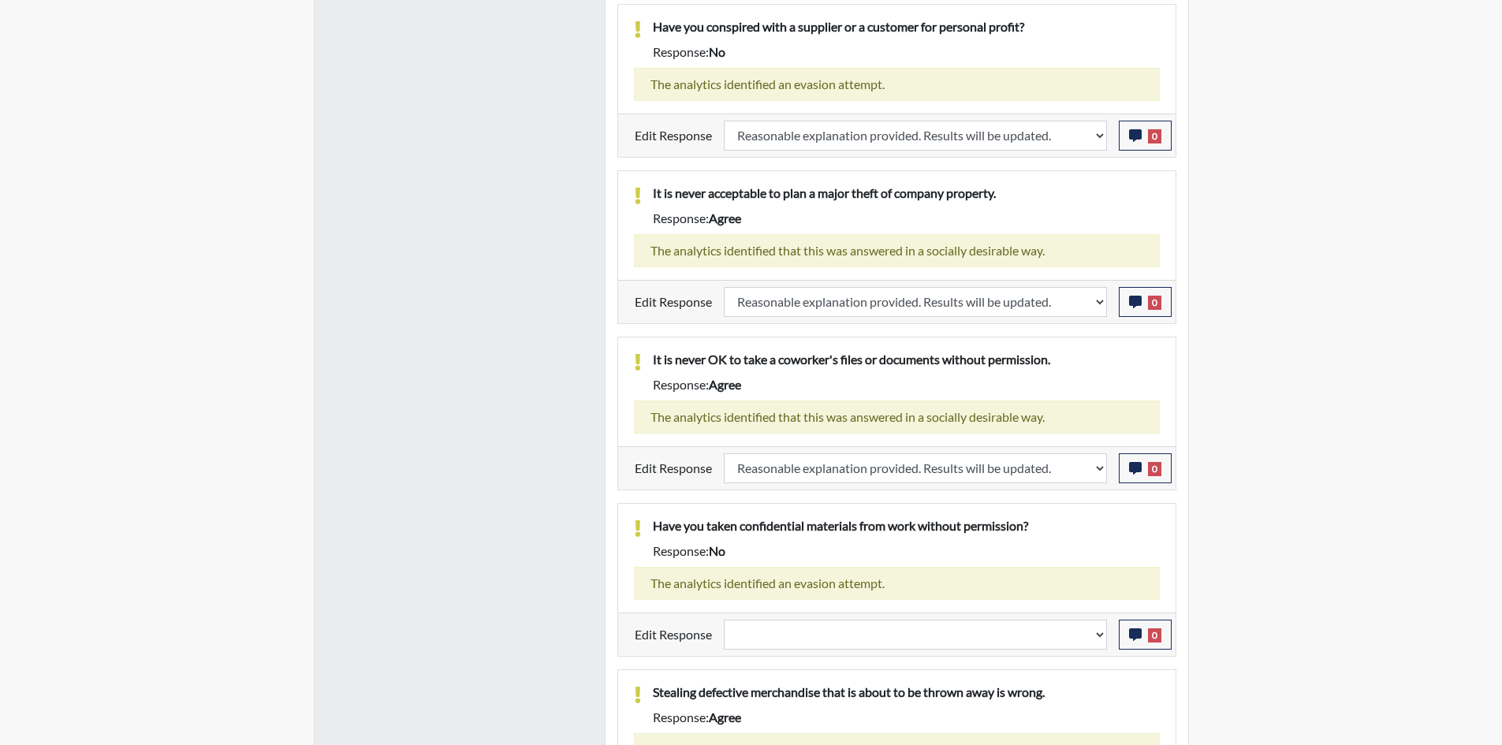
scroll to position [262, 655]
click at [819, 633] on select "Question is not relevant. Results will be updated. Reasonable explanation provi…" at bounding box center [915, 635] width 383 height 30
select select "reasonable-explanation-provided"
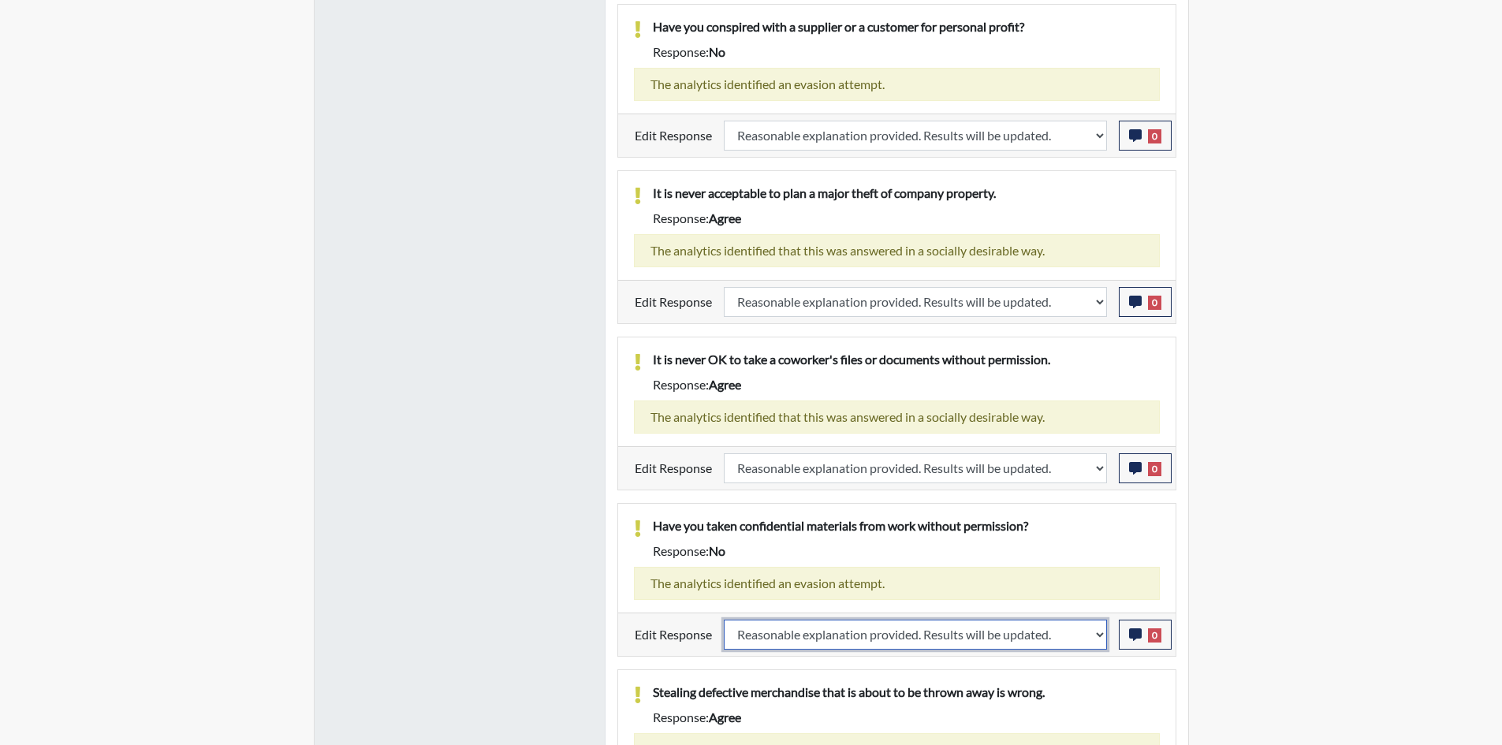
click at [724, 620] on select "Question is not relevant. Results will be updated. Reasonable explanation provi…" at bounding box center [915, 635] width 383 height 30
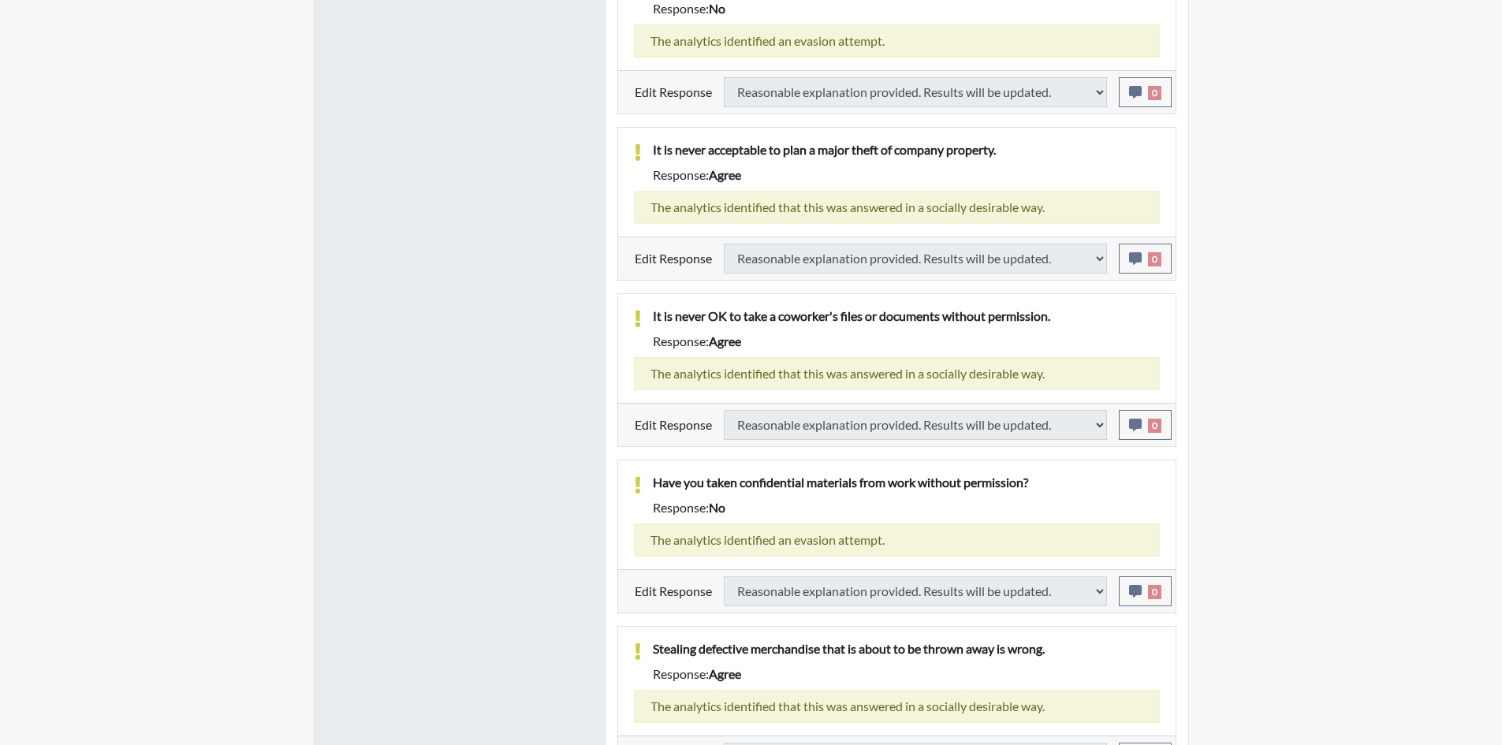
scroll to position [1713, 0]
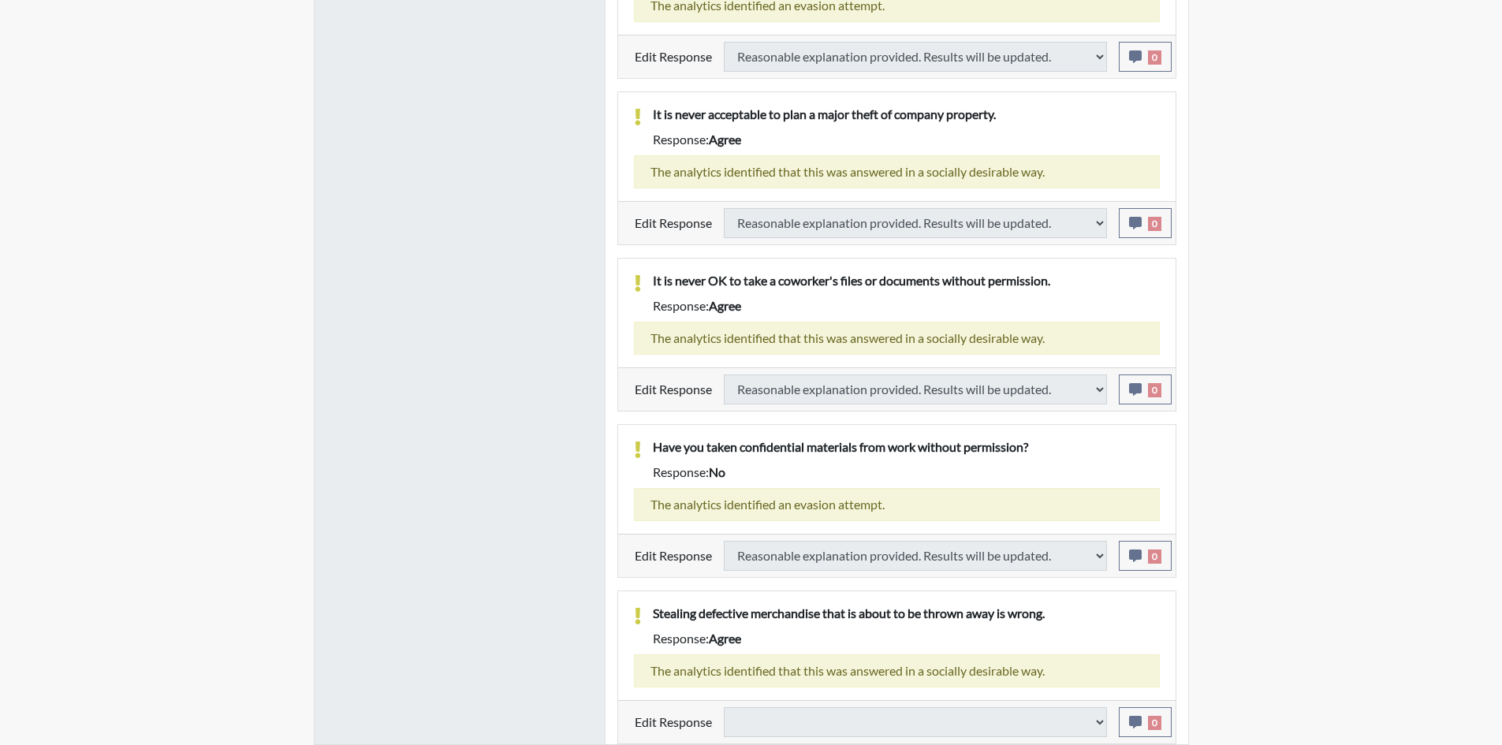
select select
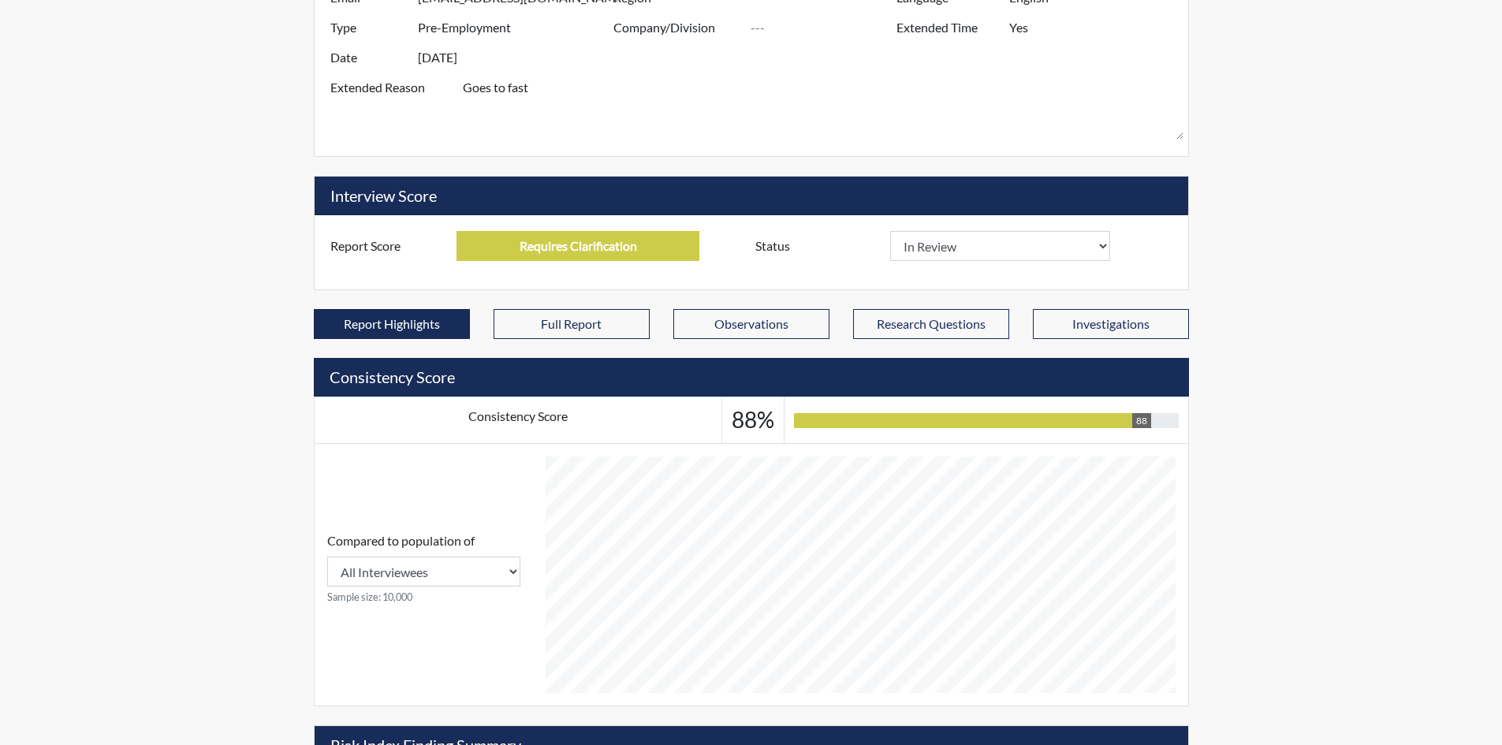
scroll to position [451, 0]
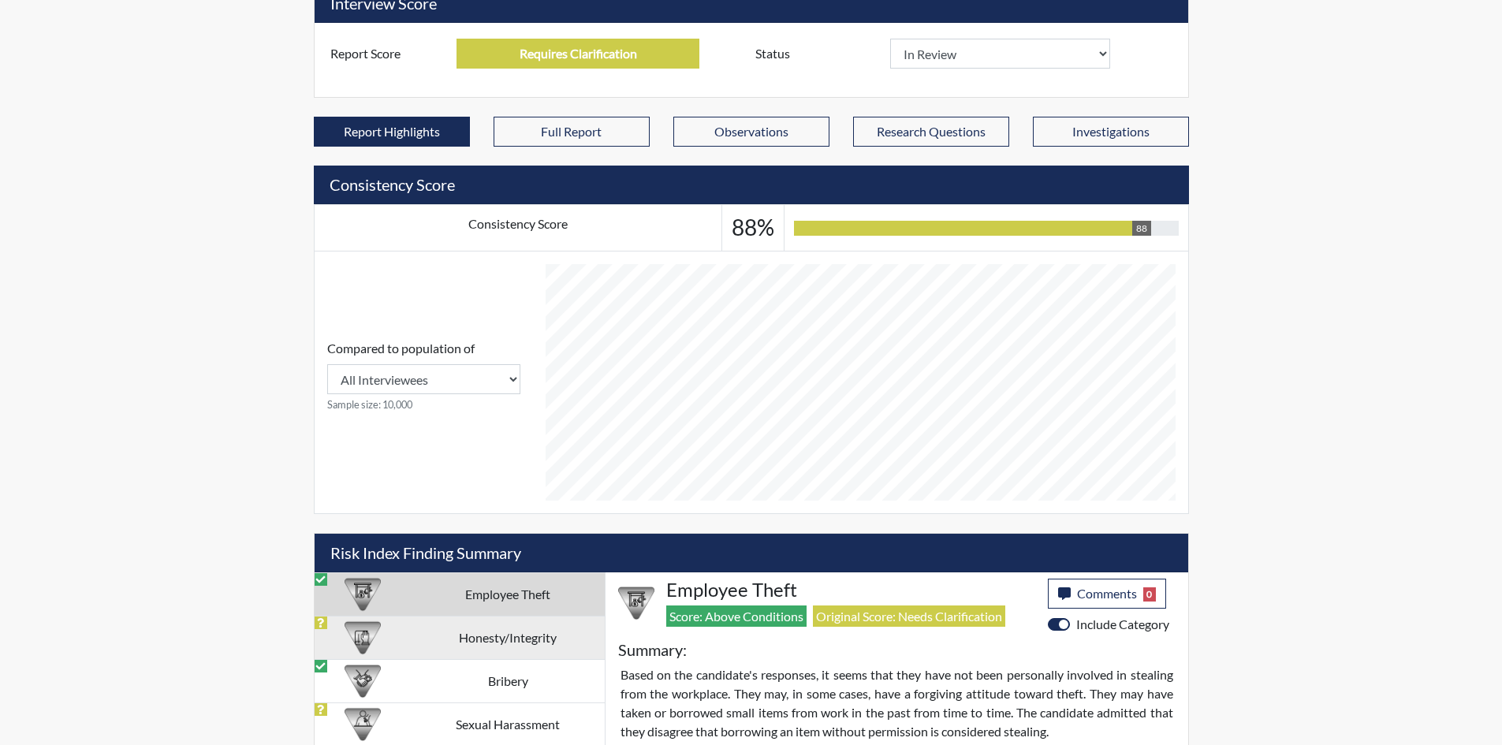
click at [506, 633] on td "Honesty/Integrity" at bounding box center [508, 637] width 194 height 43
select select
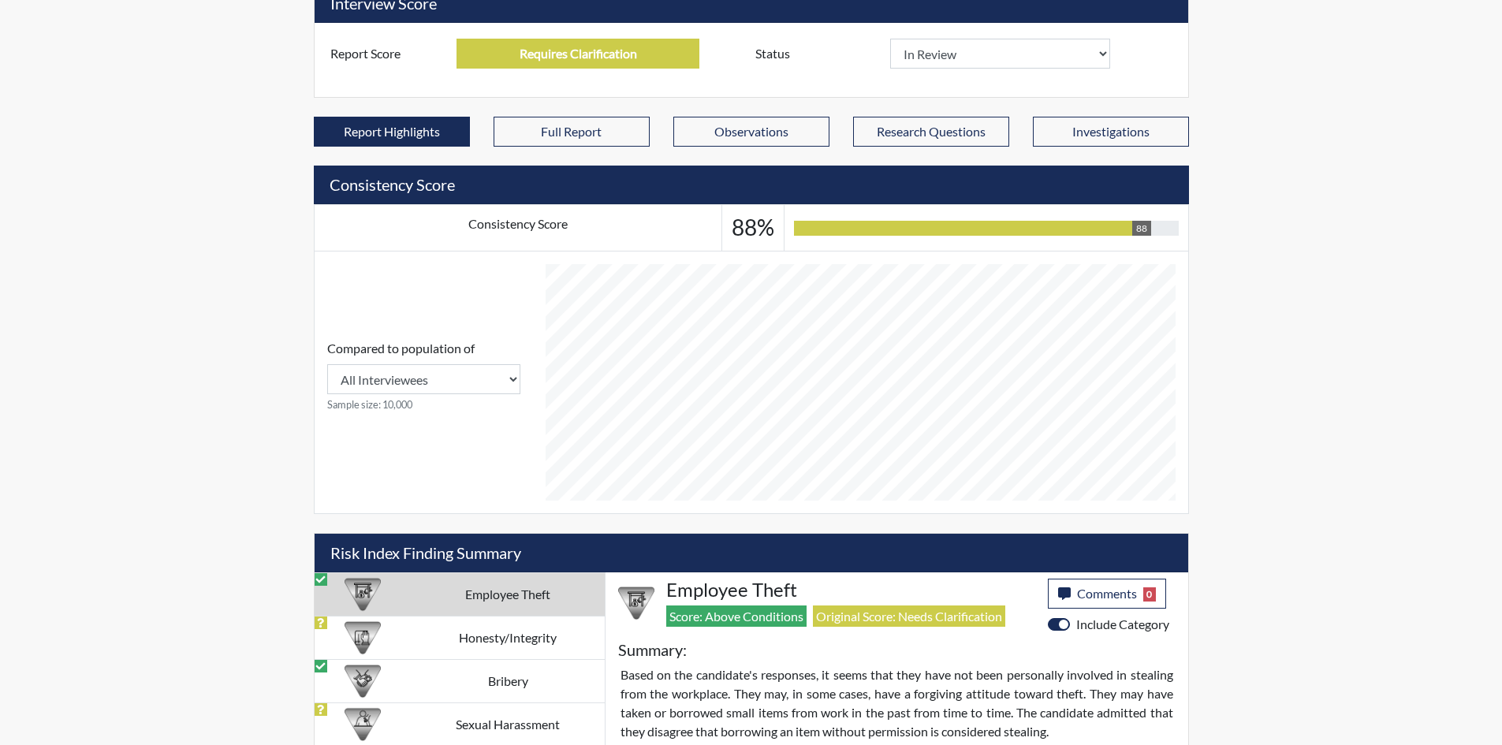
select select
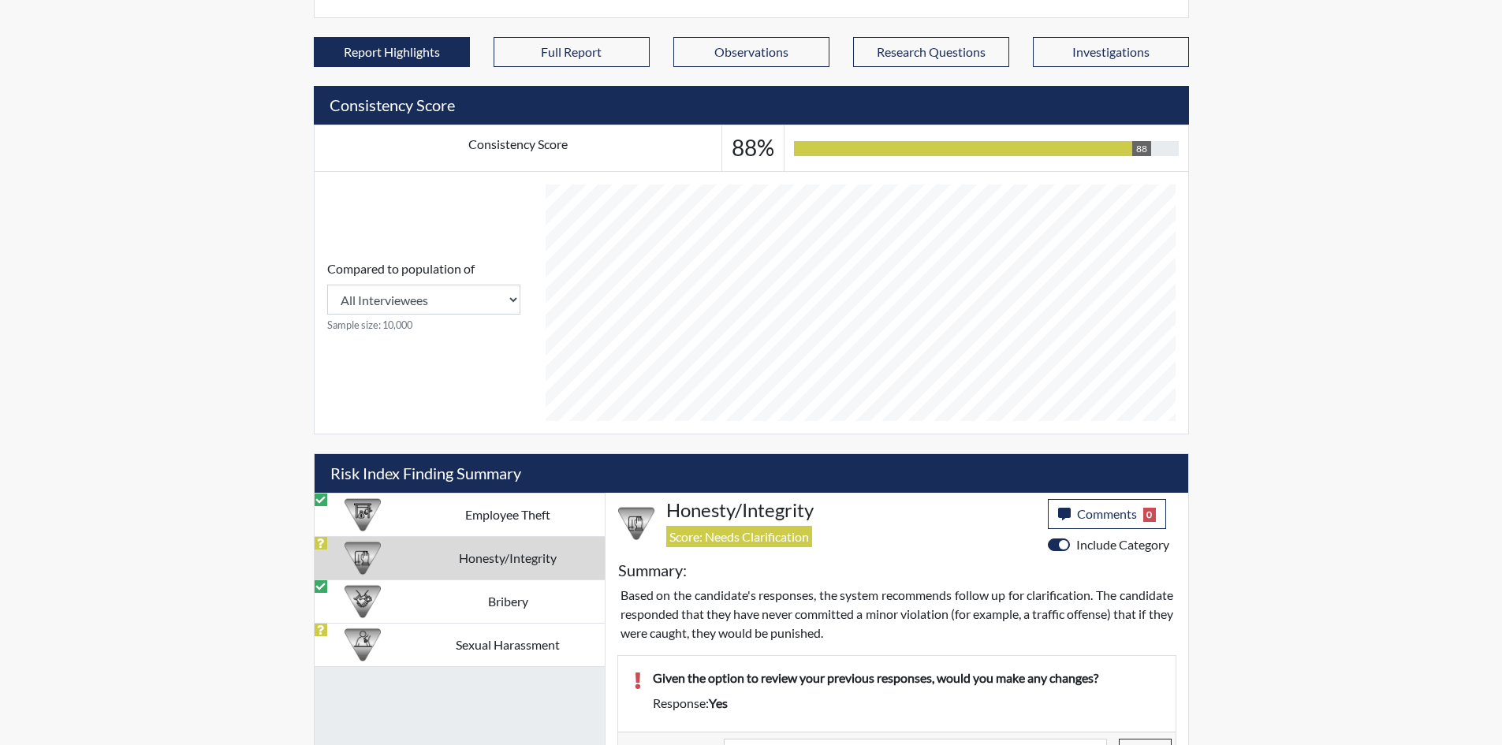
scroll to position [845, 0]
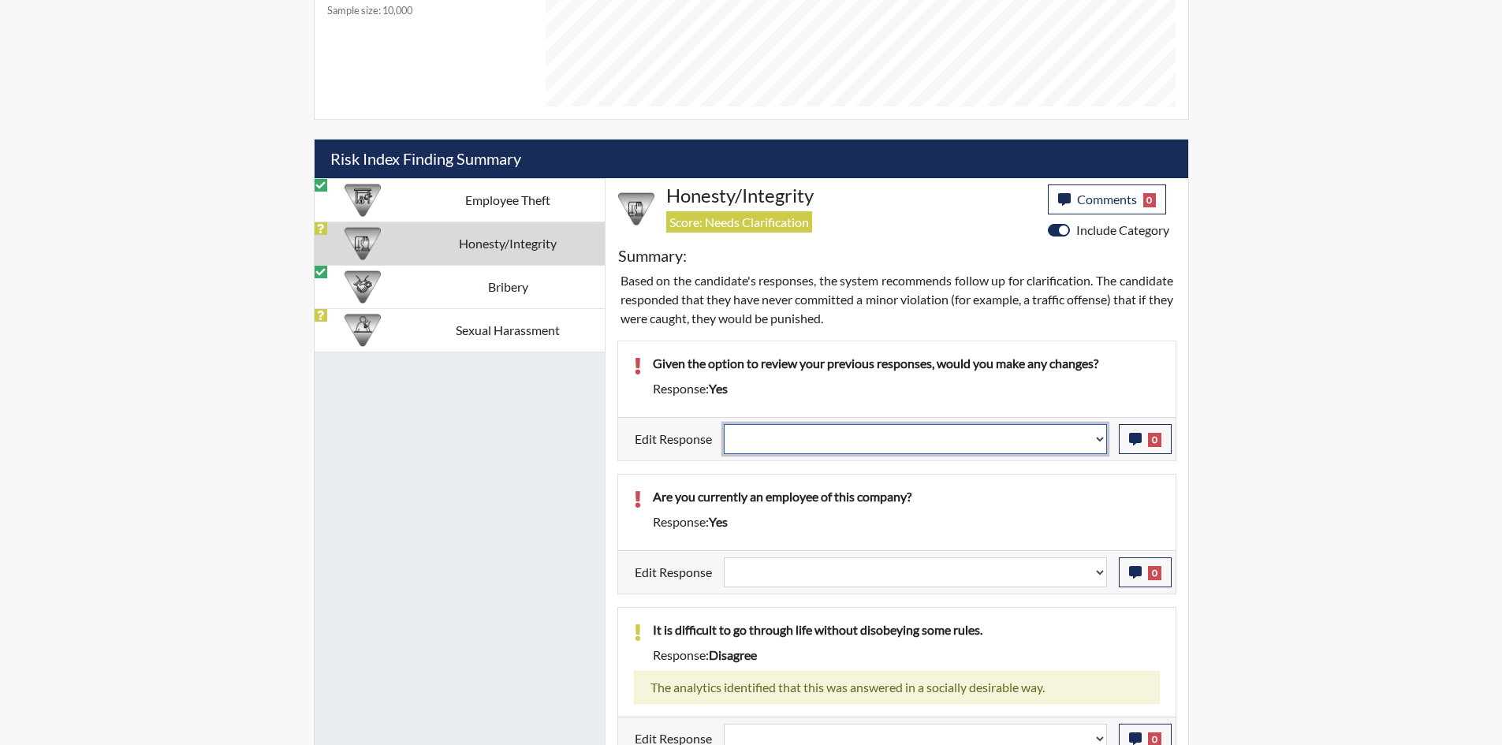
click at [834, 425] on select "Question is not relevant. Results will be updated. Reasonable explanation provi…" at bounding box center [915, 439] width 383 height 30
select select "reasonable-explanation-provided"
click at [724, 424] on select "Question is not relevant. Results will be updated. Reasonable explanation provi…" at bounding box center [915, 439] width 383 height 30
select select
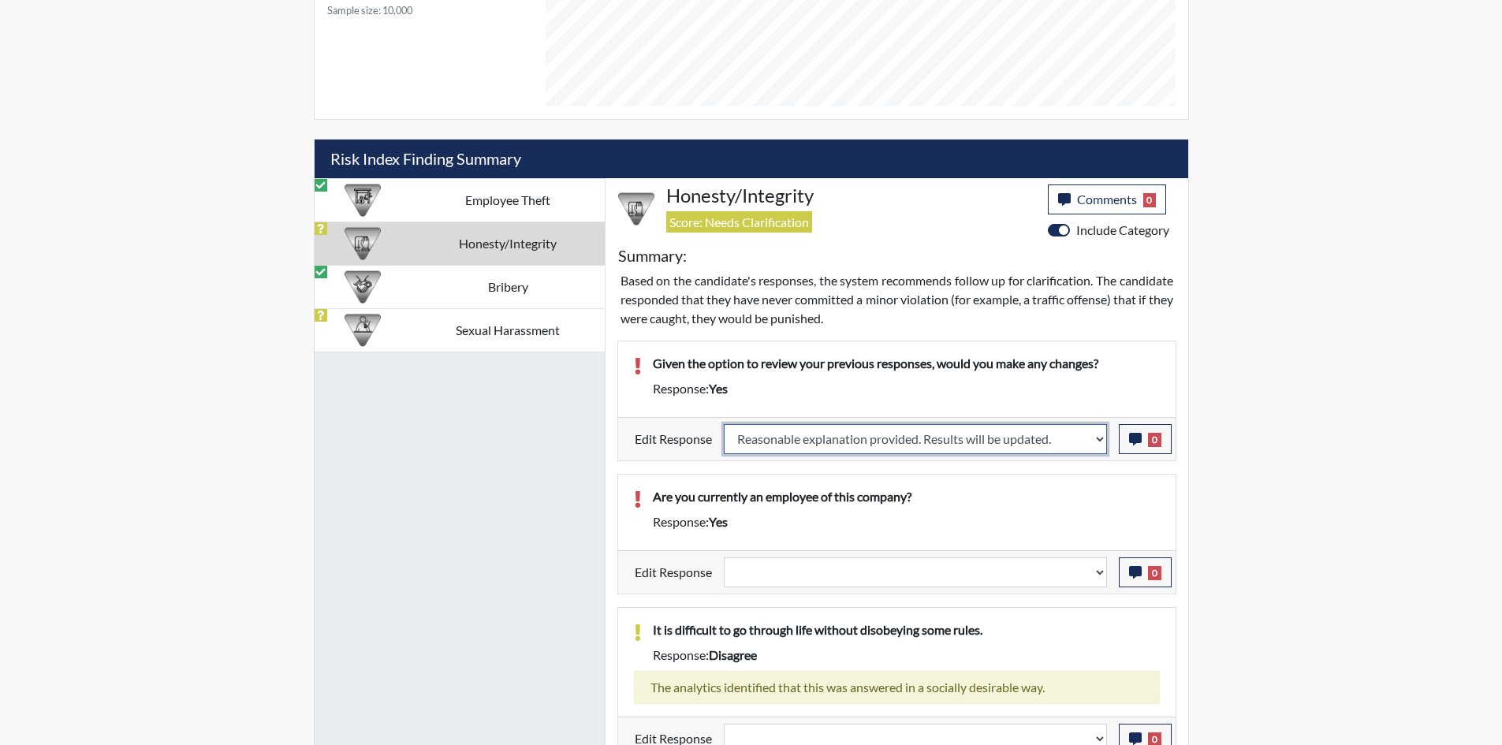
select select
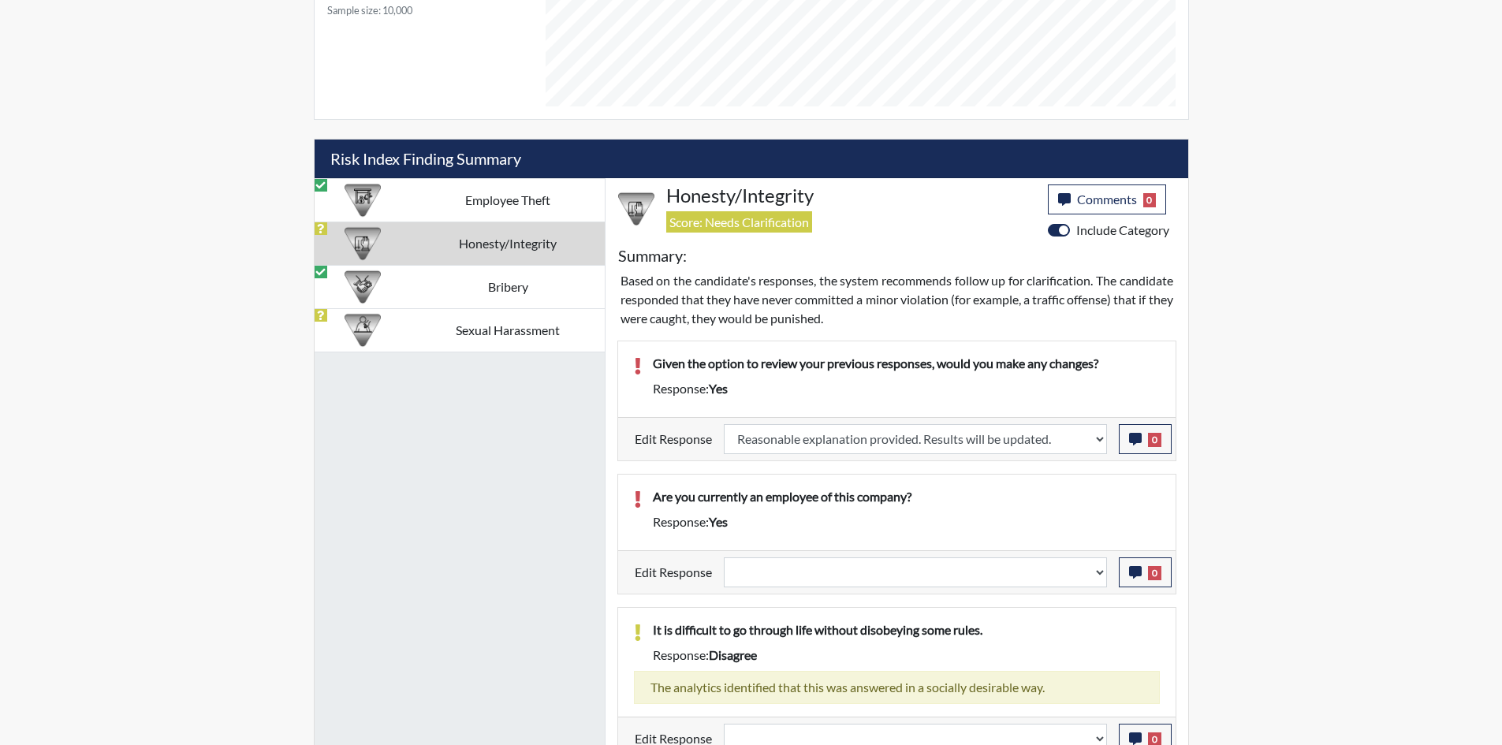
select select
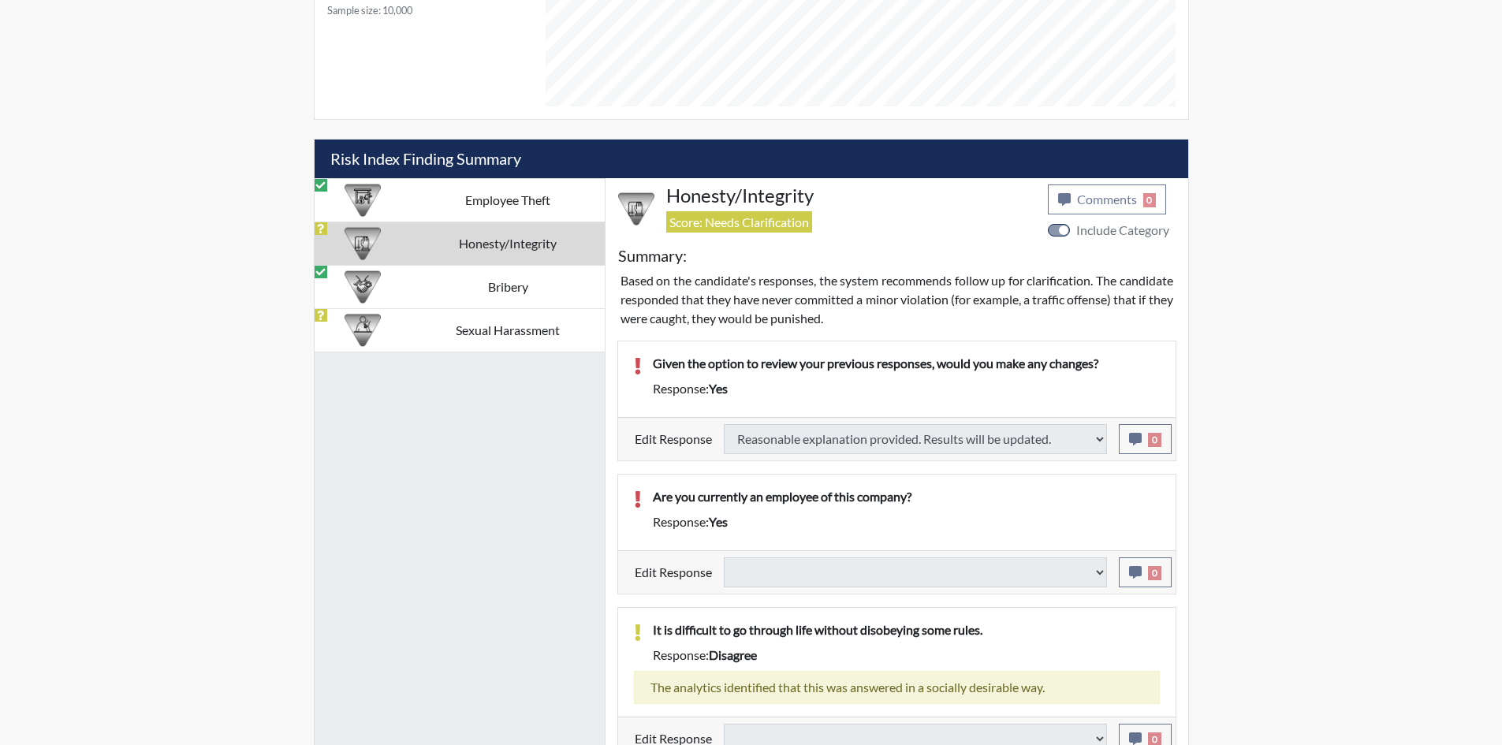
select select
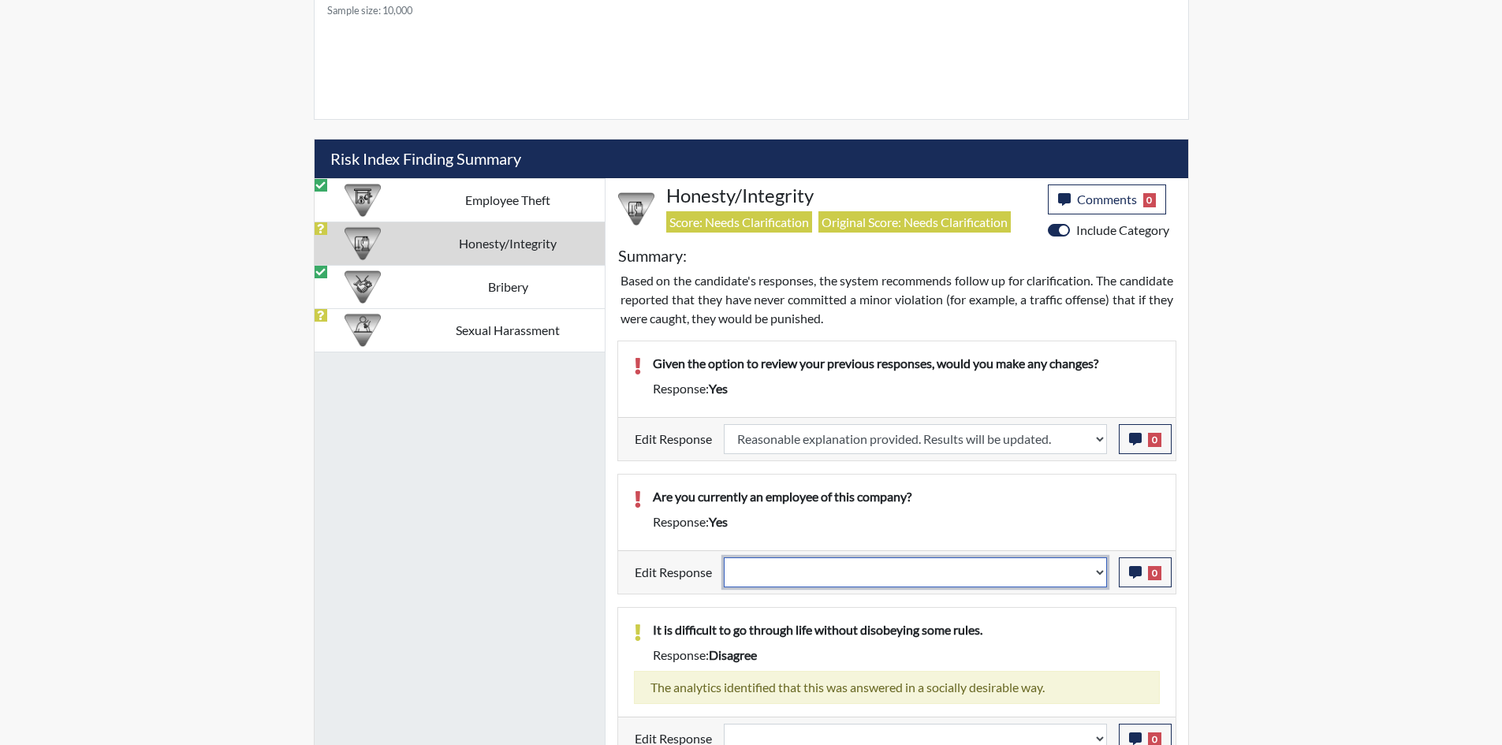
click at [758, 571] on select "Question is not relevant. Results will be updated. Reasonable explanation provi…" at bounding box center [915, 573] width 383 height 30
select select "irrelevant"
click at [724, 558] on select "Question is not relevant. Results will be updated. Reasonable explanation provi…" at bounding box center [915, 573] width 383 height 30
select select
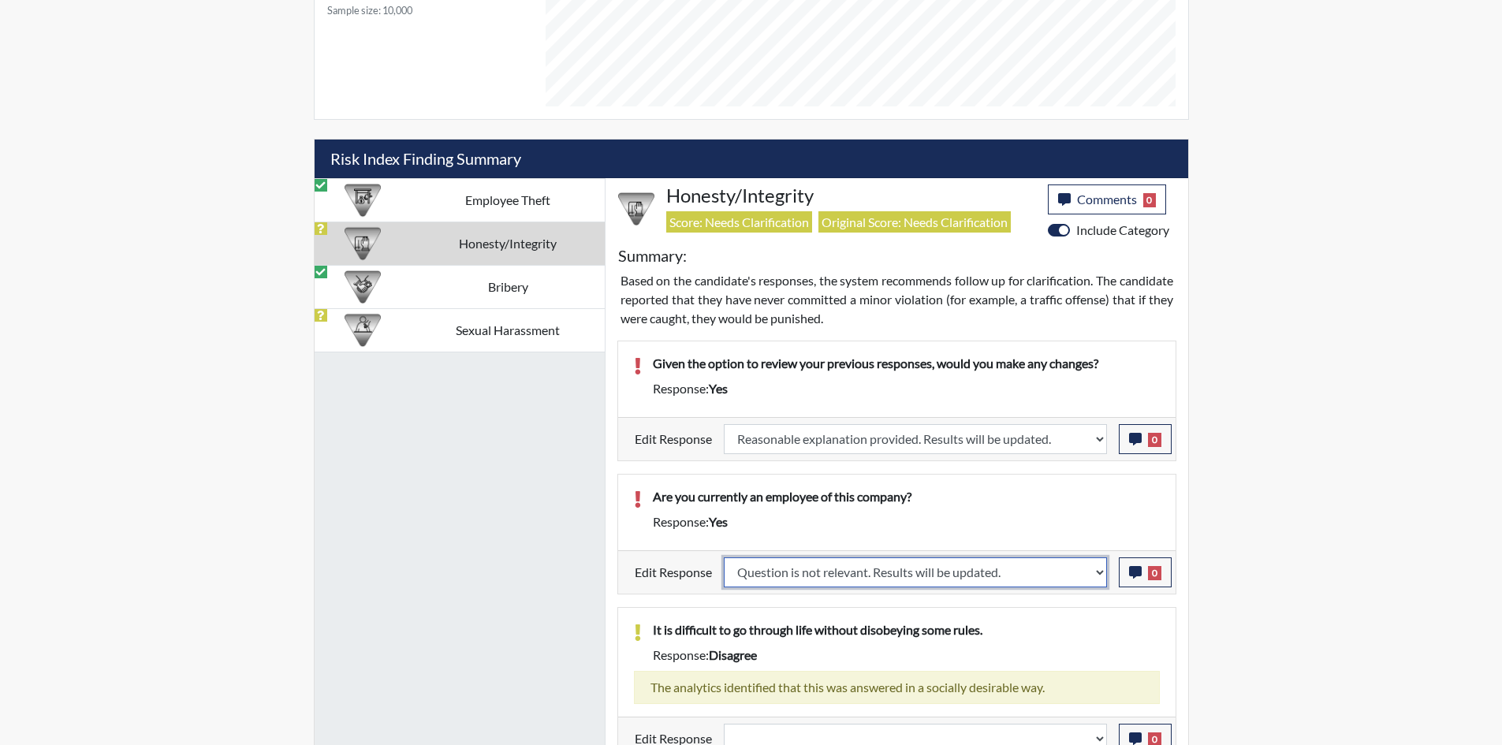
select select
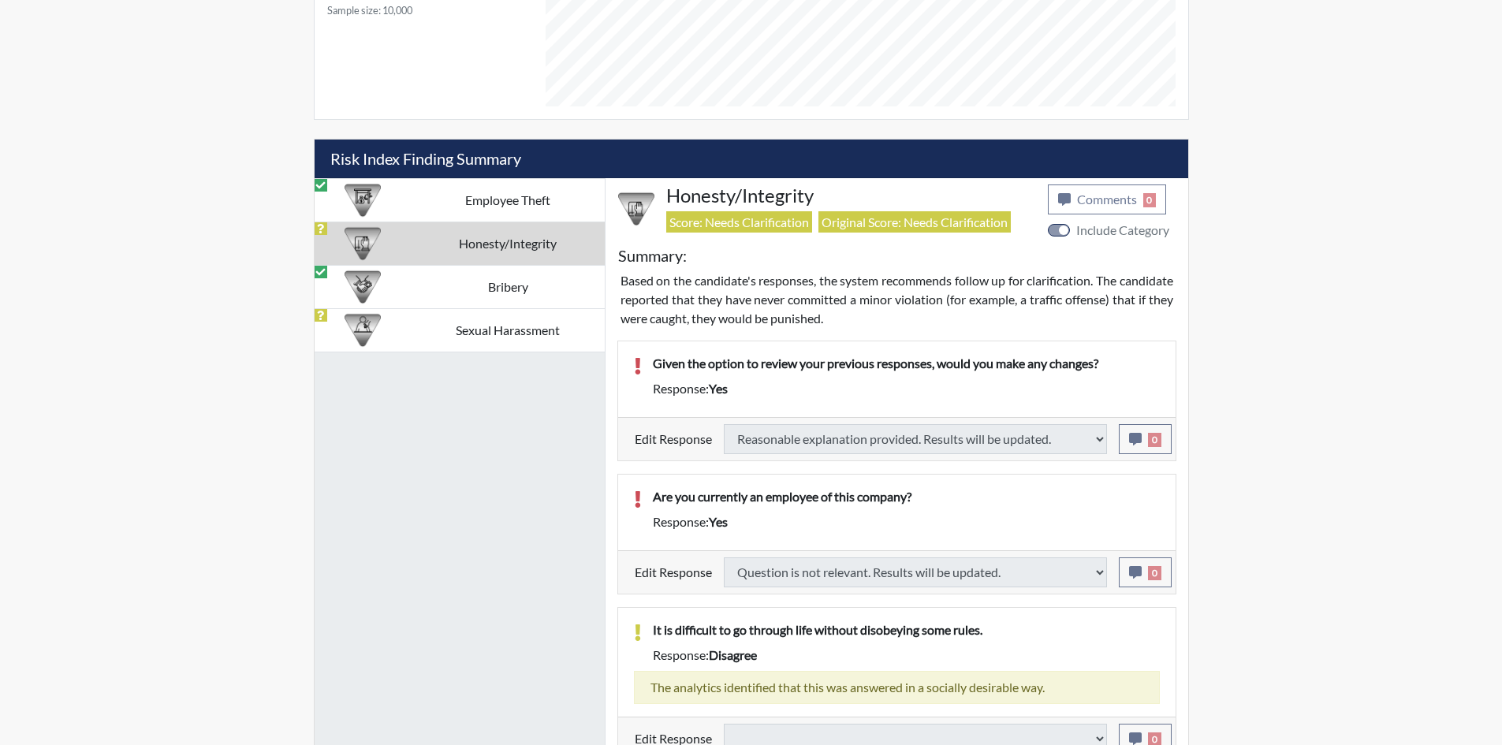
select select
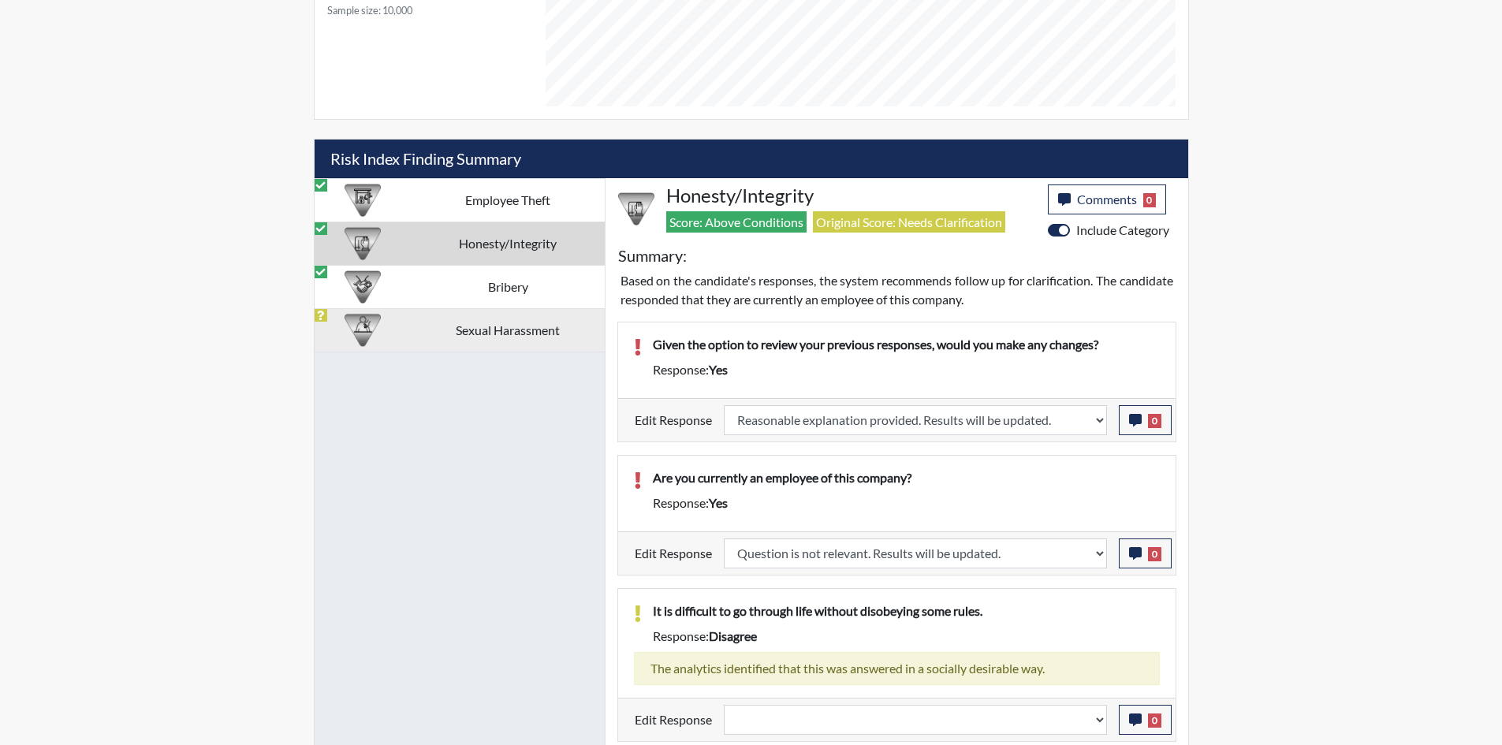
click at [427, 318] on td "Sexual Harassment" at bounding box center [508, 329] width 194 height 43
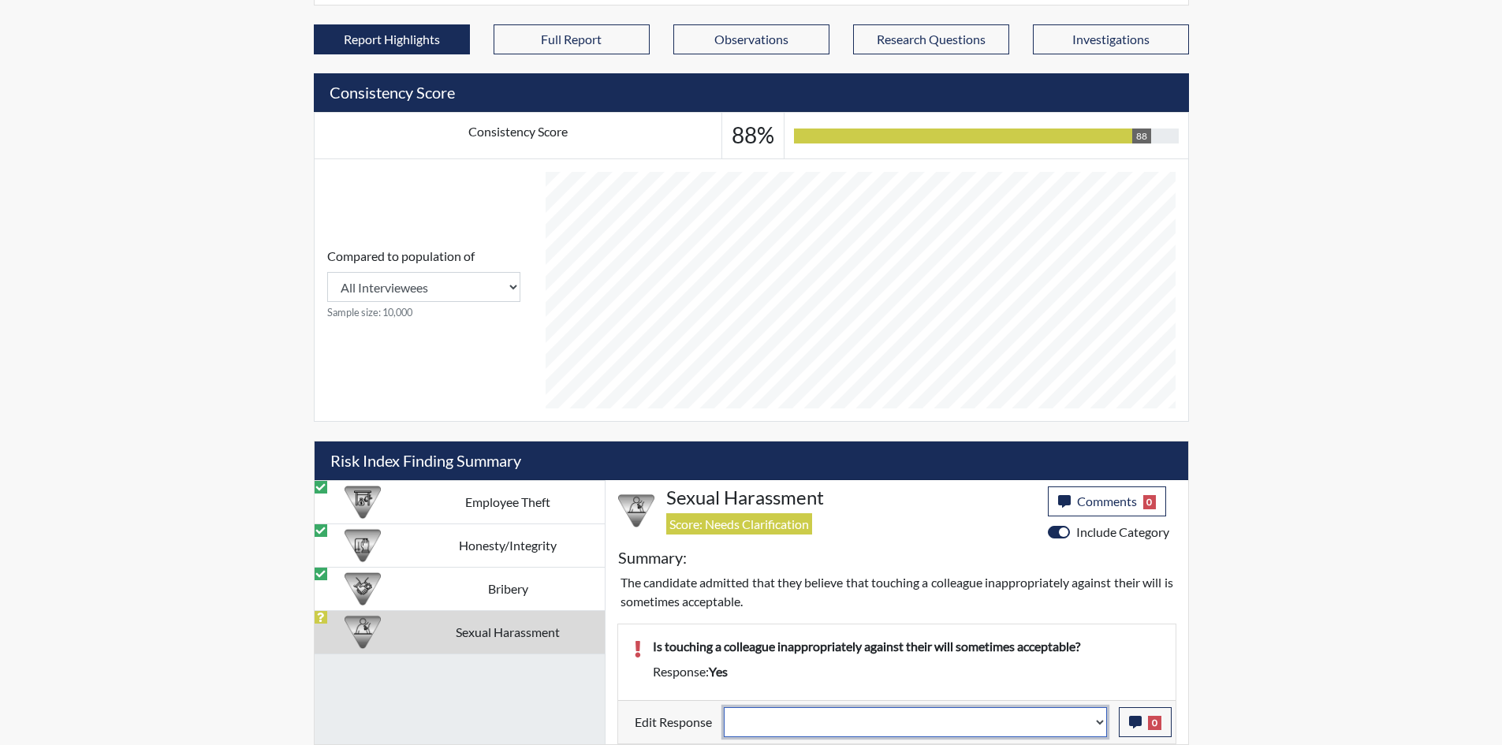
click at [1084, 722] on select "Question is not relevant. Results will be updated. Reasonable explanation provi…" at bounding box center [915, 722] width 383 height 30
select select "reasonable-explanation-provided"
click at [724, 707] on select "Question is not relevant. Results will be updated. Reasonable explanation provi…" at bounding box center [915, 722] width 383 height 30
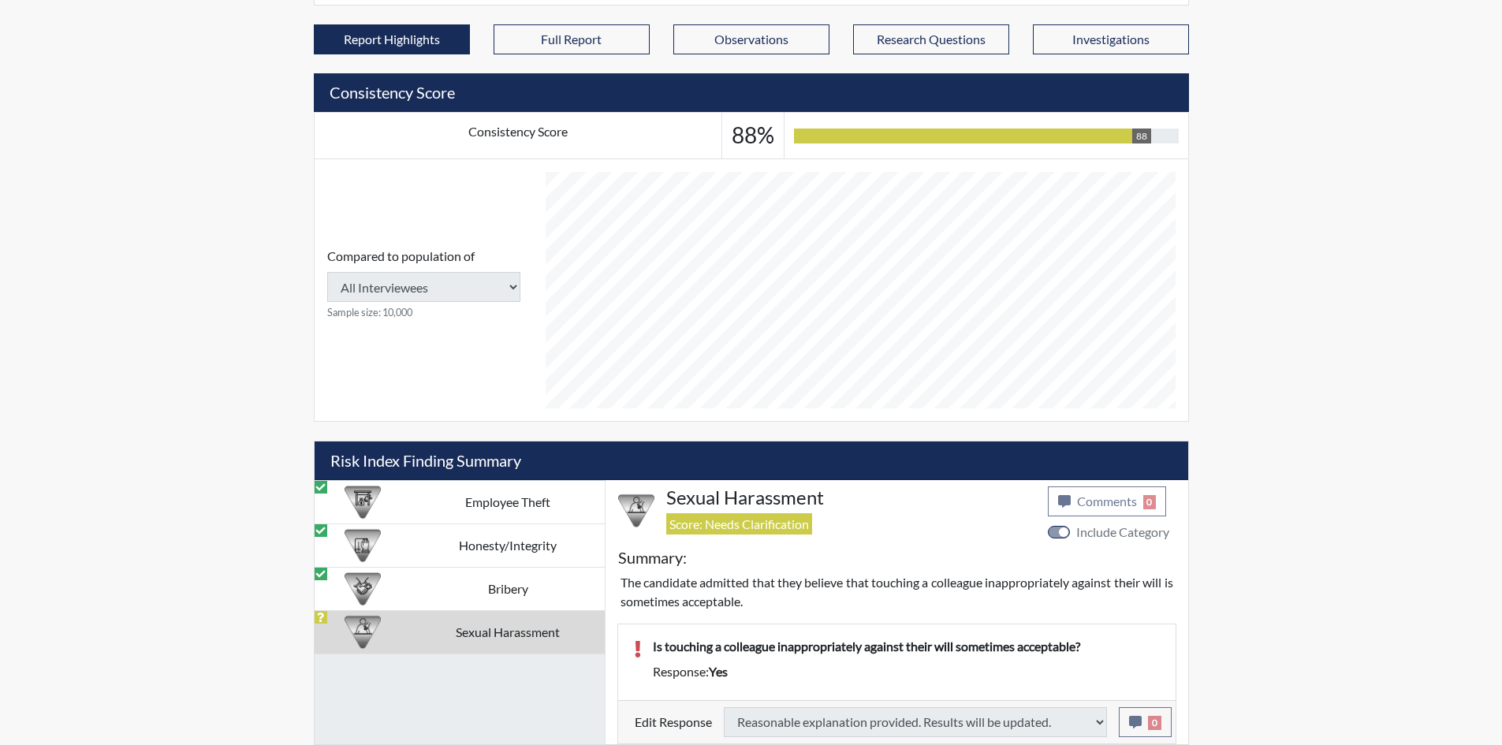
type input "Above Conditions"
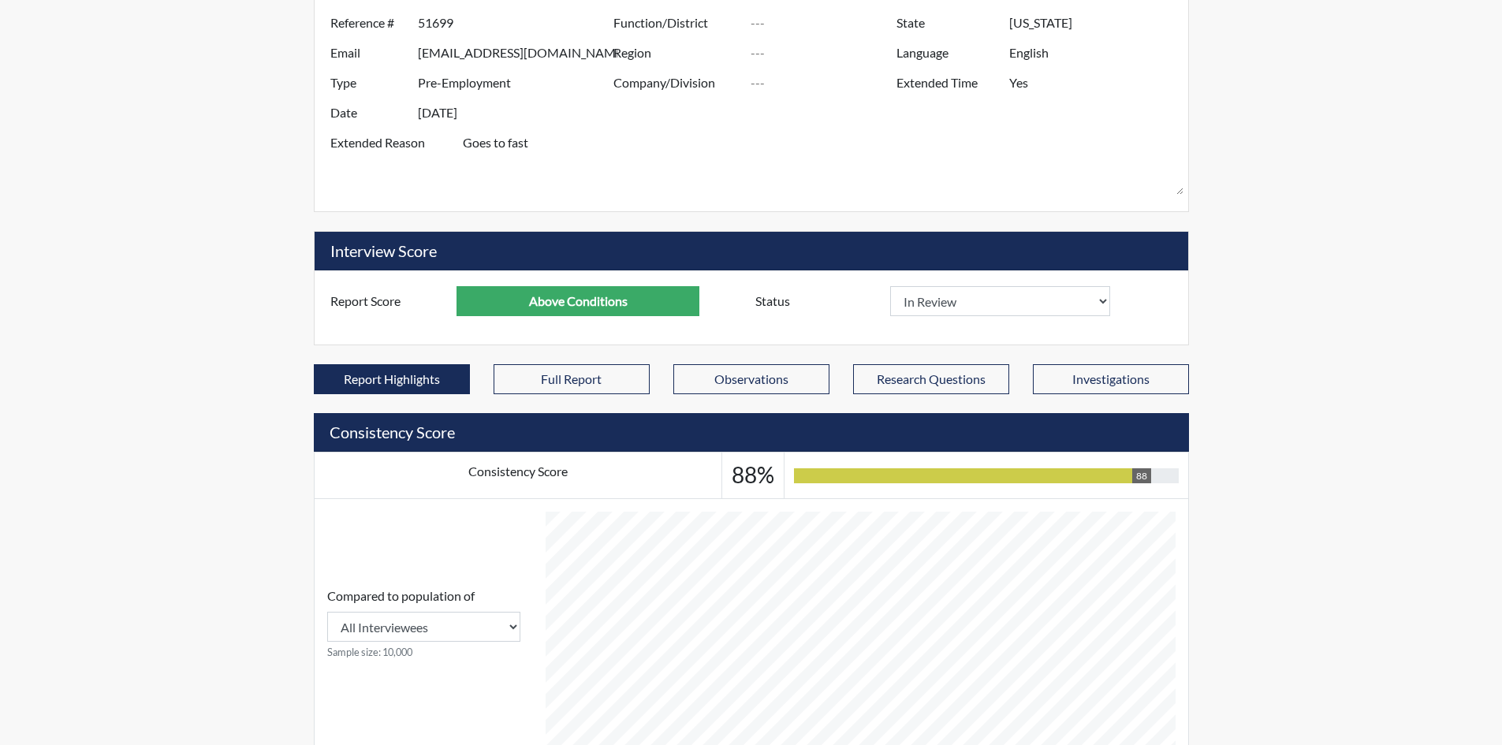
scroll to position [0, 0]
